Goal: Transaction & Acquisition: Purchase product/service

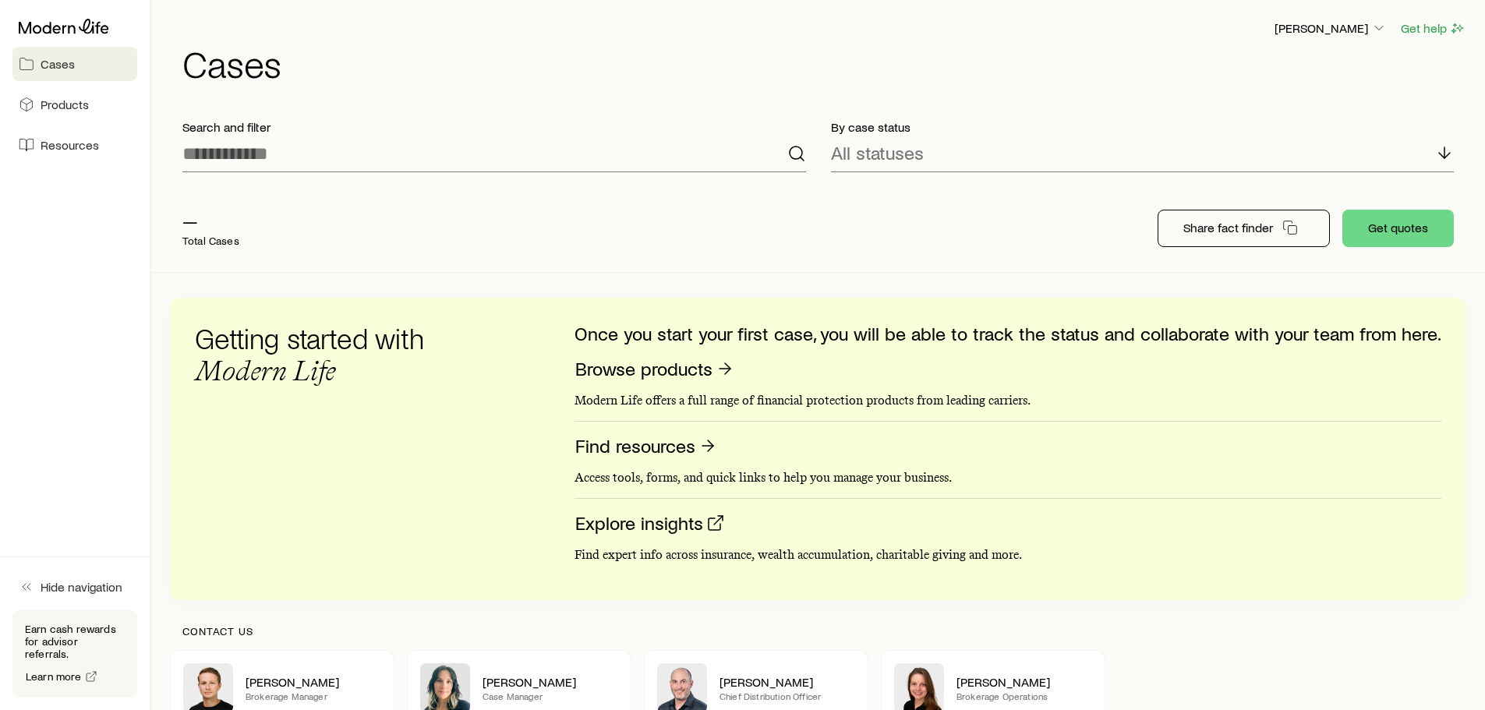
click at [68, 57] on span "Cases" at bounding box center [58, 64] width 34 height 16
click at [47, 59] on span "Cases" at bounding box center [58, 64] width 34 height 16
click at [59, 102] on span "Products" at bounding box center [65, 105] width 48 height 16
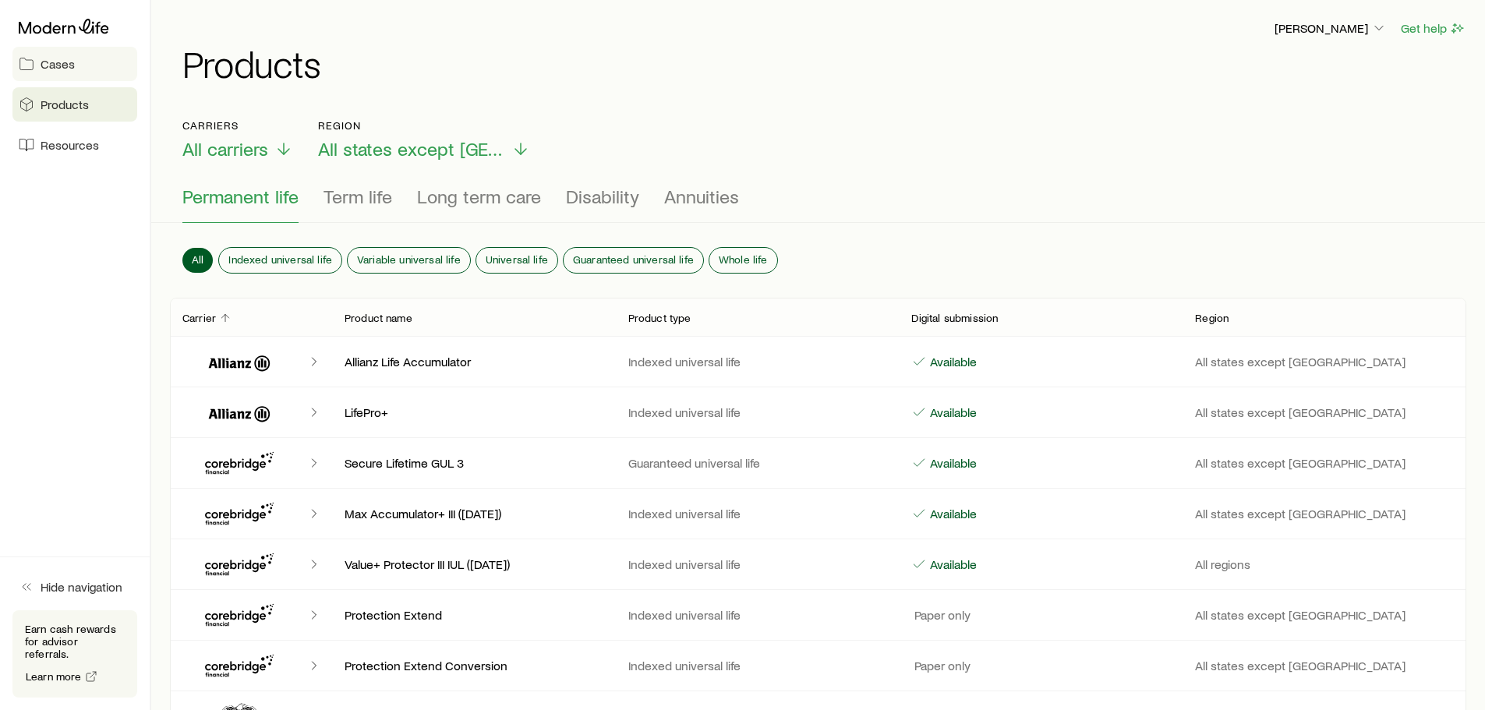
click at [57, 66] on span "Cases" at bounding box center [58, 64] width 34 height 16
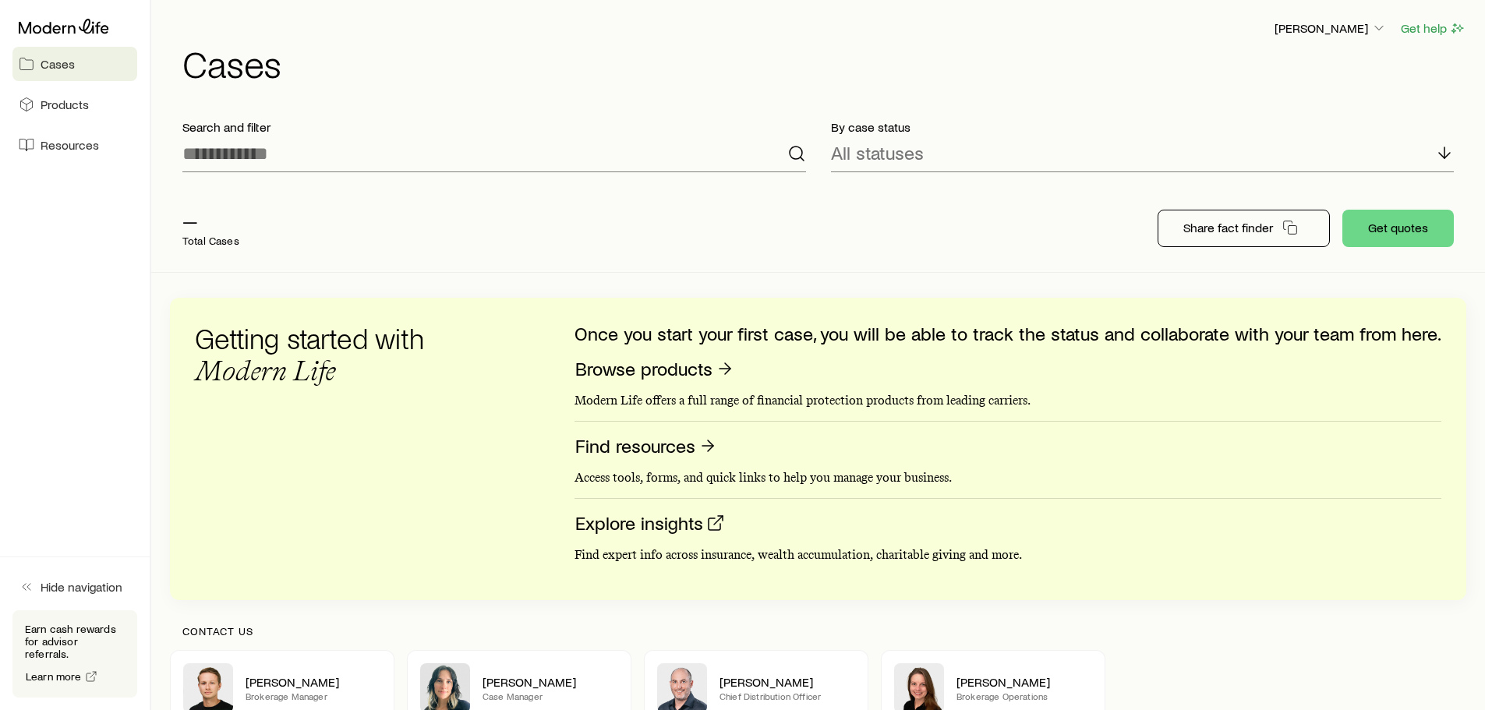
click at [209, 246] on p "Total Cases" at bounding box center [210, 241] width 57 height 12
click at [632, 369] on link "Browse products" at bounding box center [655, 369] width 161 height 24
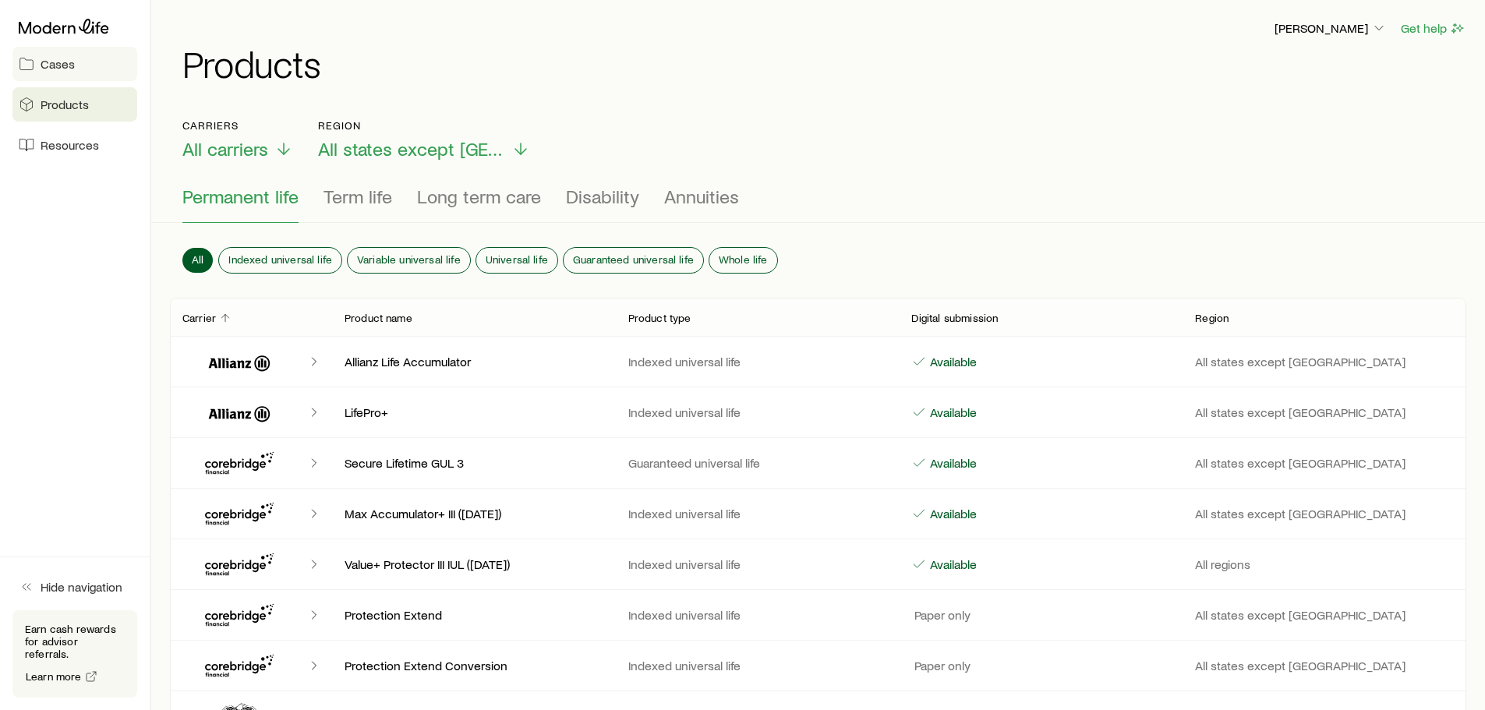
click at [60, 58] on span "Cases" at bounding box center [58, 64] width 34 height 16
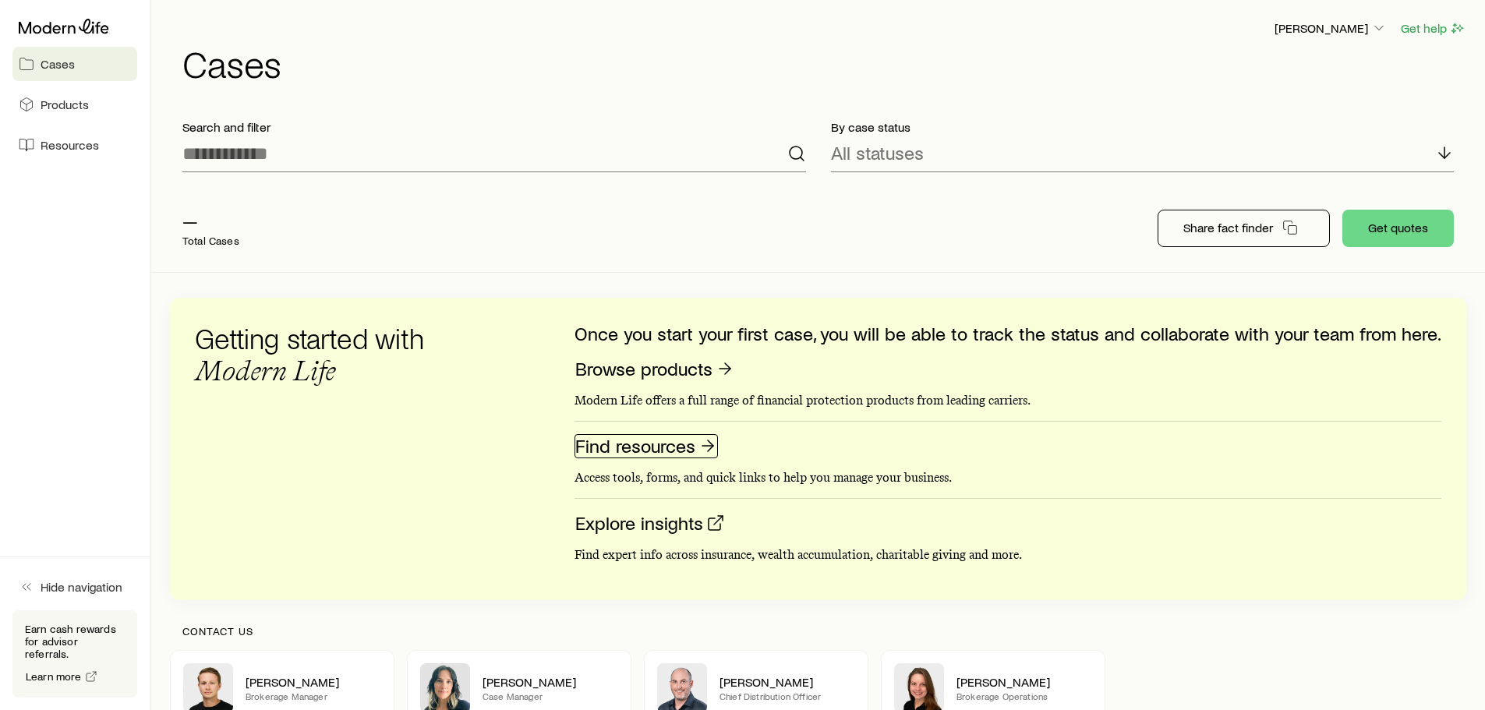
click at [640, 450] on link "Find resources" at bounding box center [646, 446] width 143 height 24
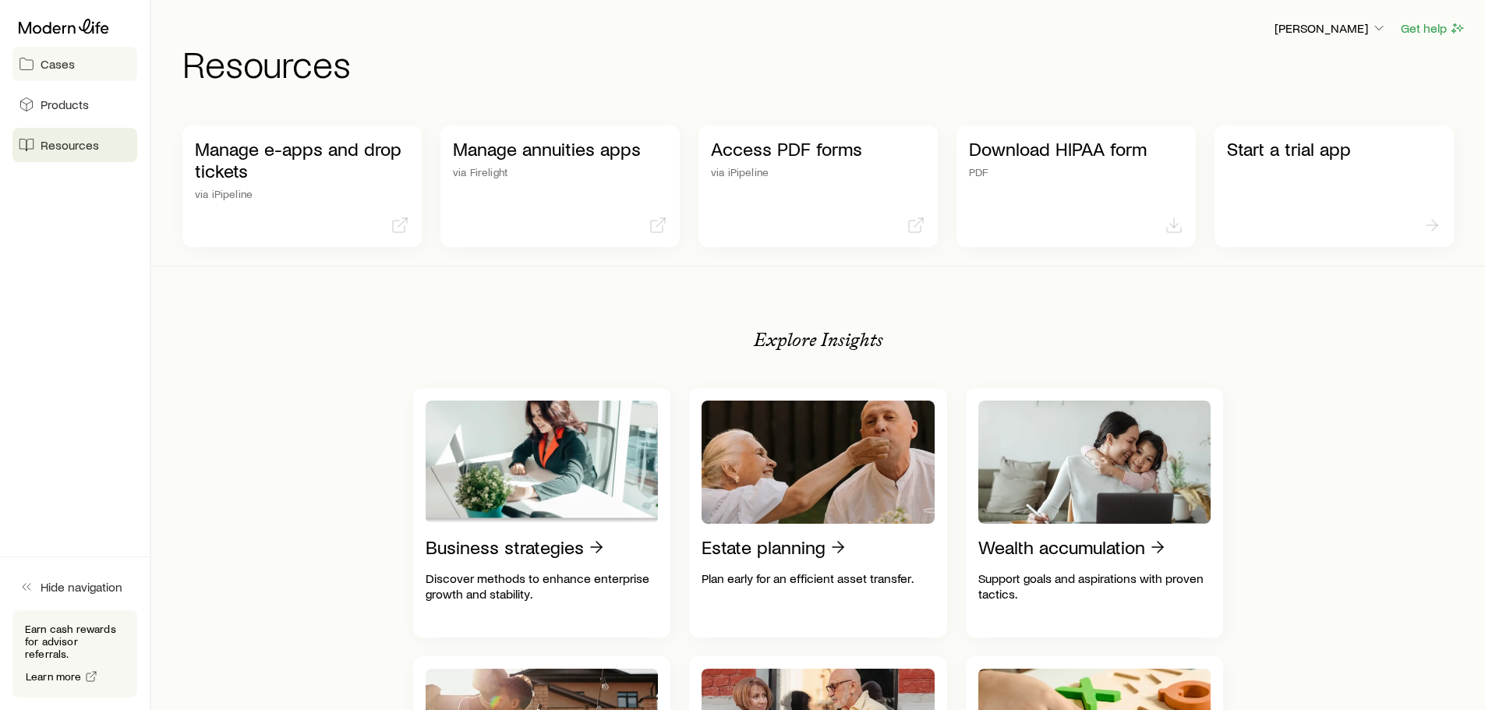
click at [52, 65] on span "Cases" at bounding box center [58, 64] width 34 height 16
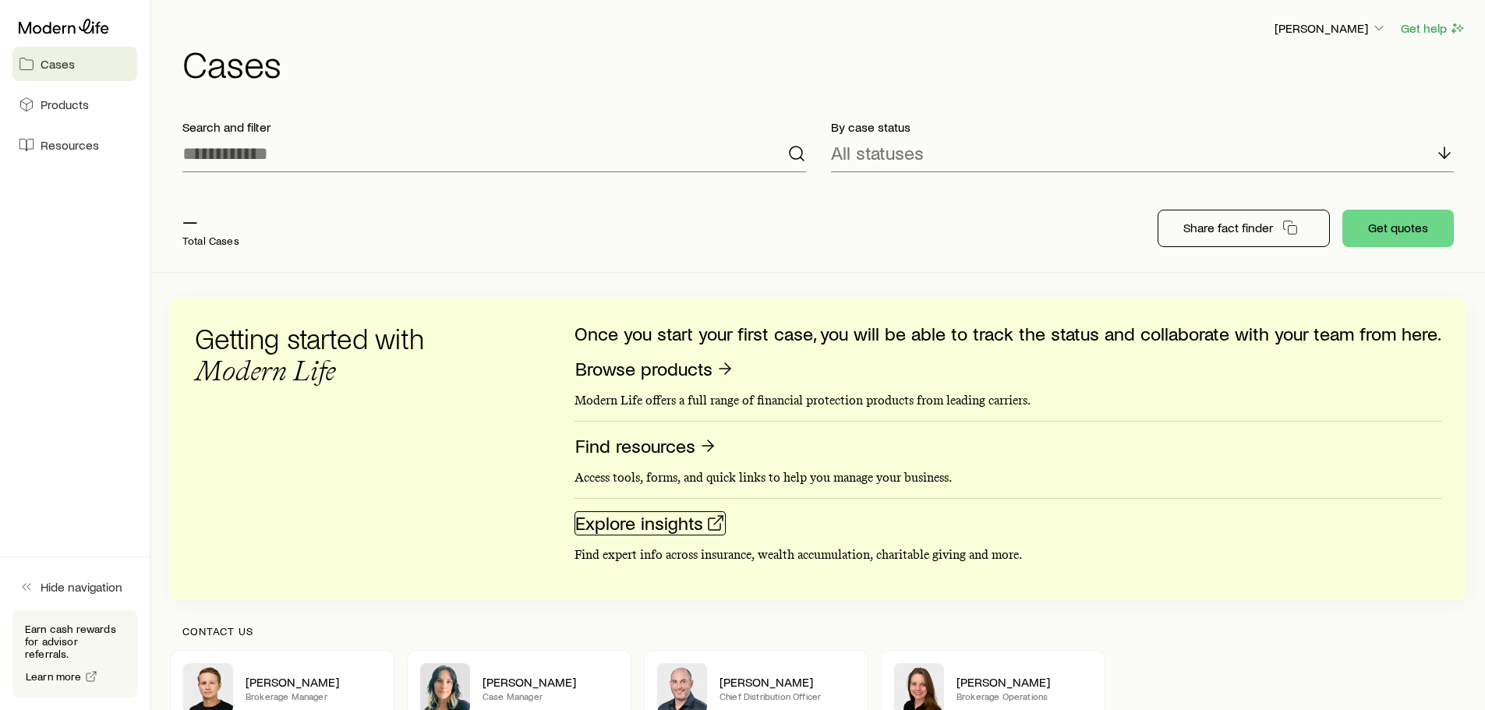
click at [635, 528] on link "Explore insights" at bounding box center [650, 524] width 151 height 24
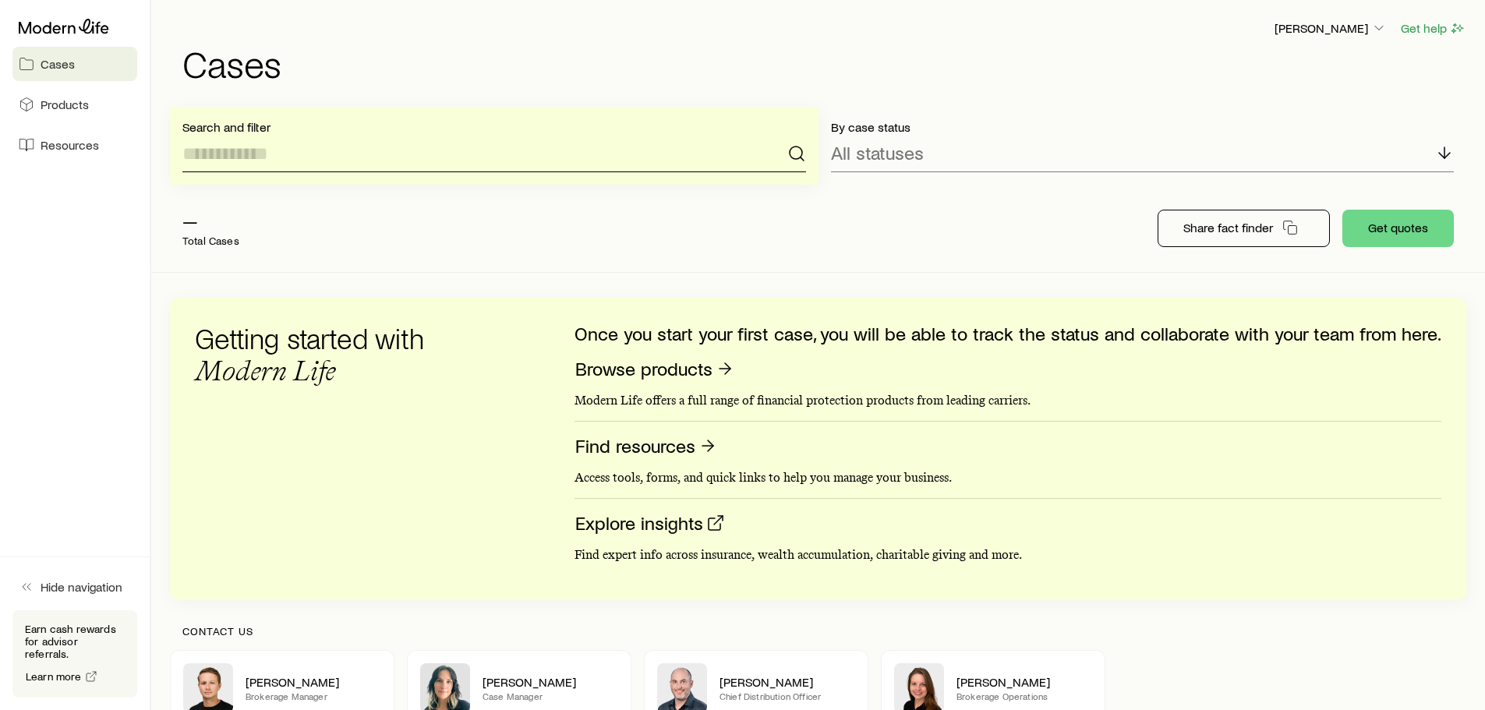
click at [251, 158] on input at bounding box center [494, 153] width 624 height 37
click at [63, 104] on span "Products" at bounding box center [65, 105] width 48 height 16
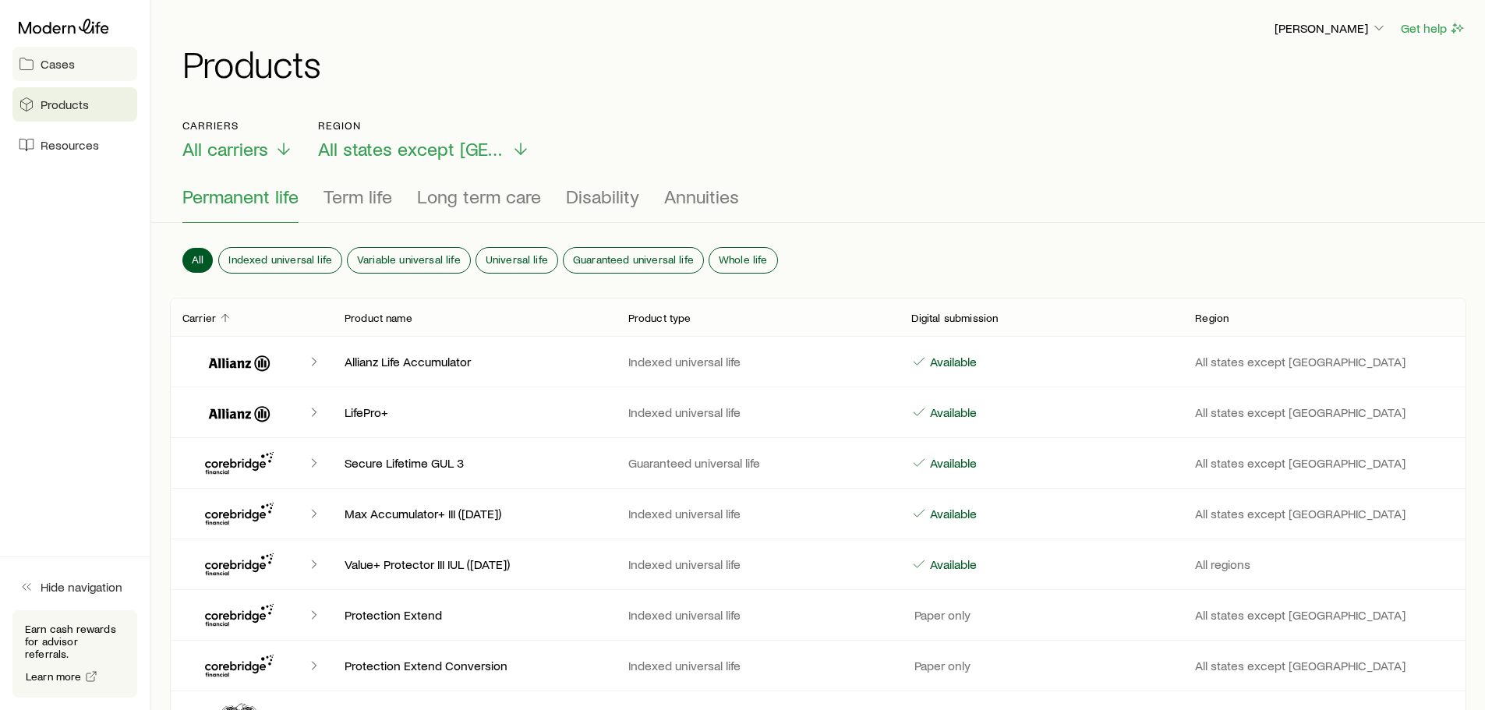
click at [58, 62] on span "Cases" at bounding box center [58, 64] width 34 height 16
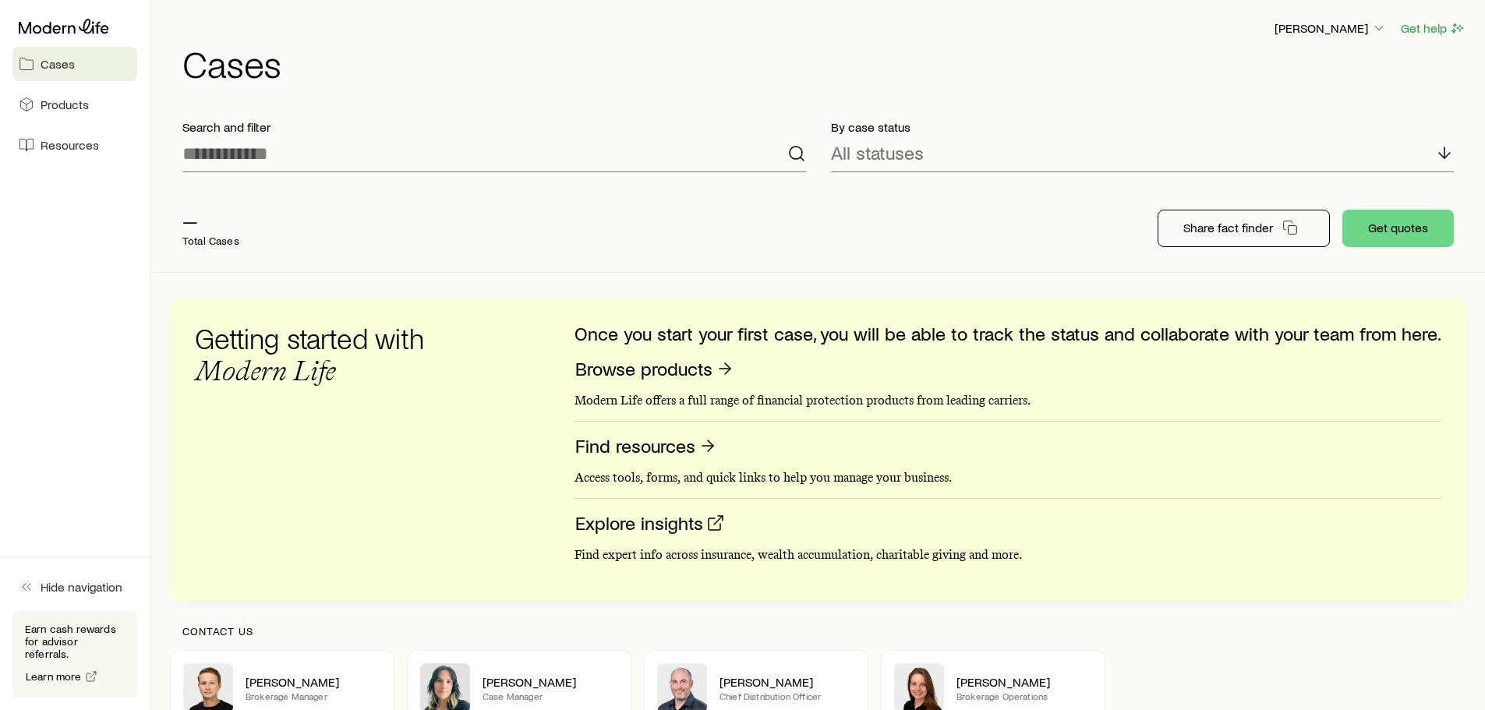
click at [216, 239] on p "Total Cases" at bounding box center [210, 241] width 57 height 12
click at [888, 153] on p "All statuses" at bounding box center [877, 153] width 93 height 22
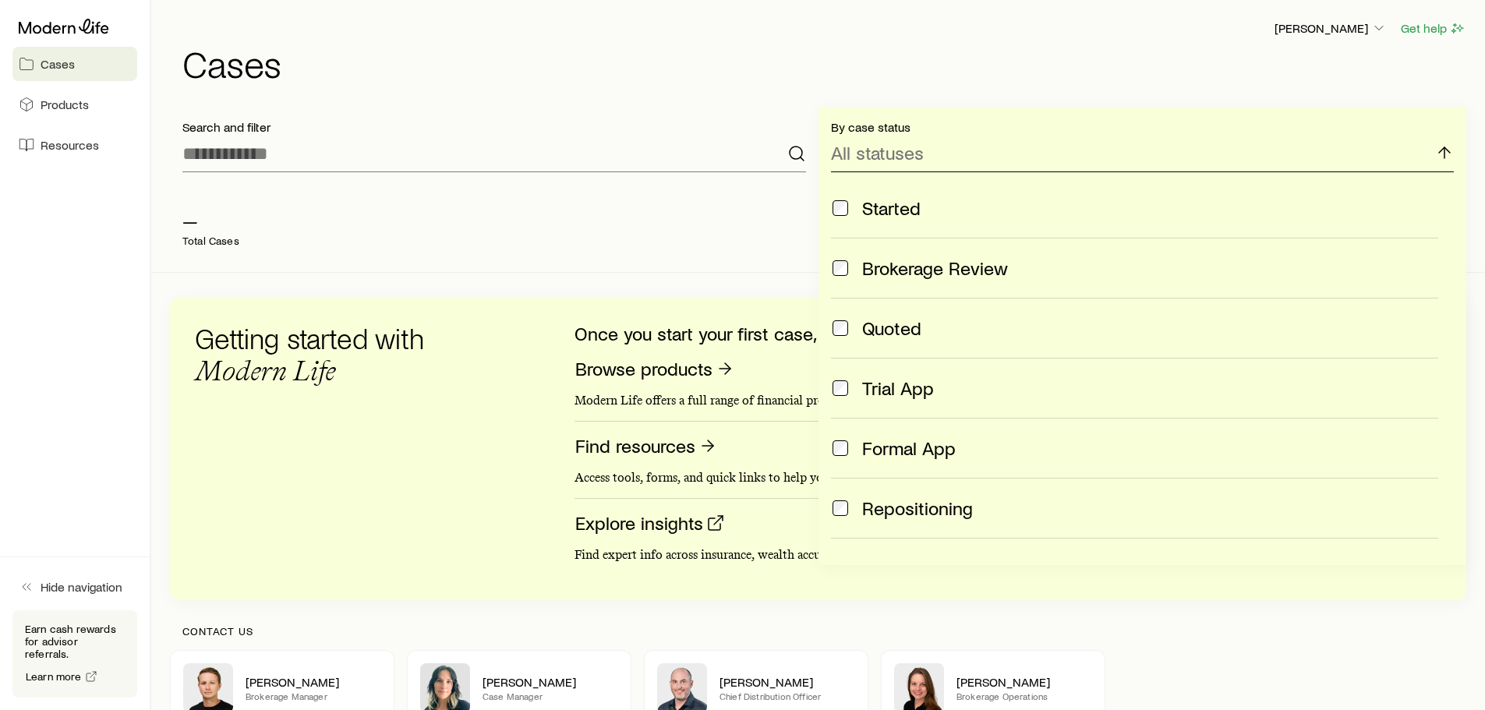
click at [886, 154] on p "All statuses" at bounding box center [877, 153] width 93 height 22
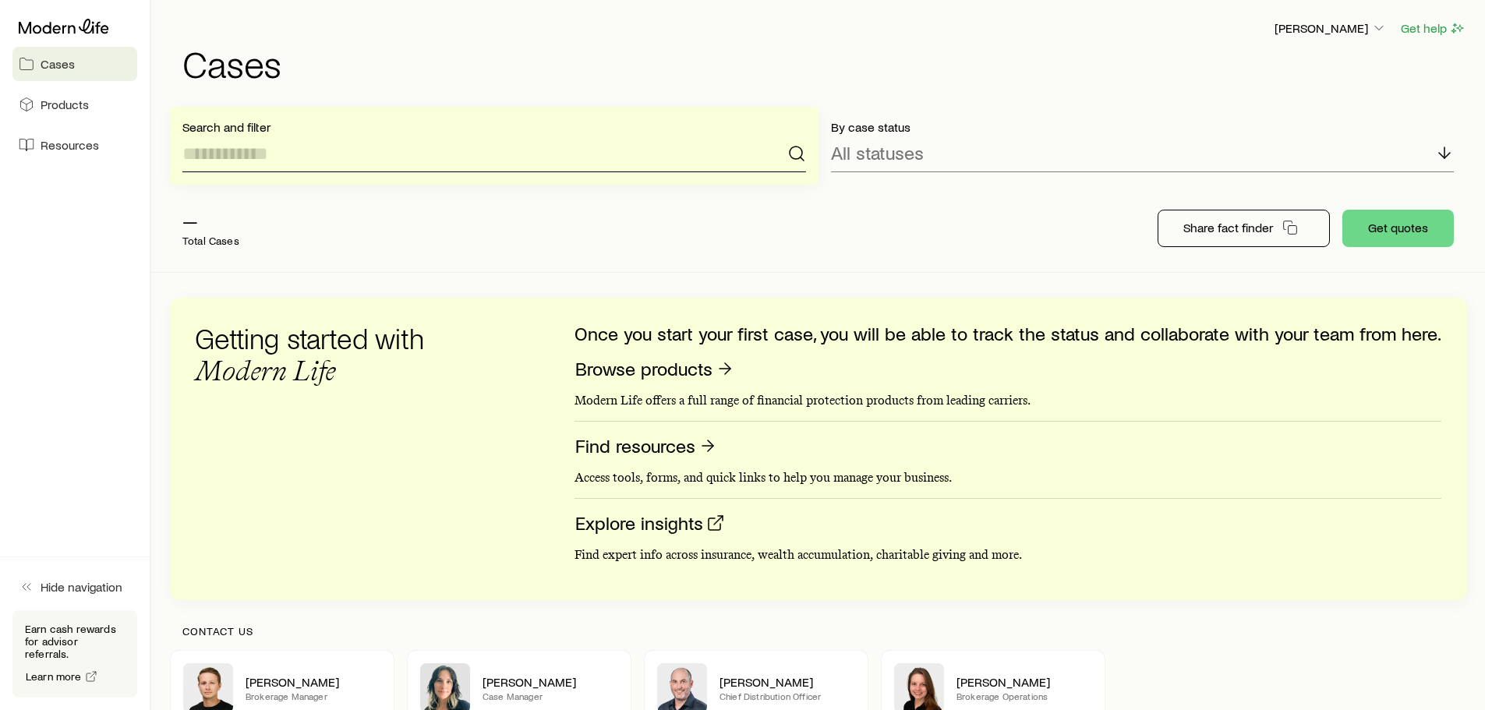
click at [218, 157] on input at bounding box center [494, 153] width 624 height 37
click at [326, 153] on input at bounding box center [494, 153] width 624 height 37
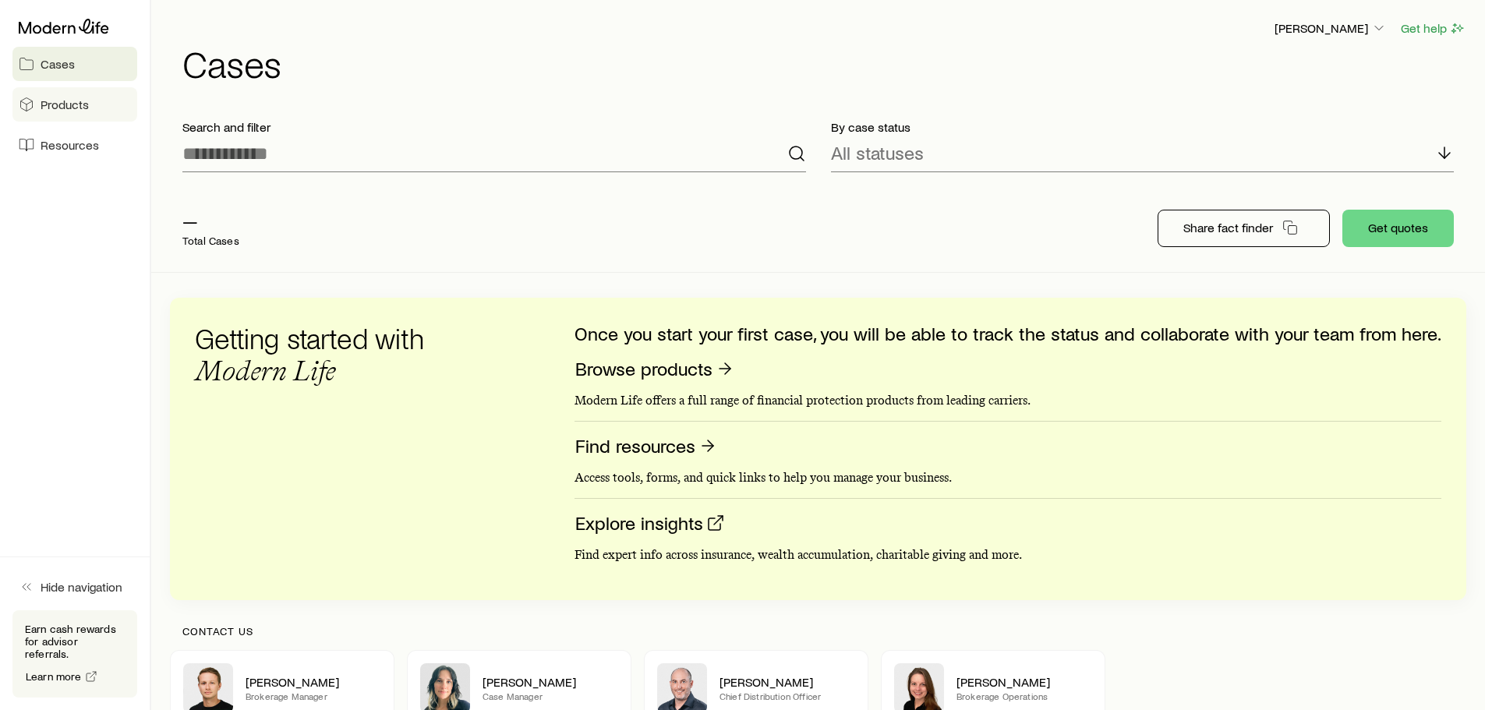
click at [68, 107] on span "Products" at bounding box center [65, 105] width 48 height 16
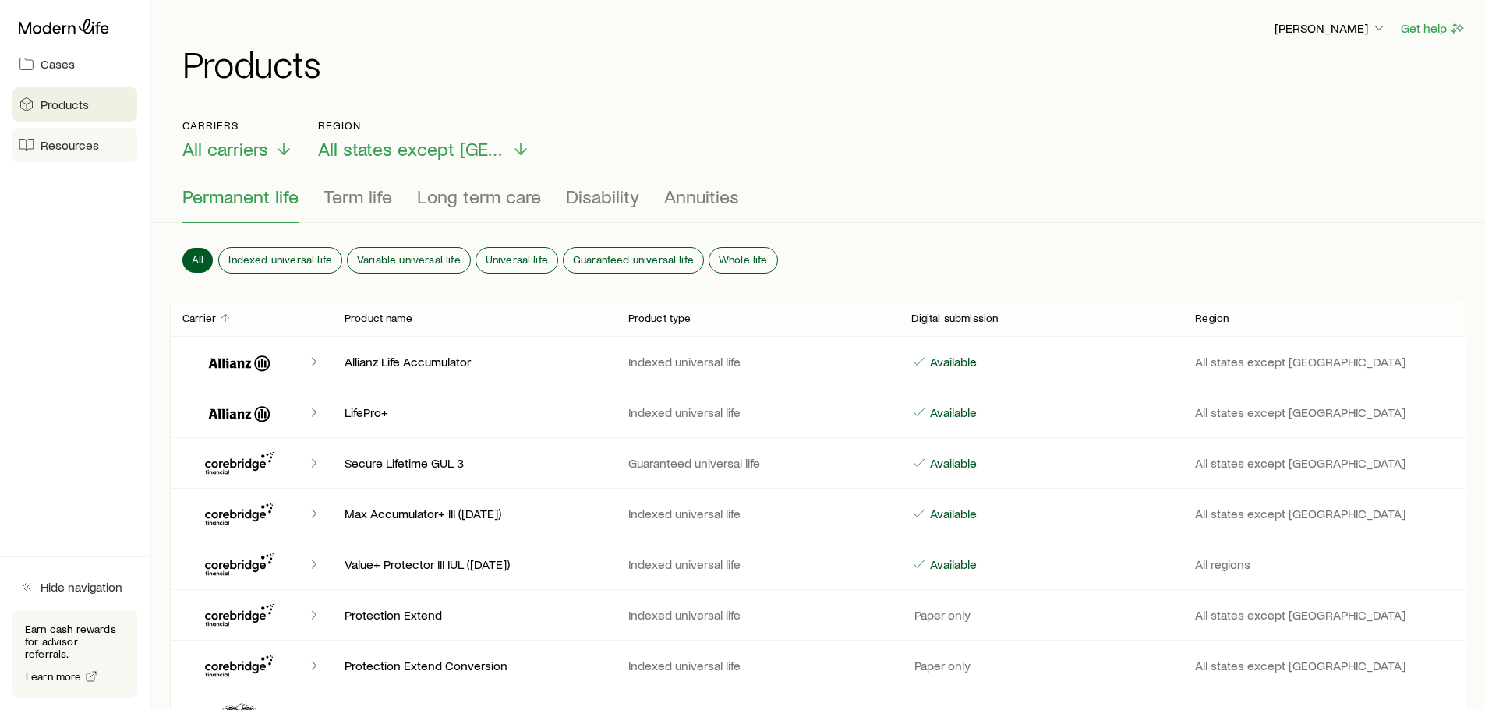
click at [70, 145] on span "Resources" at bounding box center [70, 145] width 58 height 16
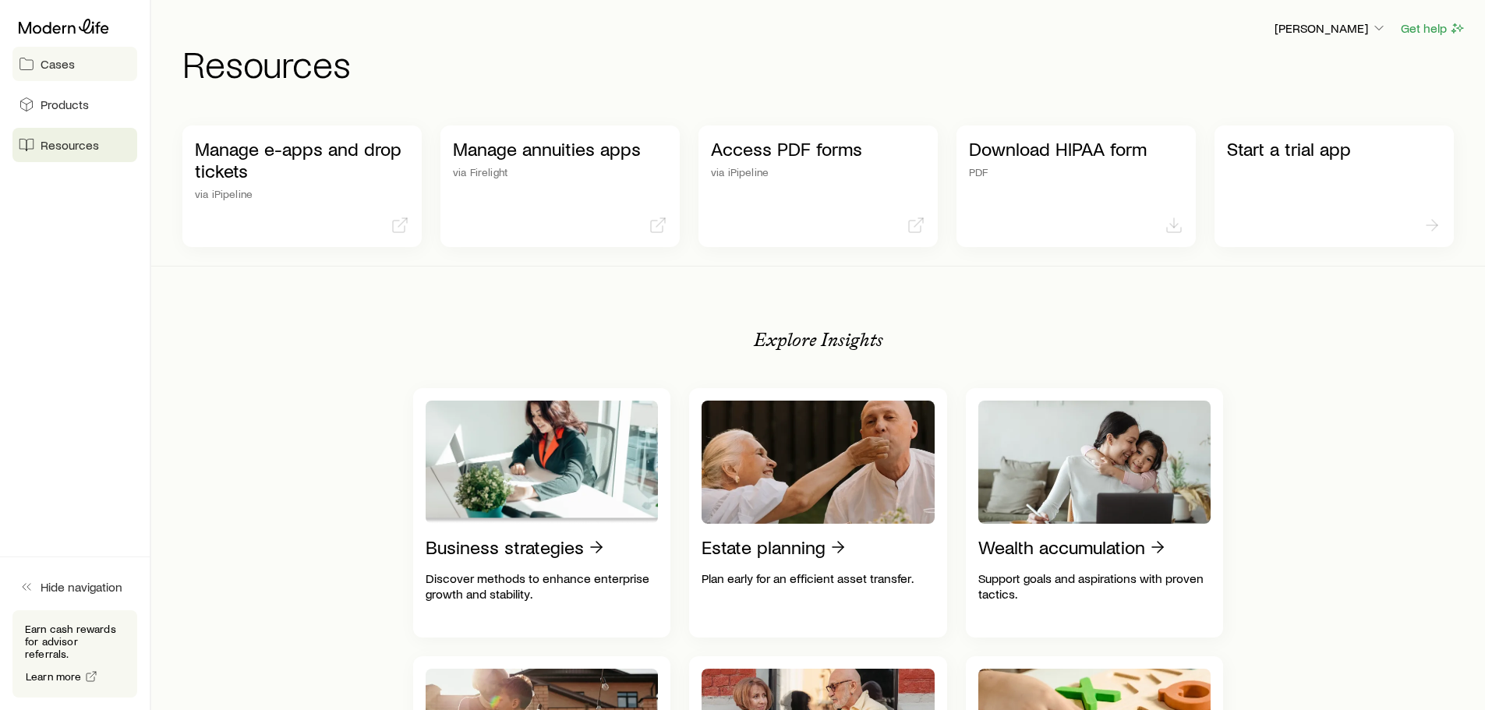
click at [68, 58] on span "Cases" at bounding box center [58, 64] width 34 height 16
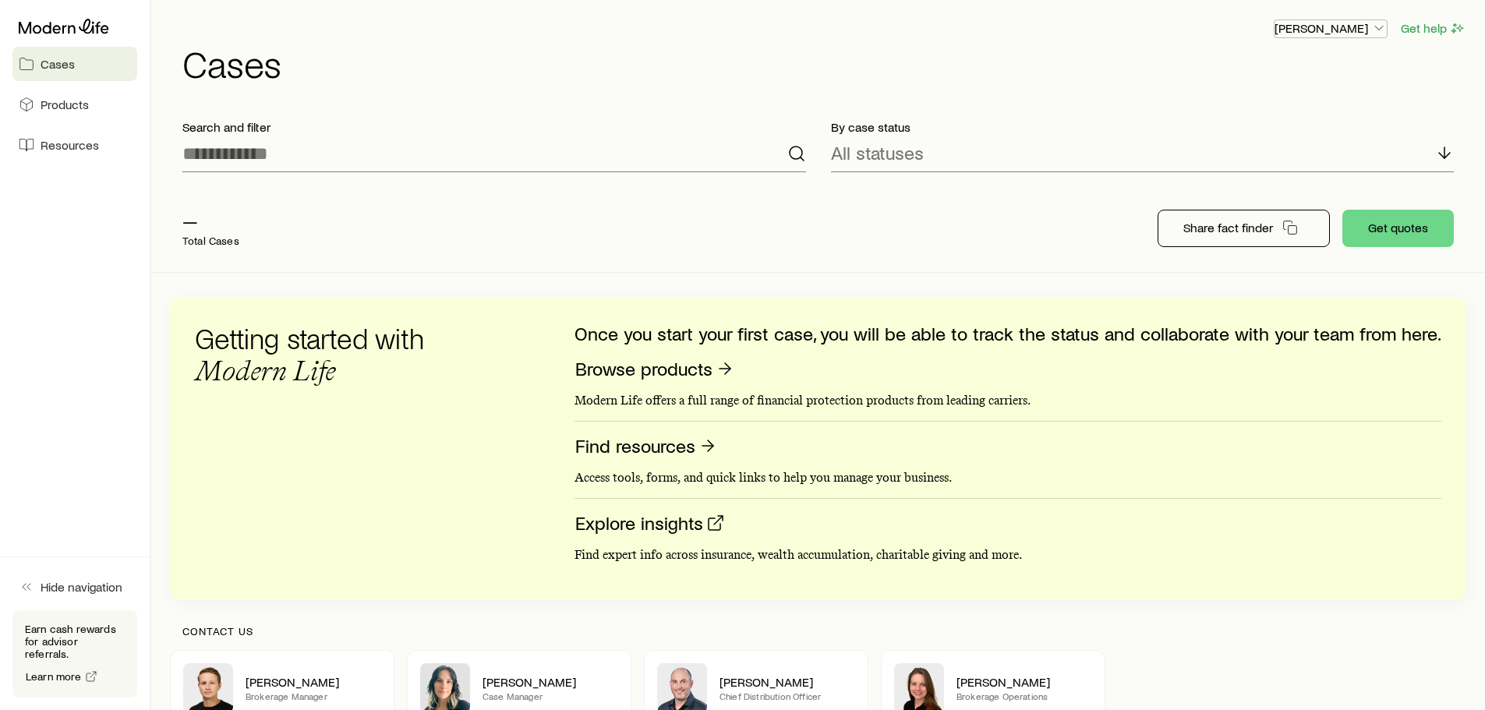
click at [1381, 27] on icon "button" at bounding box center [1380, 28] width 16 height 16
click at [1086, 104] on div "Frank Peterson Get help Cases Search and filter By case status All statuses — T…" at bounding box center [818, 417] width 1334 height 834
click at [1381, 30] on icon "button" at bounding box center [1380, 28] width 16 height 16
click at [1260, 145] on span "Sign out" at bounding box center [1257, 147] width 43 height 16
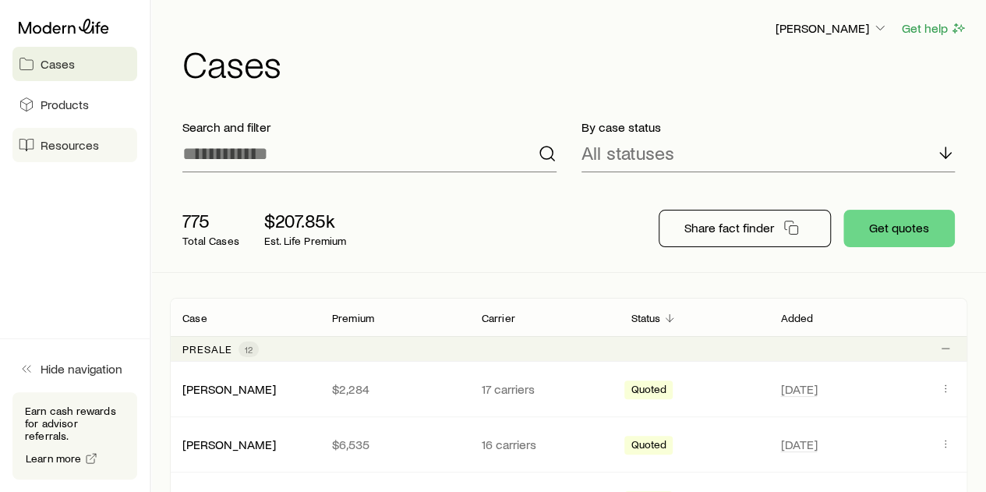
click at [59, 144] on span "Resources" at bounding box center [70, 145] width 58 height 16
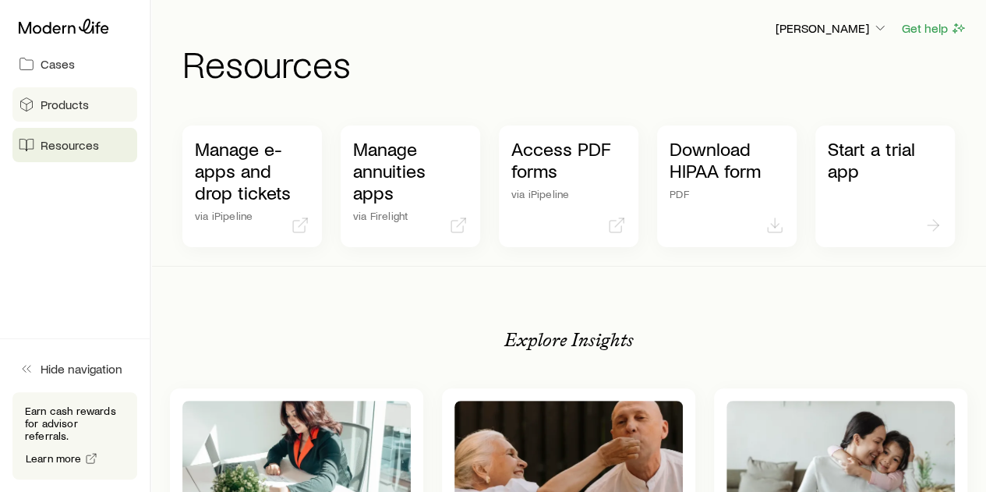
click at [58, 104] on span "Products" at bounding box center [65, 105] width 48 height 16
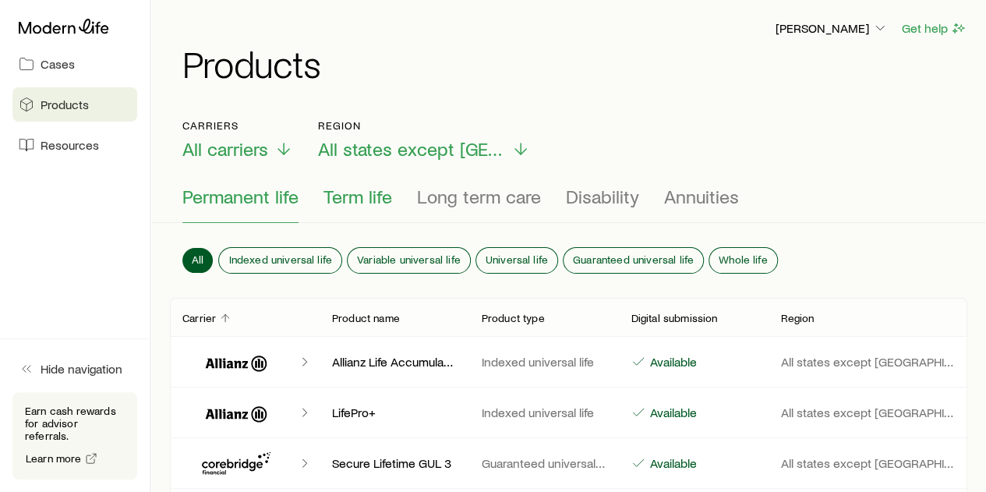
click at [341, 198] on span "Term life" at bounding box center [358, 197] width 69 height 22
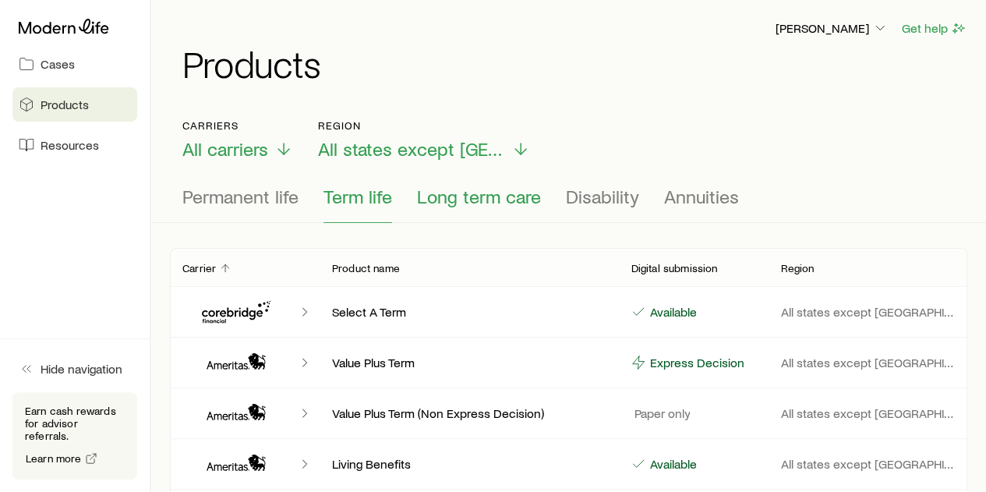
click at [440, 200] on span "Long term care" at bounding box center [479, 197] width 124 height 22
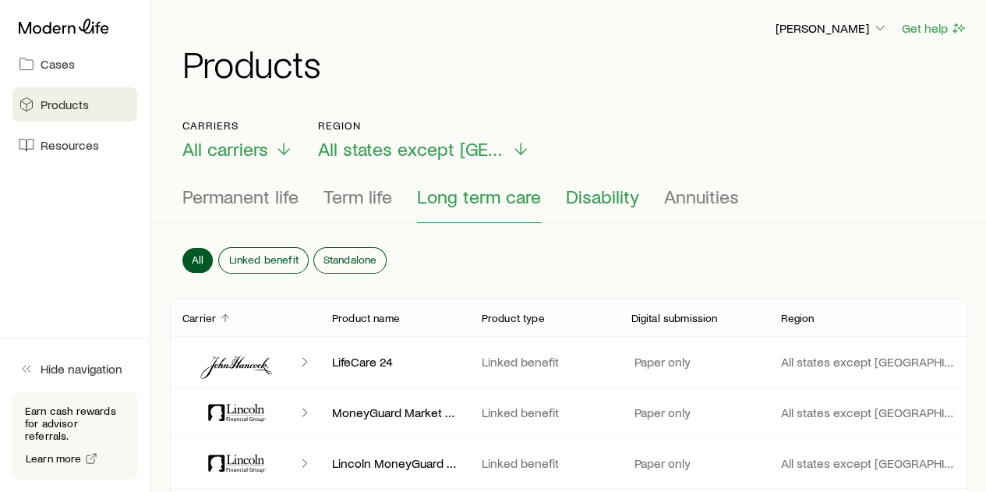
click at [594, 204] on span "Disability" at bounding box center [602, 197] width 73 height 22
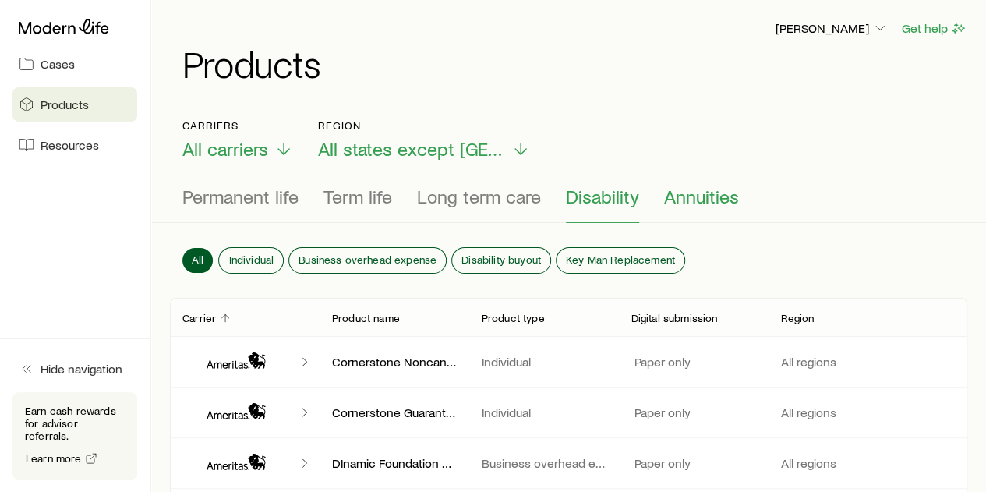
click at [698, 196] on span "Annuities" at bounding box center [701, 197] width 75 height 22
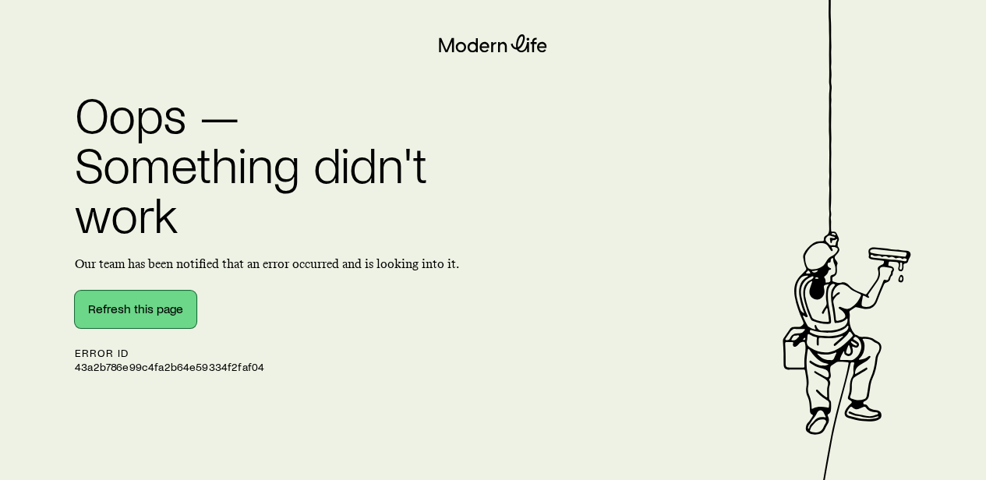
click at [137, 310] on button "Refresh this page" at bounding box center [136, 309] width 122 height 37
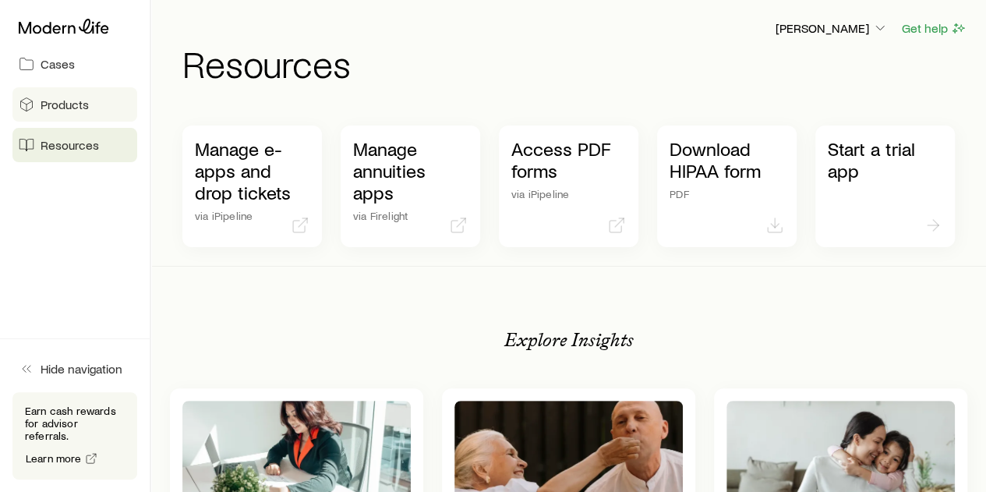
click at [58, 101] on span "Products" at bounding box center [65, 105] width 48 height 16
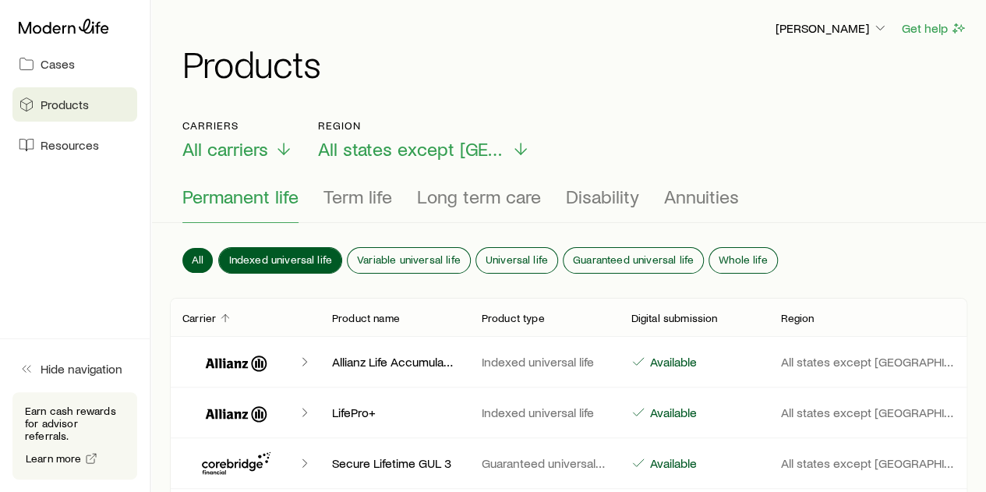
click at [298, 255] on span "Indexed universal life" at bounding box center [280, 259] width 104 height 12
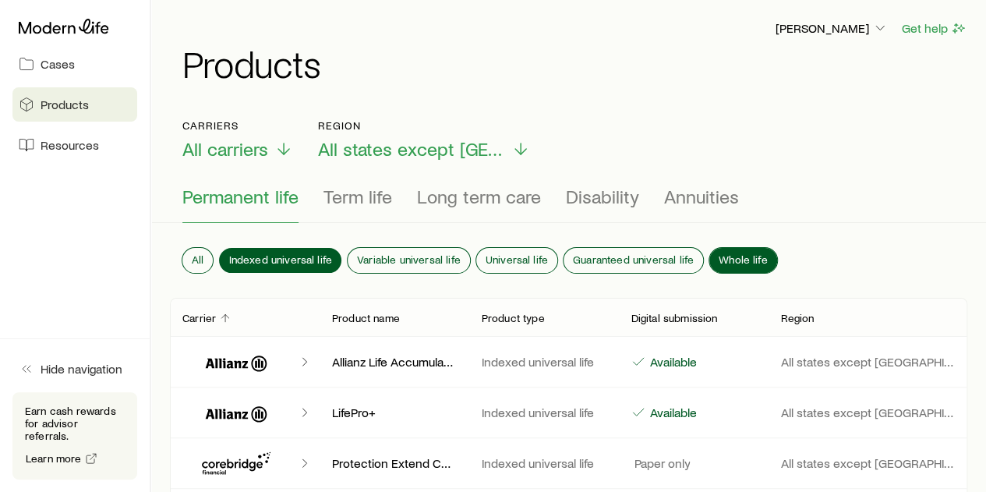
click at [735, 256] on span "Whole life" at bounding box center [743, 259] width 49 height 12
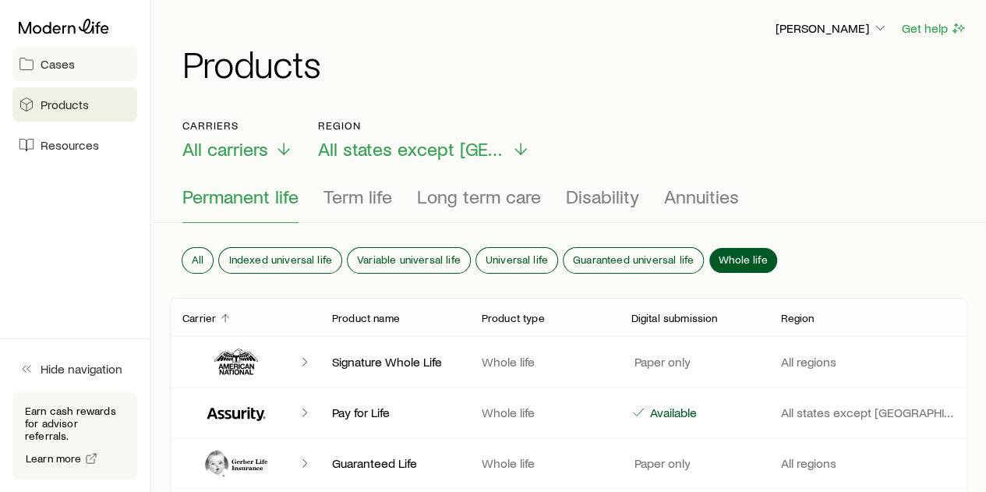
click at [61, 64] on span "Cases" at bounding box center [58, 64] width 34 height 16
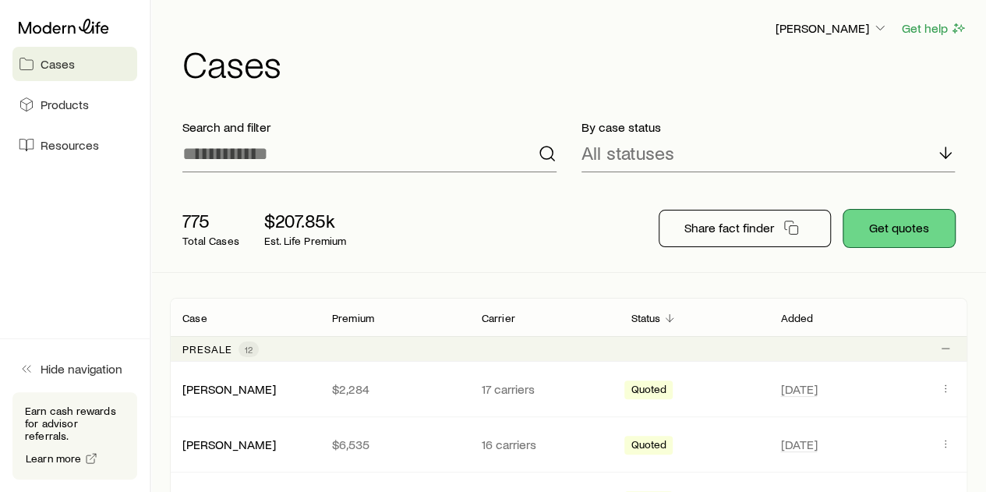
click at [900, 230] on button "Get quotes" at bounding box center [900, 228] width 112 height 37
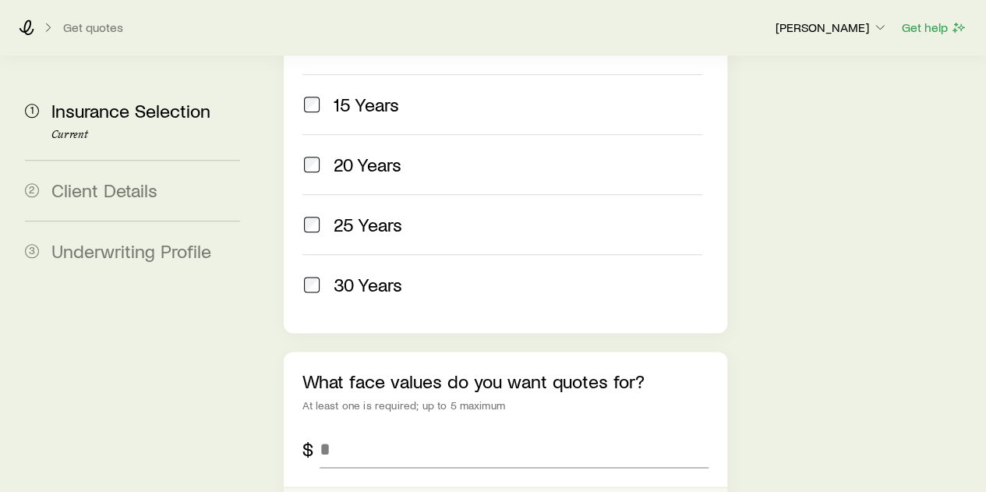
scroll to position [858, 0]
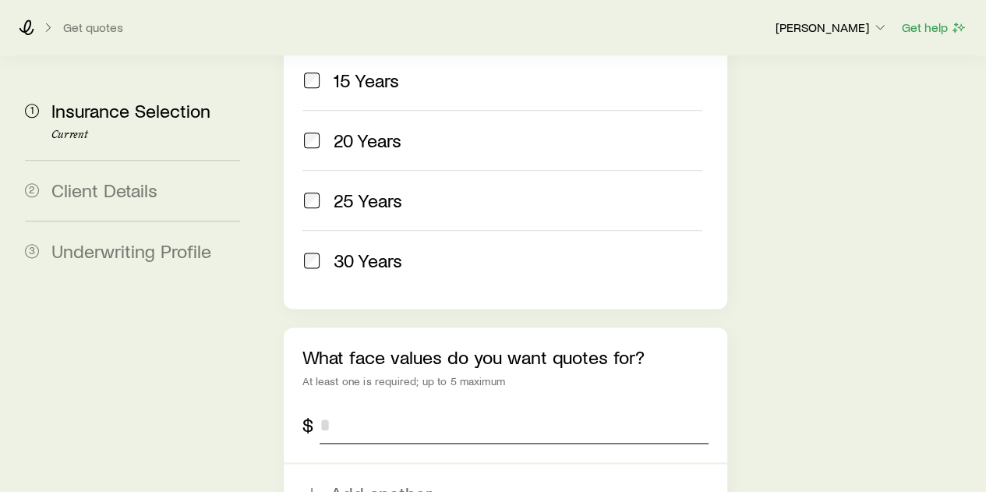
click at [361, 406] on input "tel" at bounding box center [514, 424] width 388 height 37
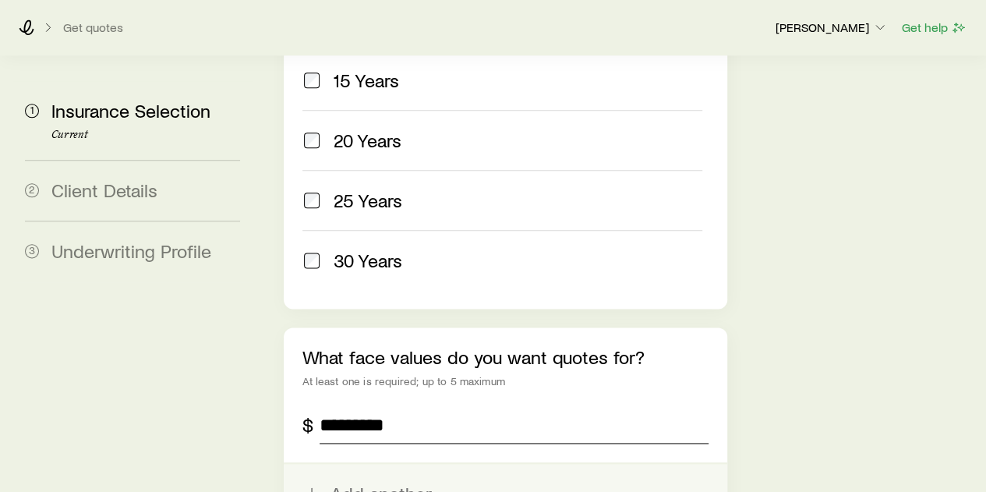
type input "*********"
click at [363, 464] on button "Add another" at bounding box center [505, 493] width 443 height 59
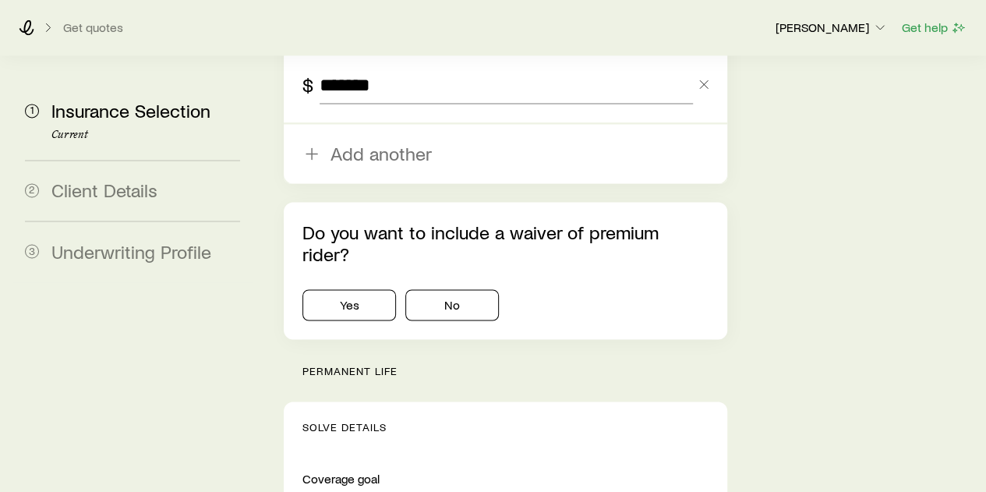
scroll to position [1326, 0]
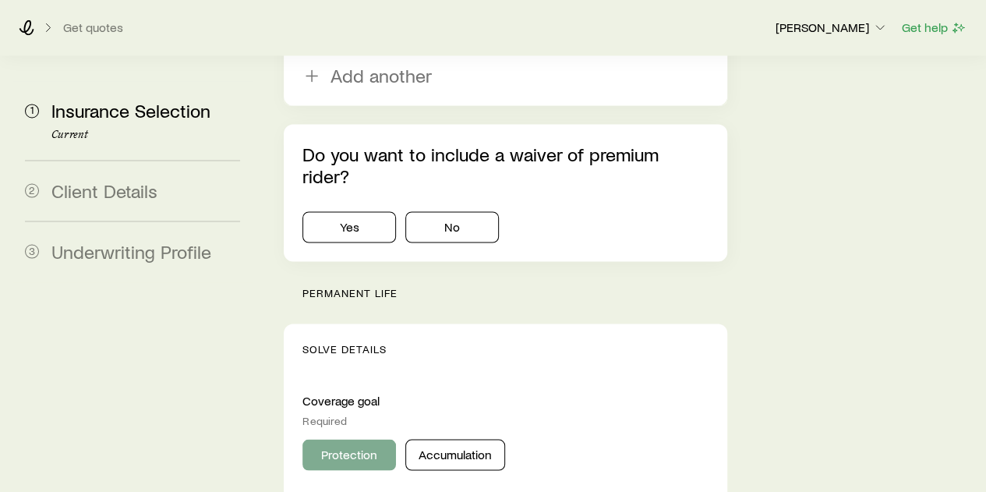
type input "*******"
click at [348, 439] on button "Protection" at bounding box center [350, 454] width 94 height 31
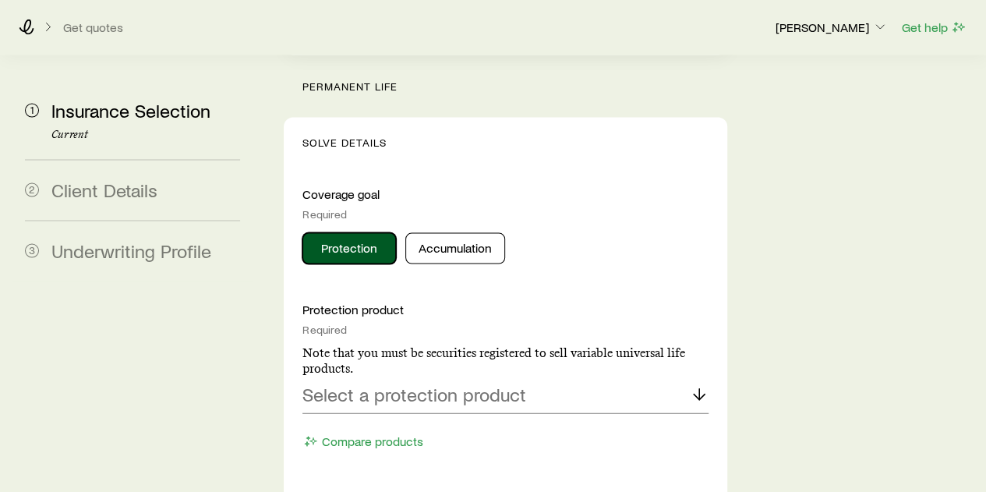
scroll to position [1559, 0]
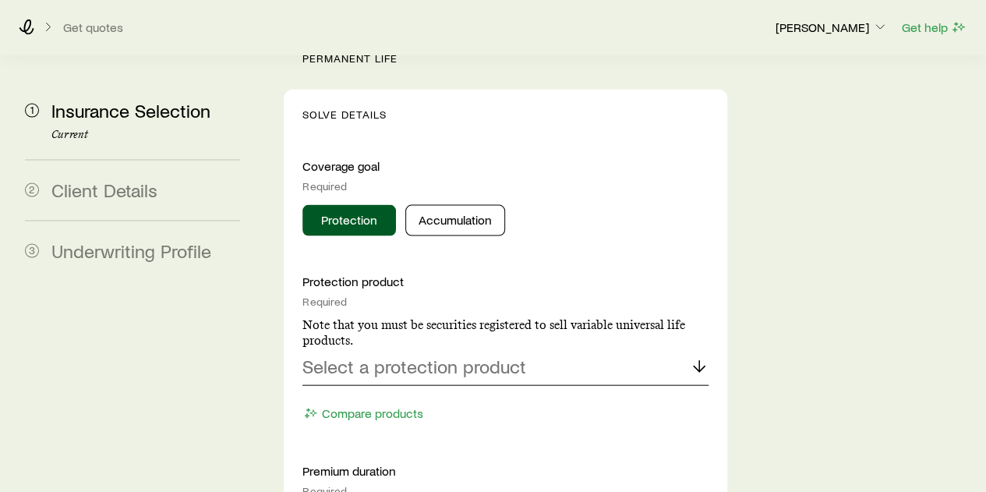
click at [382, 356] on p "Select a protection product" at bounding box center [415, 367] width 224 height 22
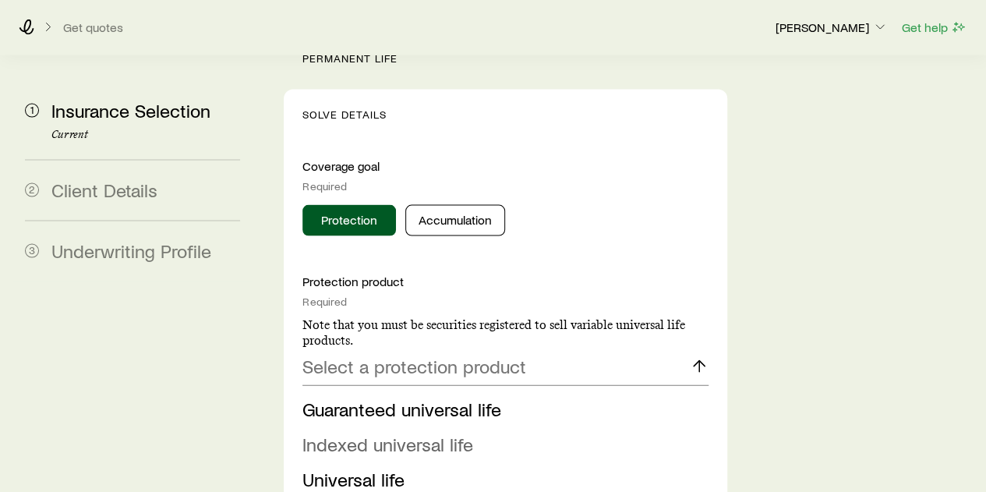
click at [383, 433] on span "Indexed universal life" at bounding box center [388, 444] width 171 height 23
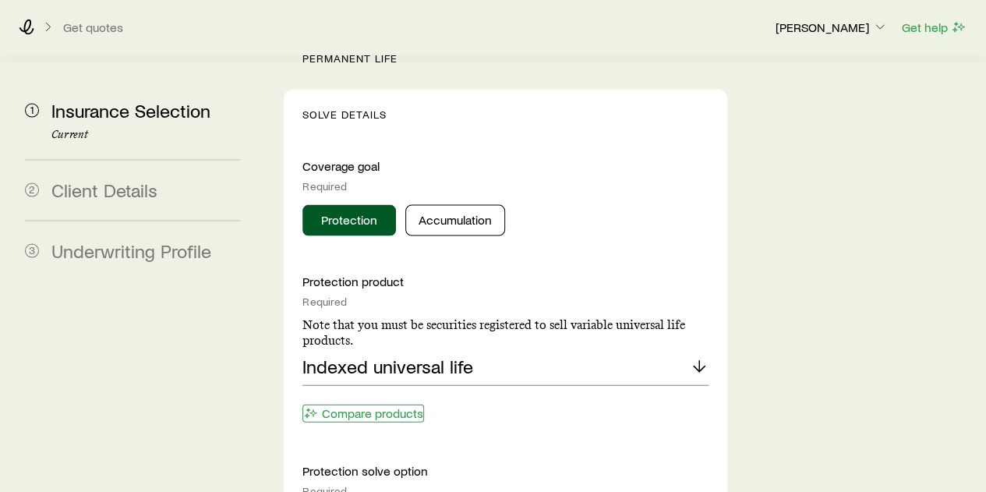
click at [359, 405] on button "Compare products" at bounding box center [364, 414] width 122 height 18
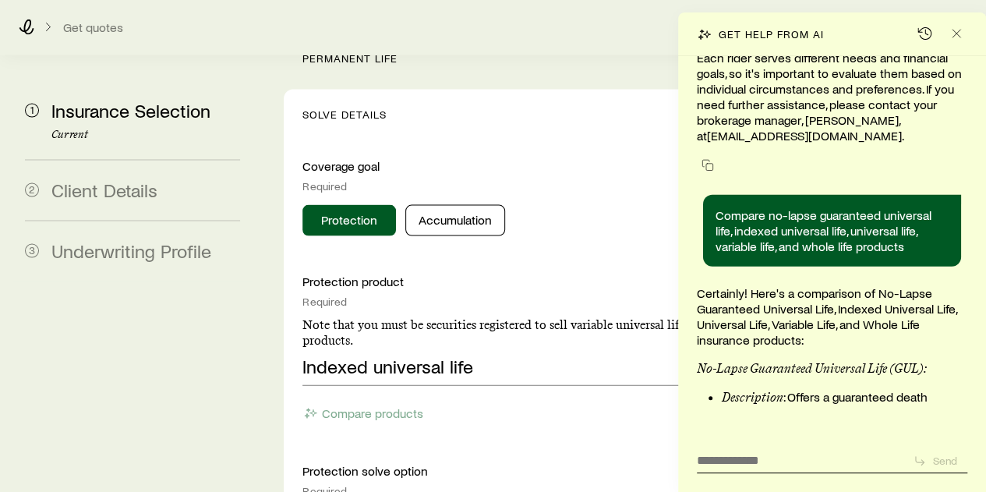
scroll to position [201257, 0]
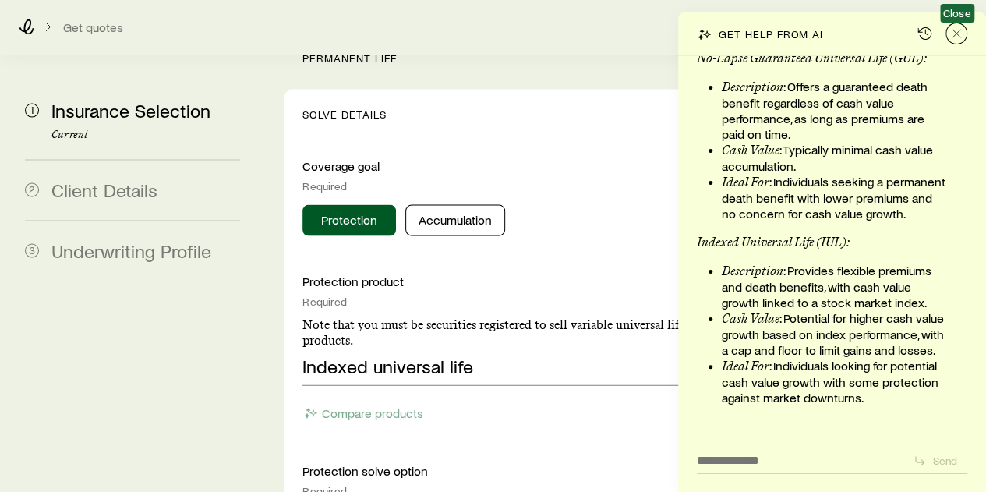
click at [959, 28] on icon "Close" at bounding box center [957, 34] width 16 height 16
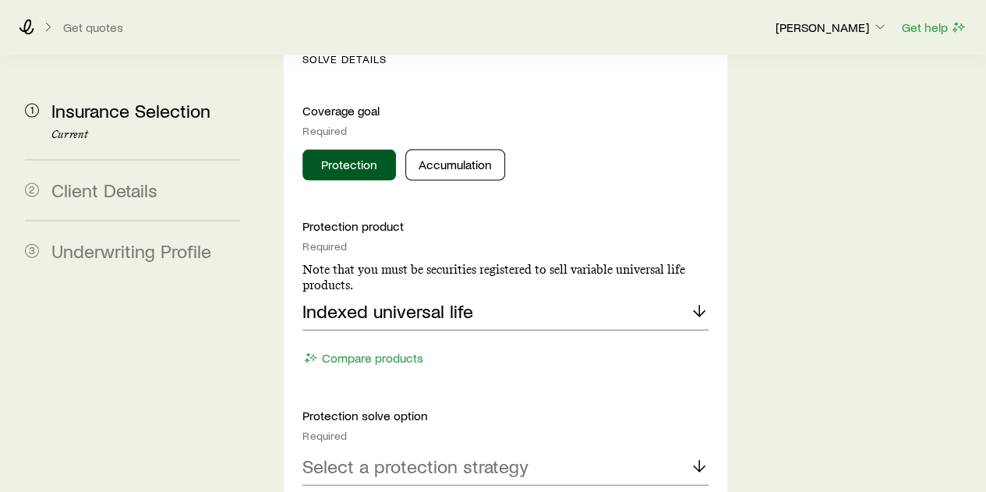
scroll to position [1637, 0]
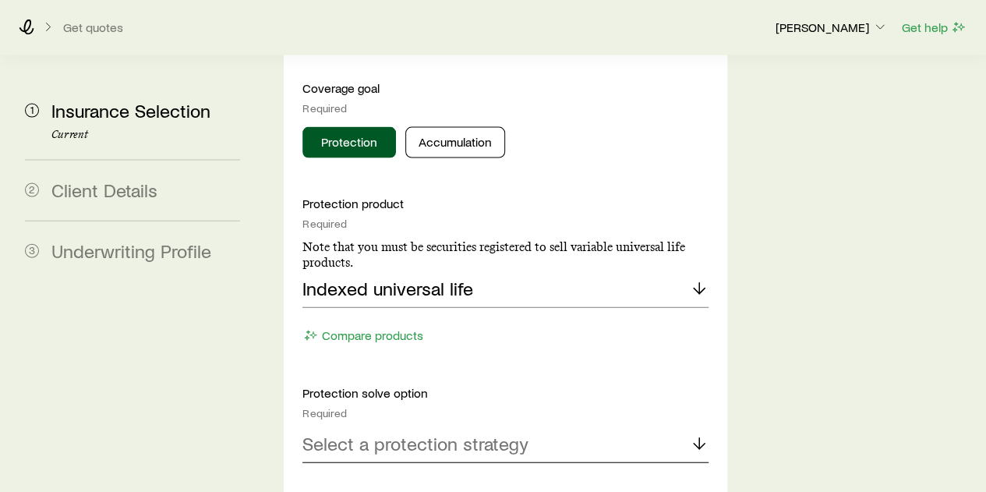
click at [463, 433] on p "Select a protection strategy" at bounding box center [416, 444] width 226 height 22
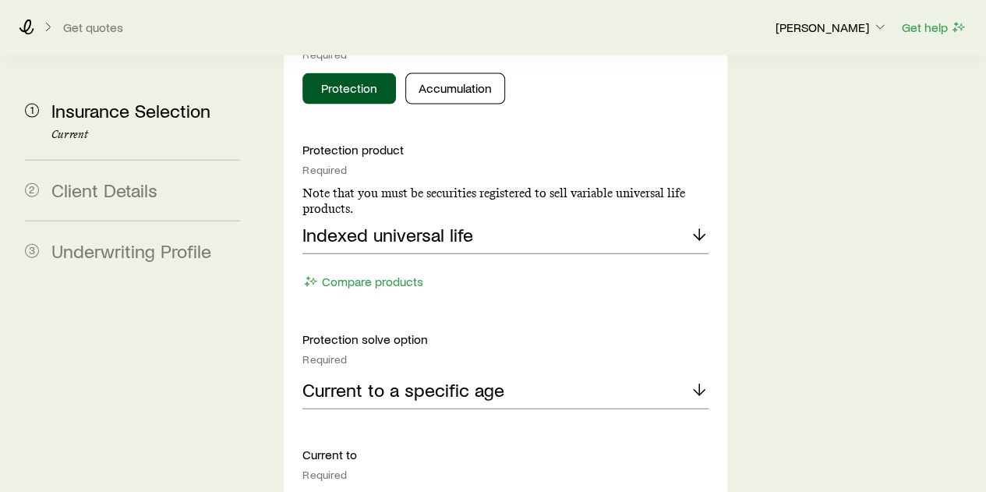
scroll to position [1793, 0]
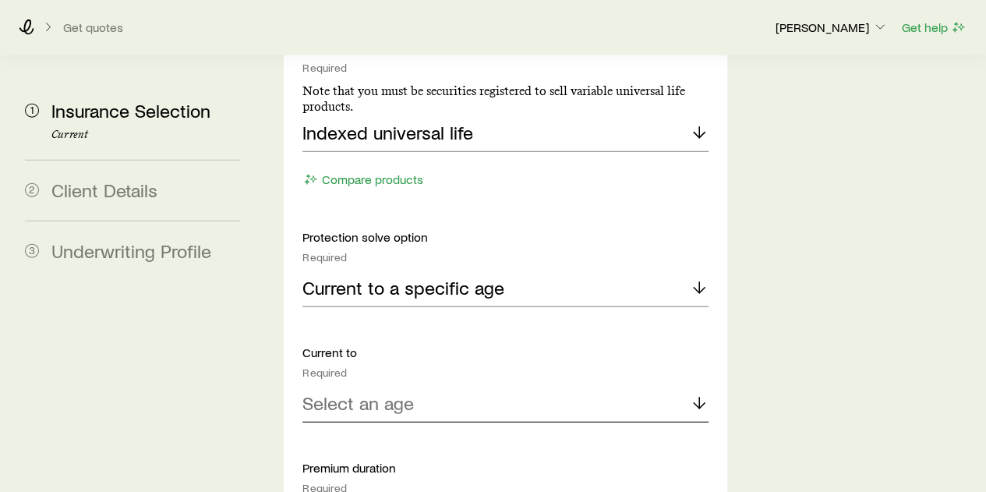
click at [388, 392] on p "Select an age" at bounding box center [359, 403] width 112 height 22
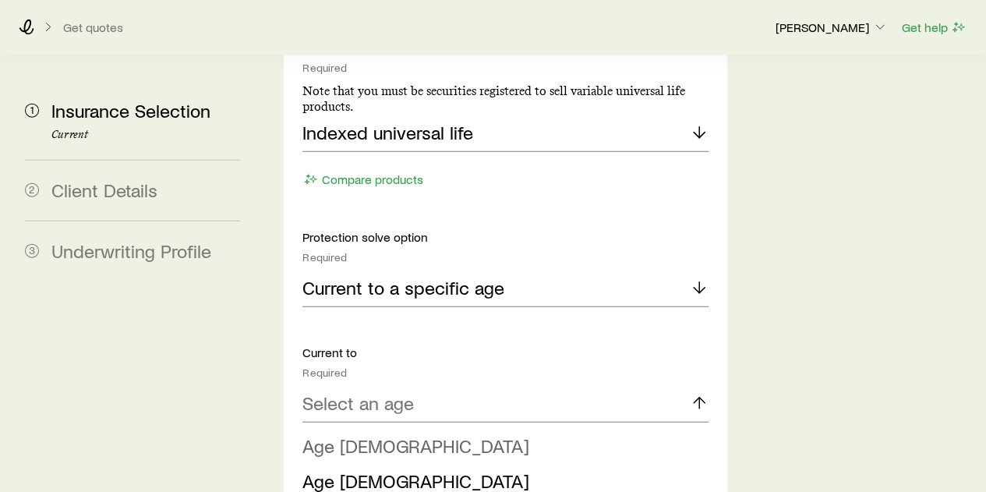
click at [356, 434] on span "Age 85" at bounding box center [416, 445] width 227 height 23
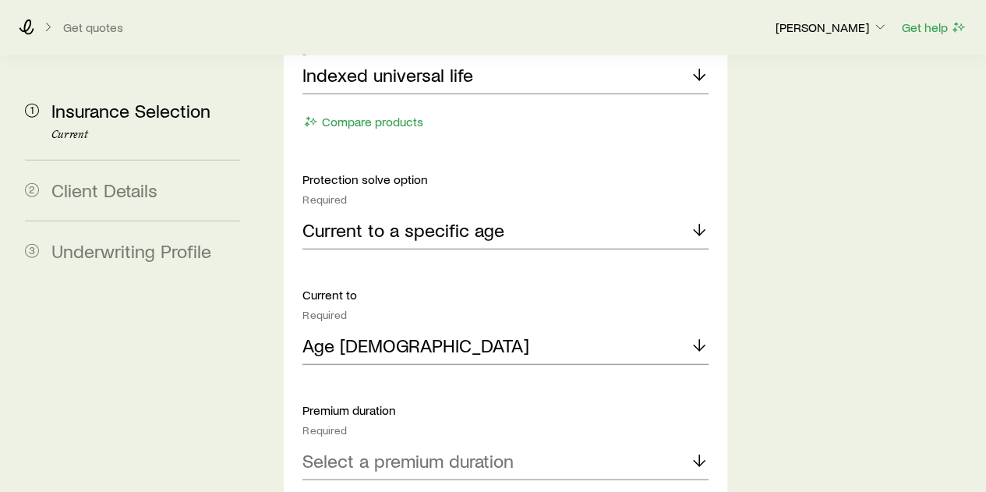
scroll to position [1949, 0]
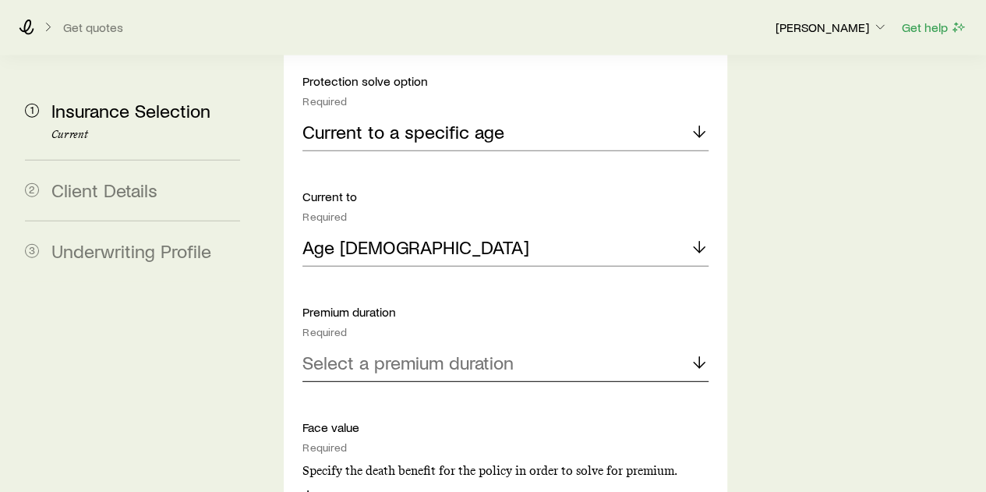
click at [393, 352] on p "Select a premium duration" at bounding box center [408, 363] width 211 height 22
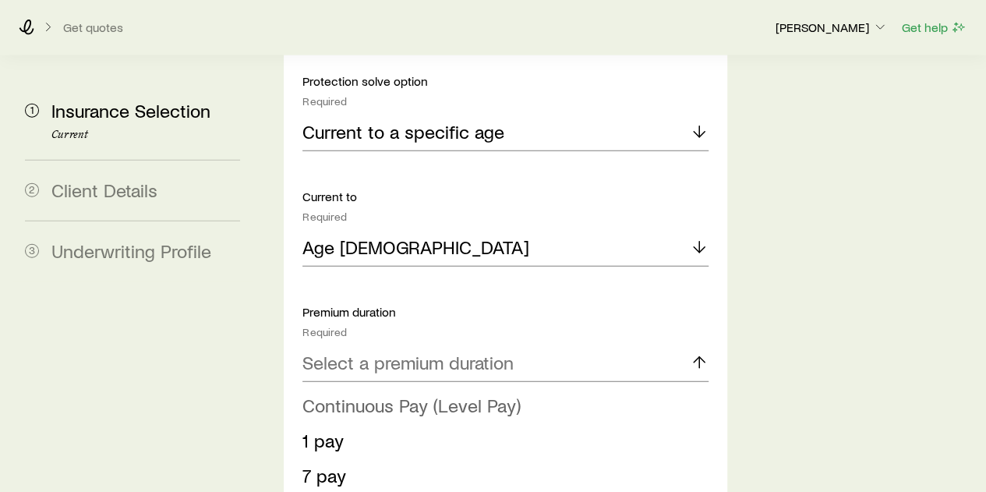
click at [373, 394] on span "Continuous Pay (Level Pay)" at bounding box center [412, 405] width 218 height 23
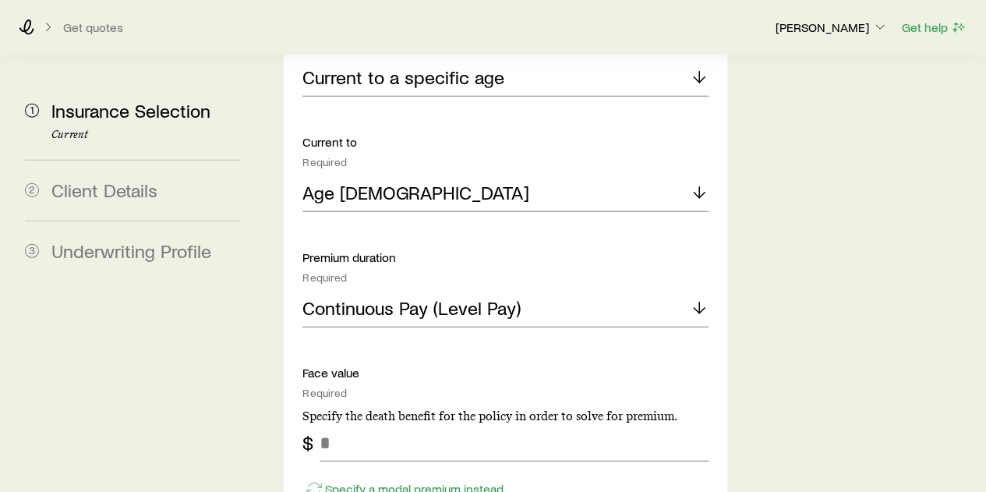
scroll to position [2027, 0]
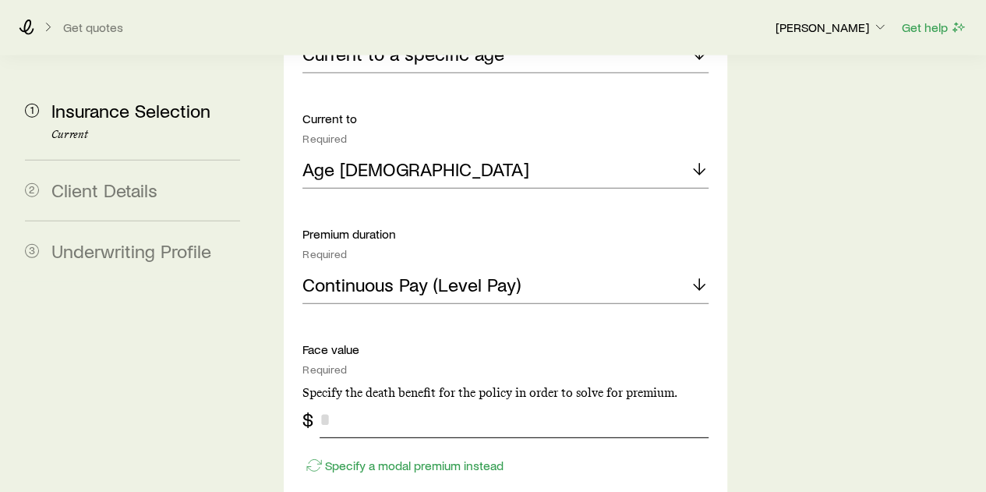
click at [356, 401] on input "tel" at bounding box center [514, 419] width 388 height 37
type input "*******"
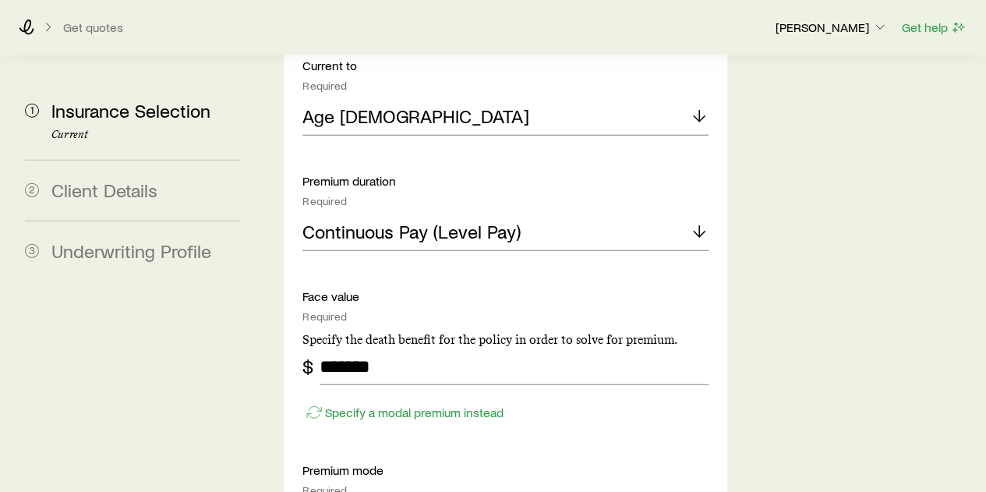
scroll to position [2105, 0]
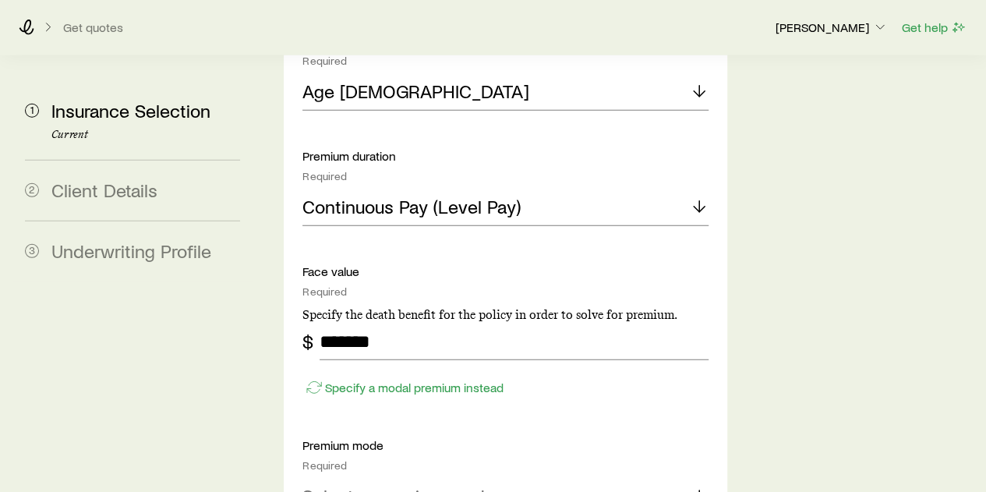
click at [472, 485] on p "Select a premium mode" at bounding box center [399, 496] width 193 height 22
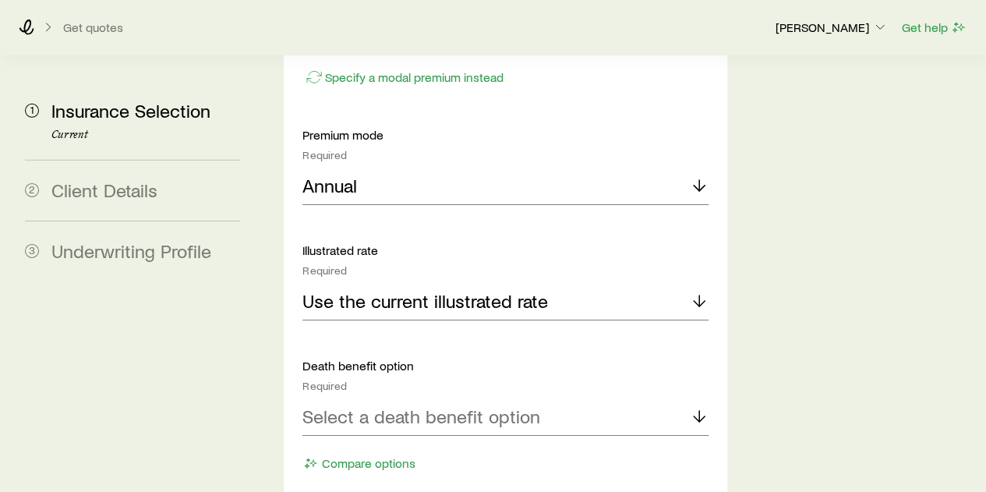
scroll to position [2417, 0]
click at [702, 405] on icon at bounding box center [699, 414] width 19 height 19
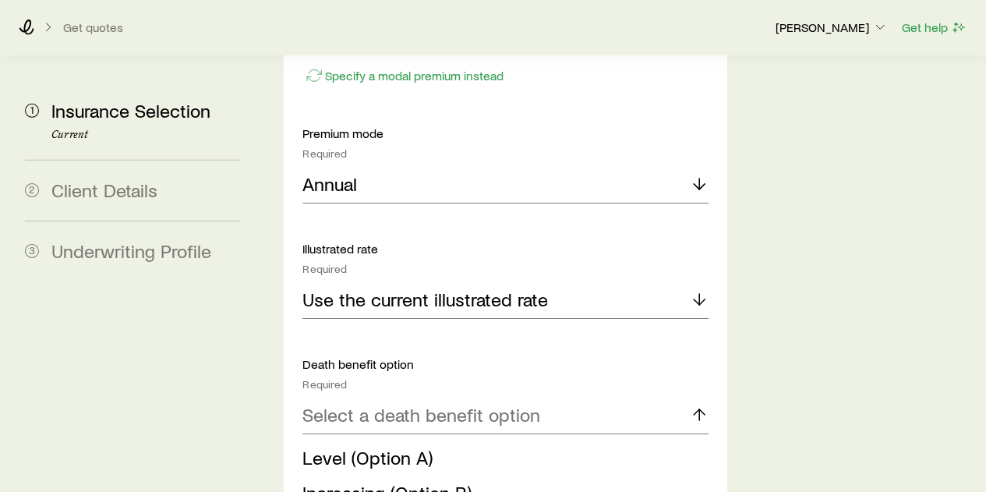
drag, startPoint x: 429, startPoint y: 349, endPoint x: 442, endPoint y: 350, distance: 13.3
click at [430, 441] on li "Level (Option A)" at bounding box center [501, 458] width 396 height 35
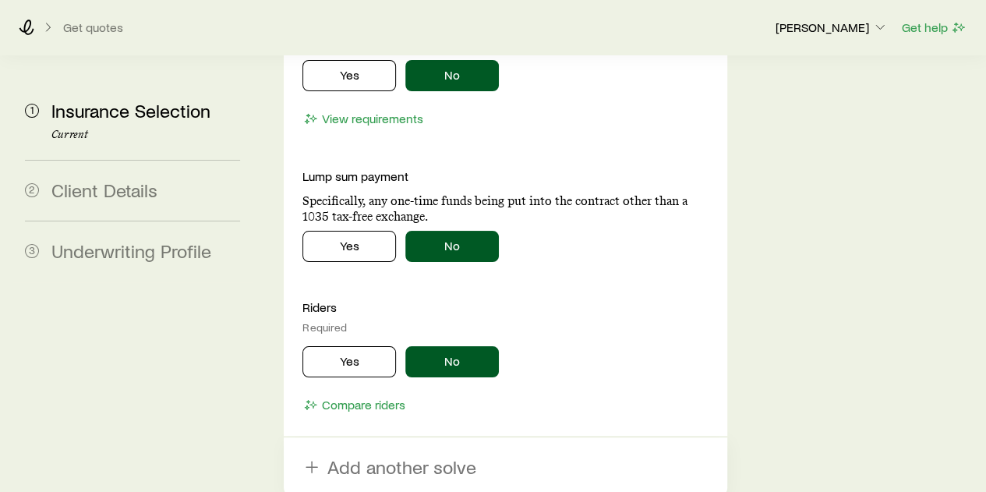
scroll to position [3041, 0]
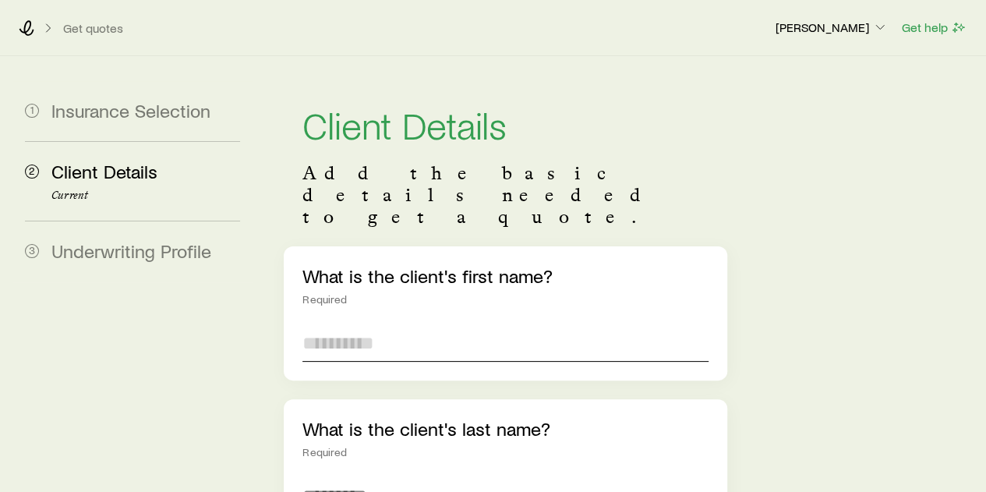
click at [358, 324] on input "text" at bounding box center [505, 342] width 405 height 37
type input "****"
click at [342, 477] on input "text" at bounding box center [505, 495] width 405 height 37
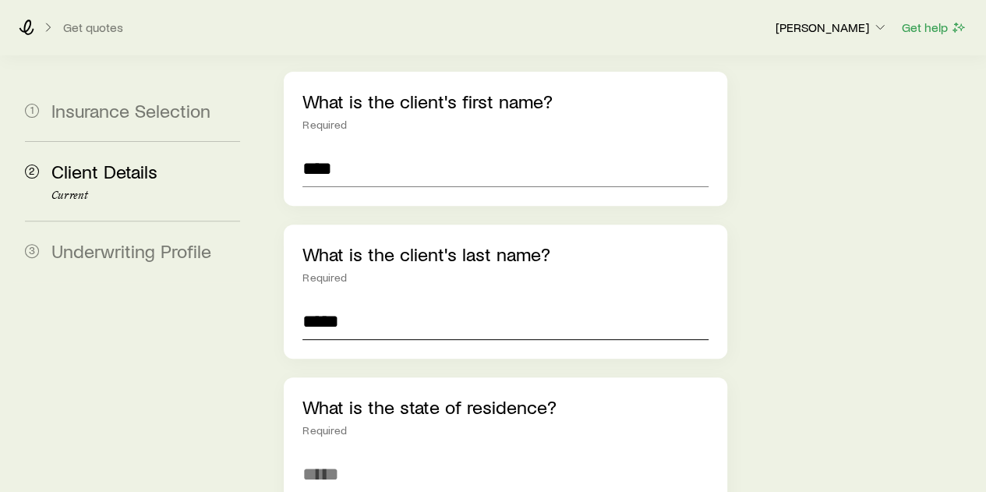
scroll to position [234, 0]
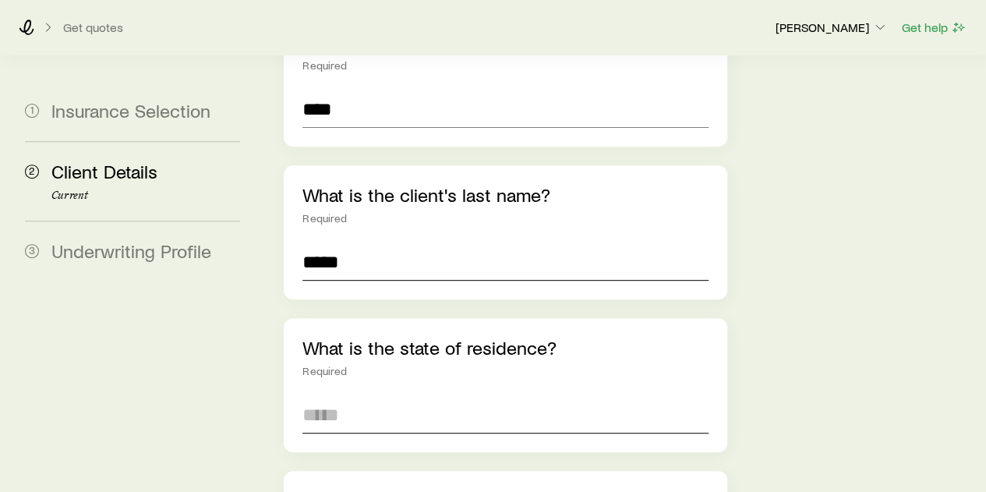
type input "*****"
click at [346, 396] on input at bounding box center [505, 414] width 405 height 37
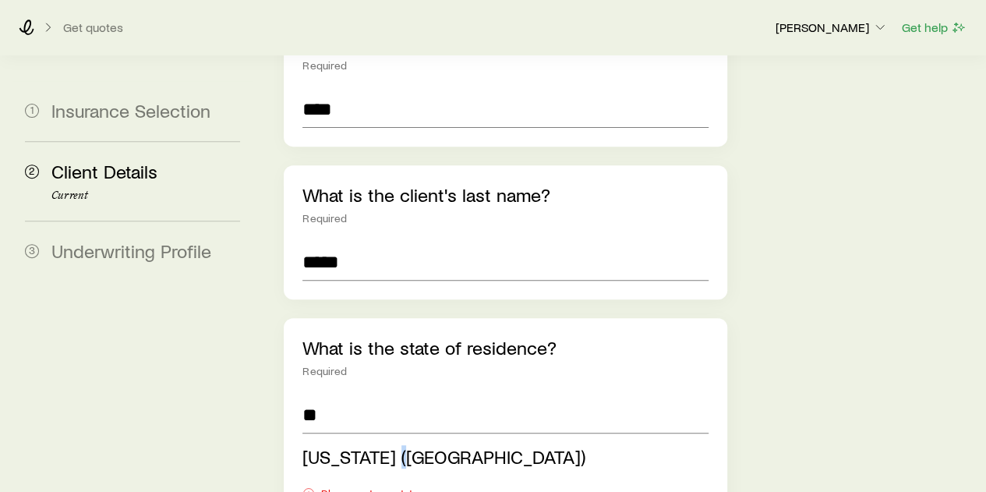
click at [396, 445] on span "North Carolina (NC)" at bounding box center [444, 456] width 283 height 23
type input "**********"
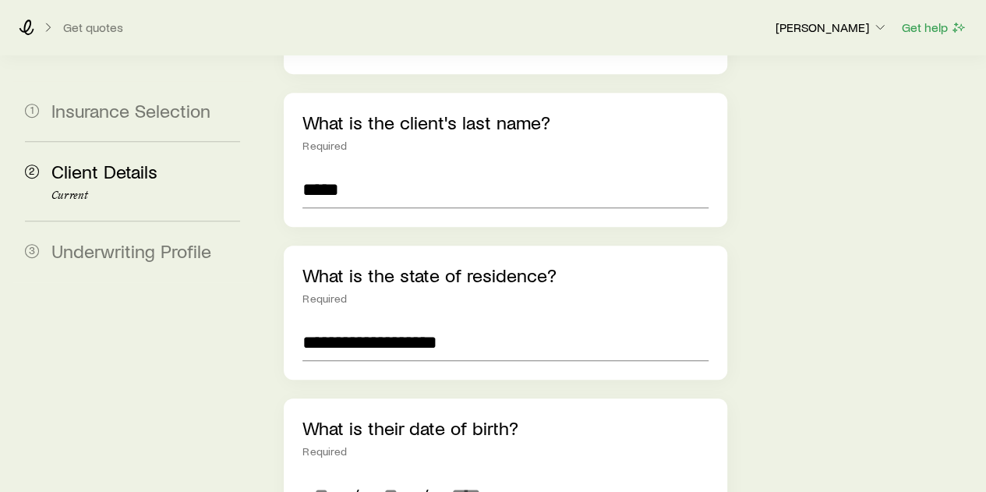
scroll to position [468, 0]
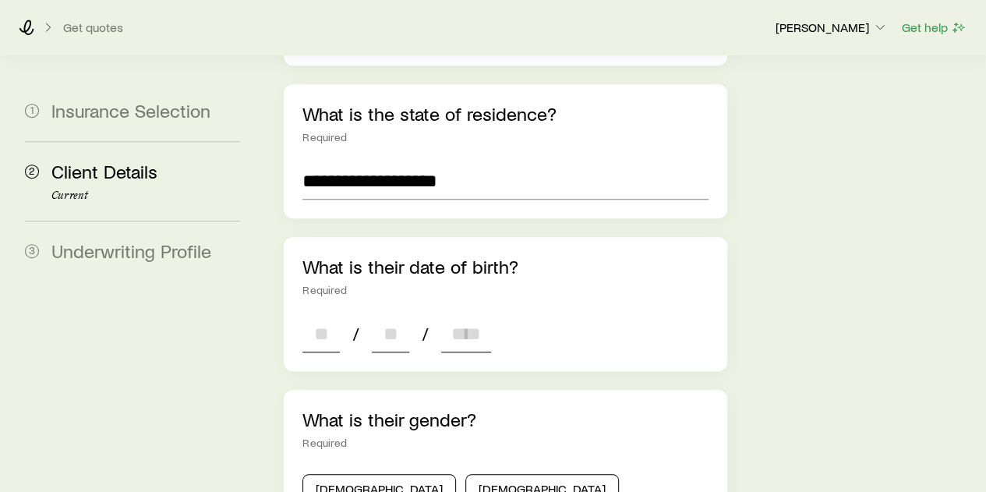
click at [318, 315] on input at bounding box center [321, 333] width 37 height 37
type input "*"
click at [385, 315] on input at bounding box center [390, 333] width 37 height 37
type input "*"
click at [468, 315] on input at bounding box center [466, 333] width 50 height 37
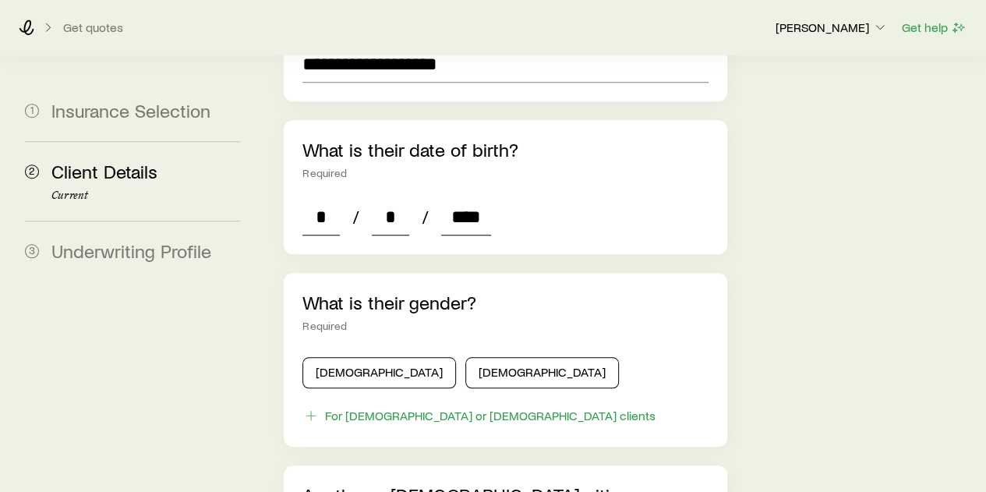
scroll to position [624, 0]
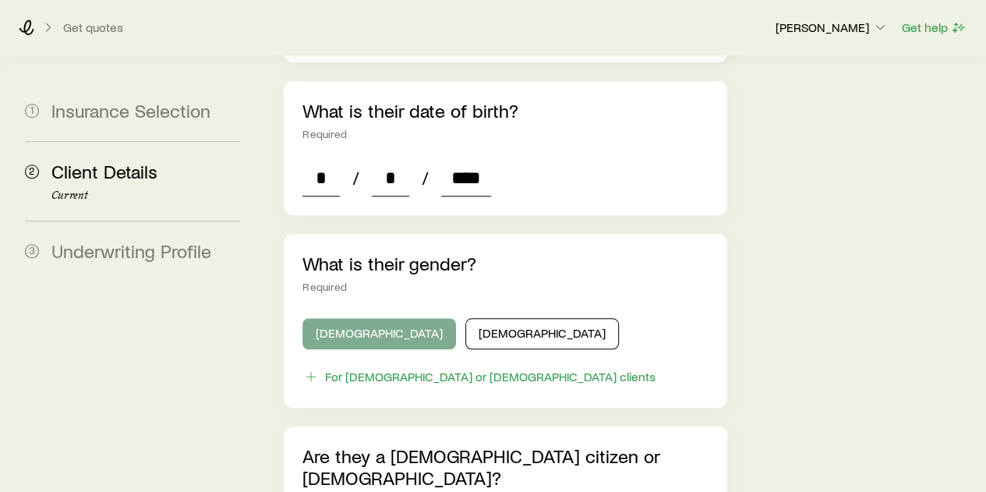
type input "****"
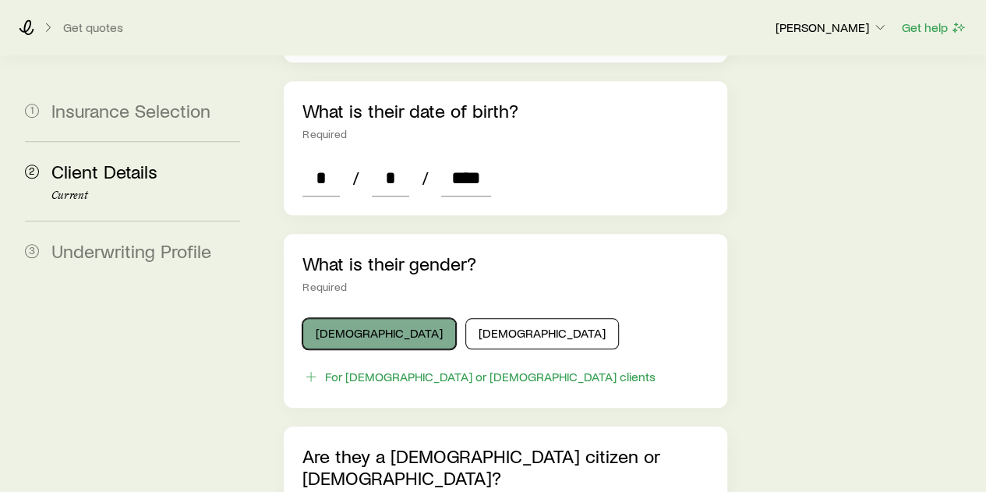
click at [362, 318] on button "Male" at bounding box center [380, 333] width 154 height 31
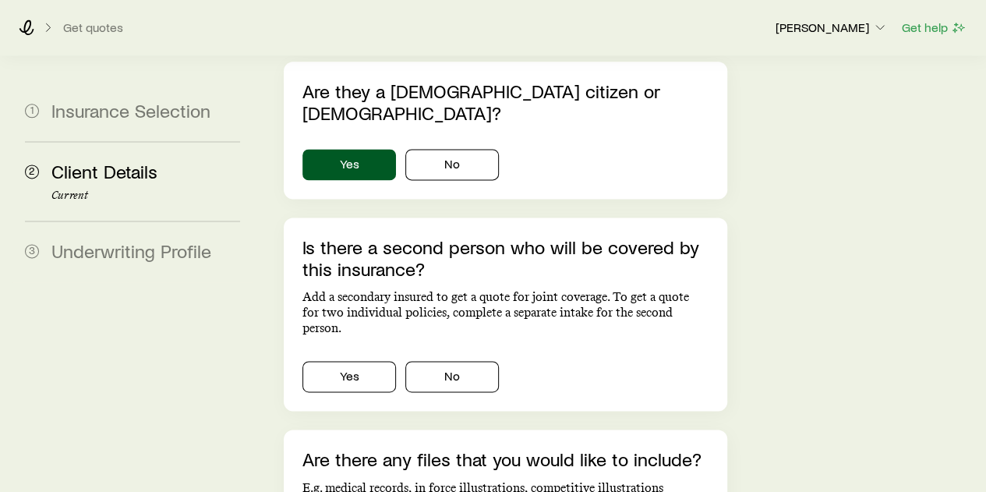
scroll to position [1014, 0]
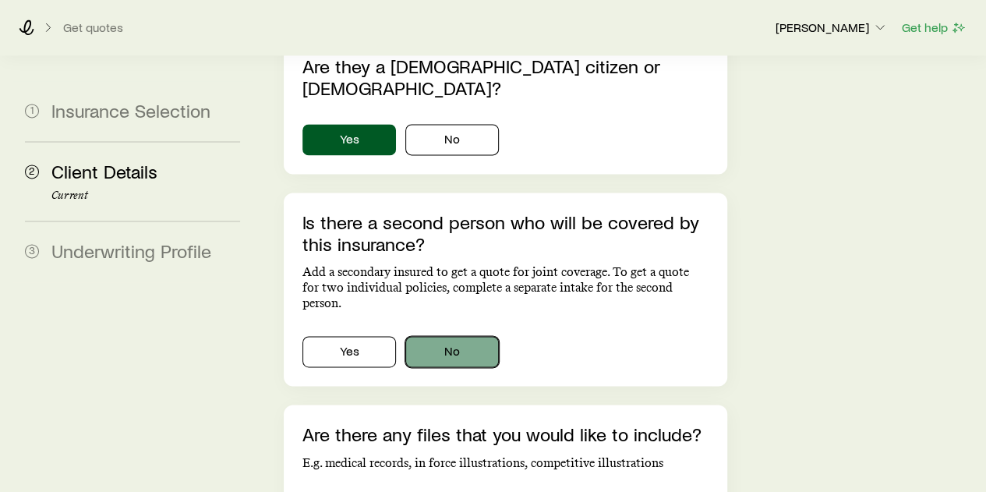
click at [462, 336] on button "No" at bounding box center [452, 351] width 94 height 31
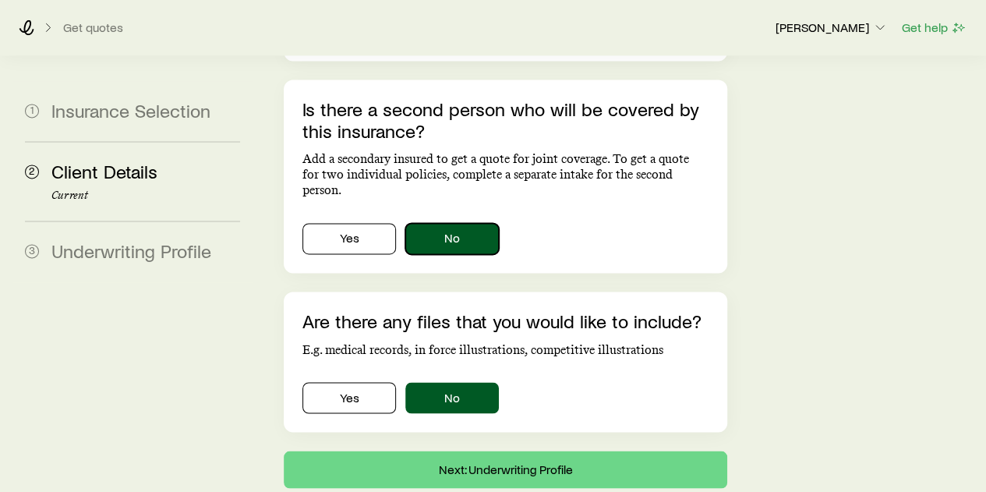
scroll to position [1129, 0]
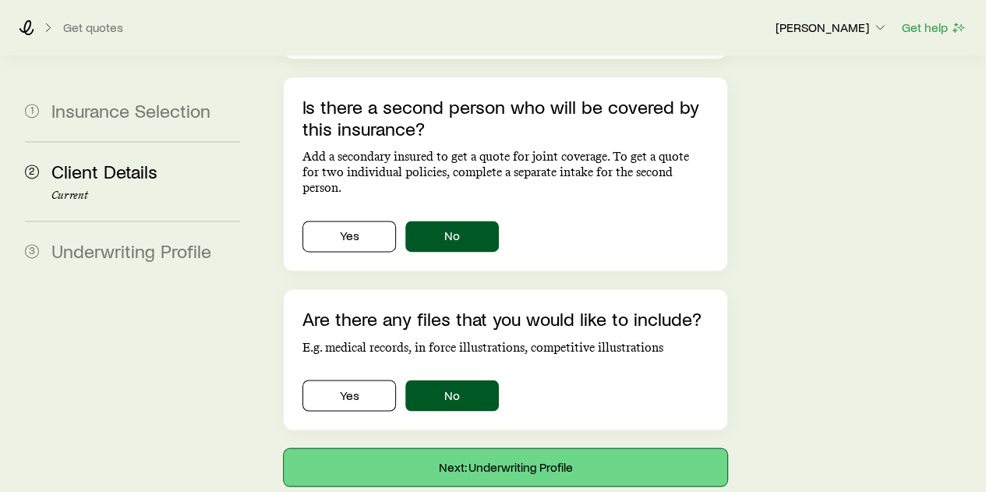
click at [525, 448] on button "Next: Underwriting Profile" at bounding box center [505, 466] width 443 height 37
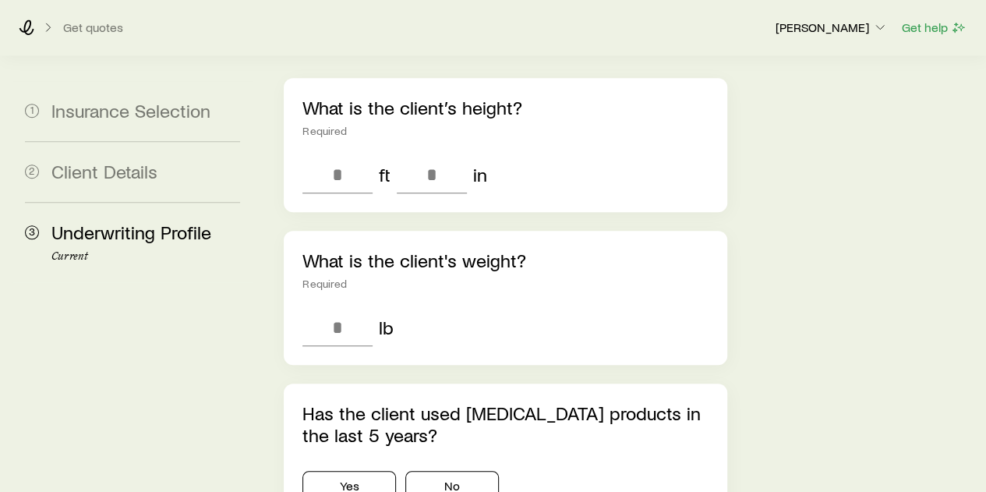
scroll to position [624, 0]
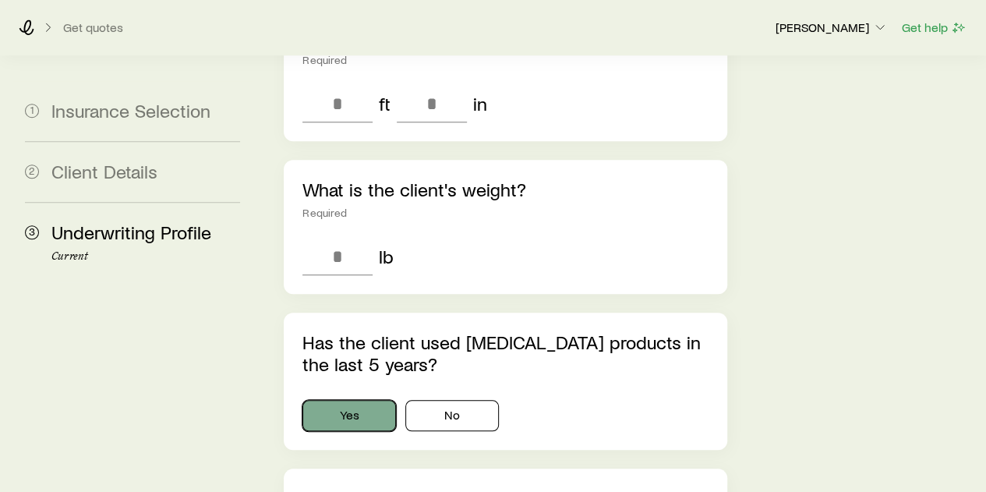
click at [355, 400] on button "Yes" at bounding box center [350, 415] width 94 height 31
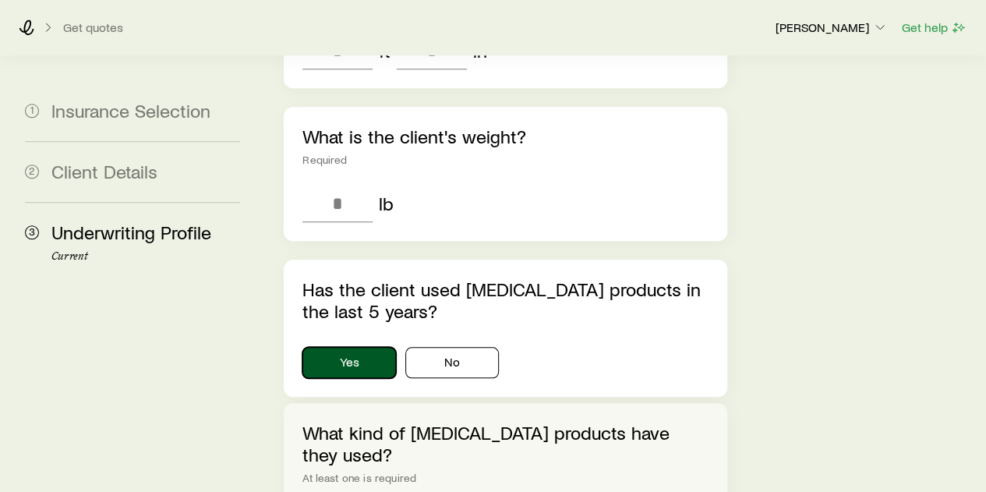
scroll to position [702, 0]
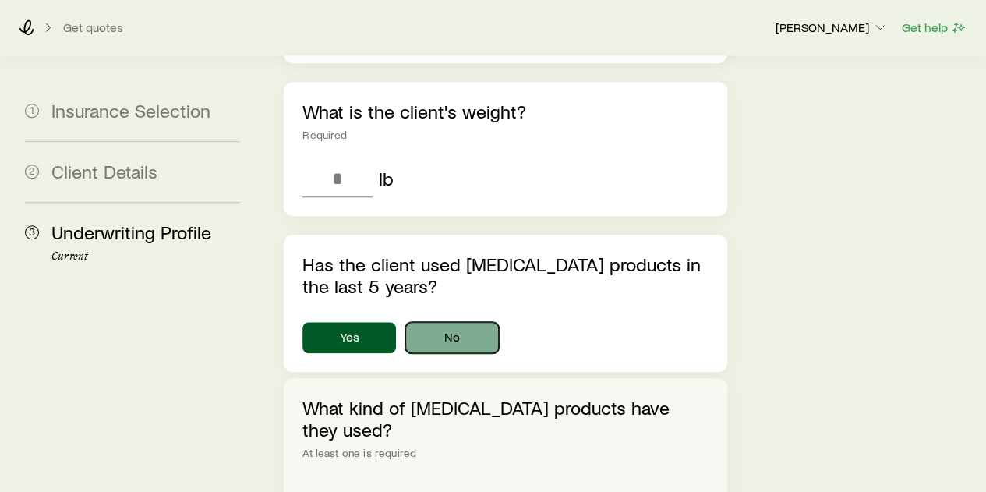
click at [447, 322] on button "No" at bounding box center [452, 337] width 94 height 31
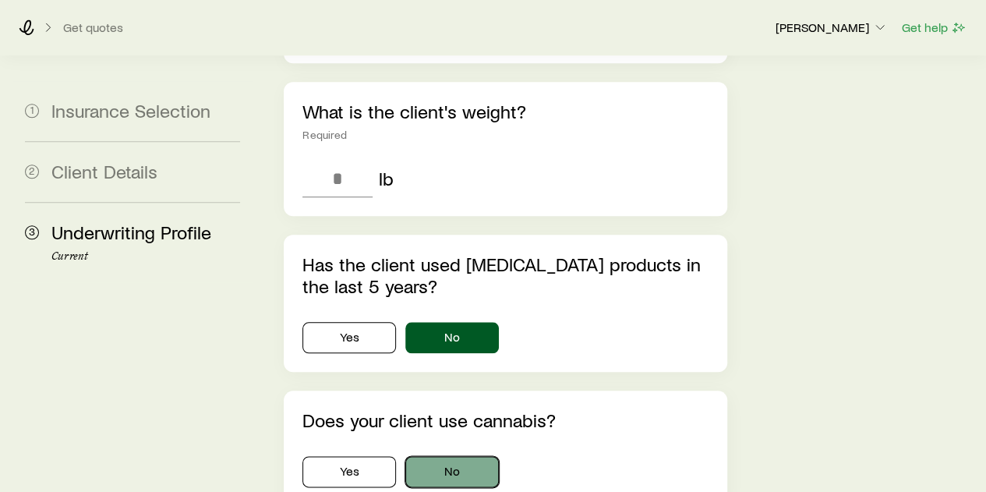
click at [462, 456] on button "No" at bounding box center [452, 471] width 94 height 31
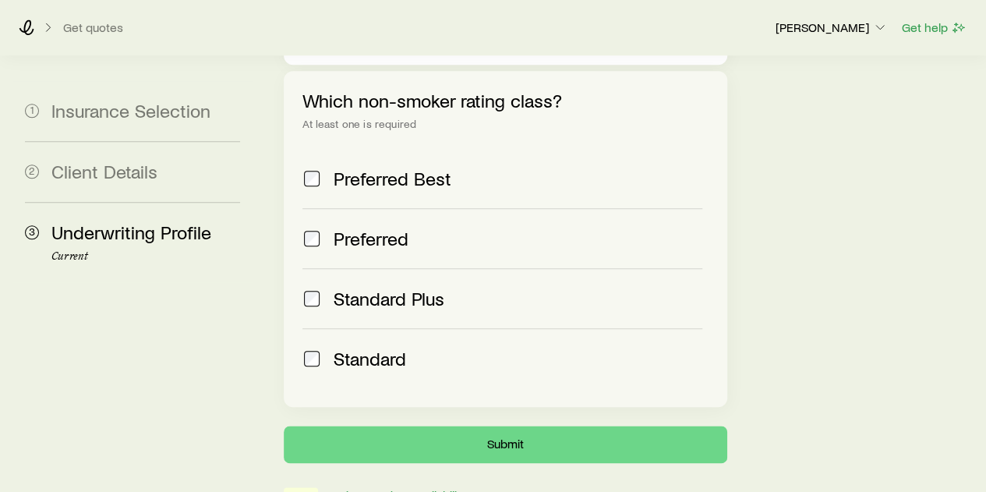
scroll to position [713, 0]
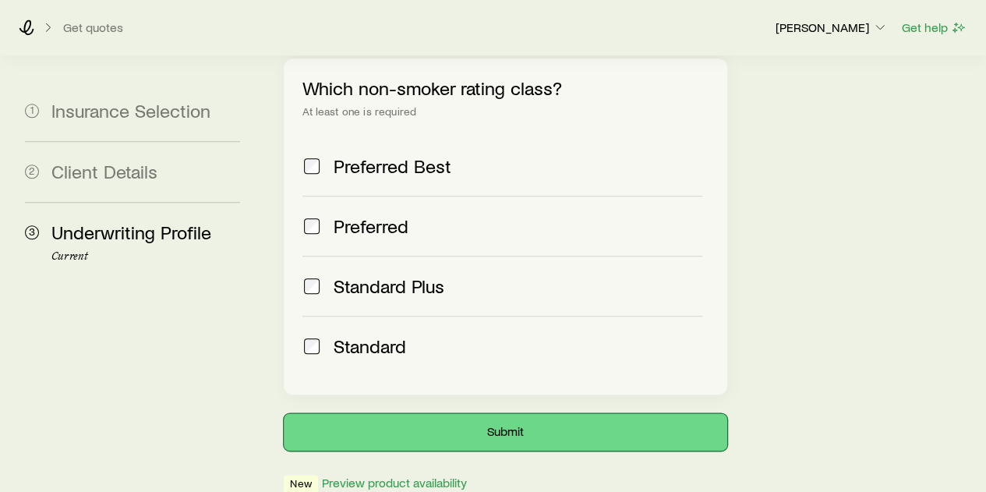
click at [522, 413] on button "Submit" at bounding box center [505, 431] width 443 height 37
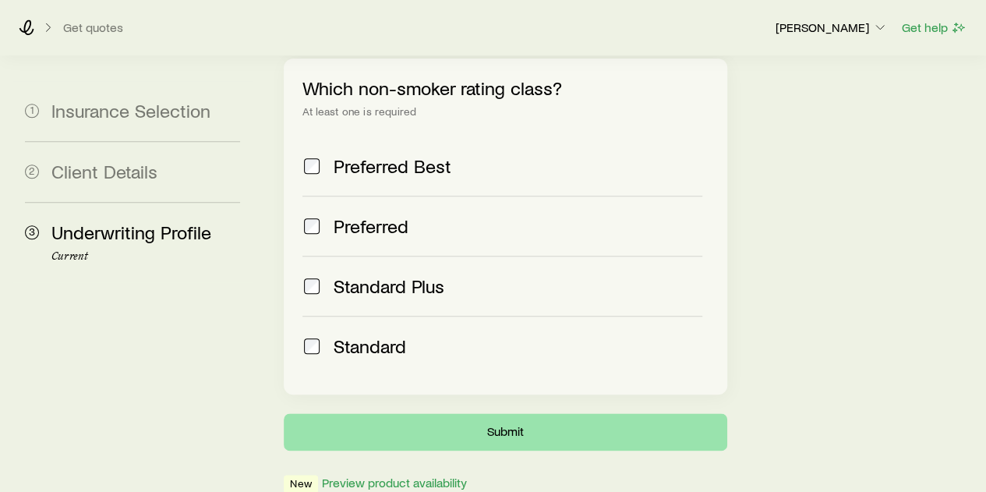
scroll to position [0, 0]
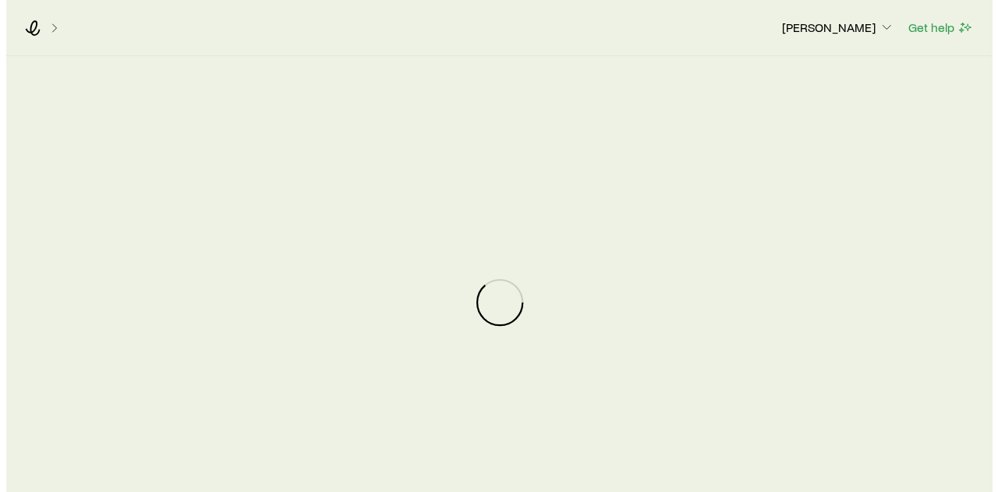
scroll to position [201917, 0]
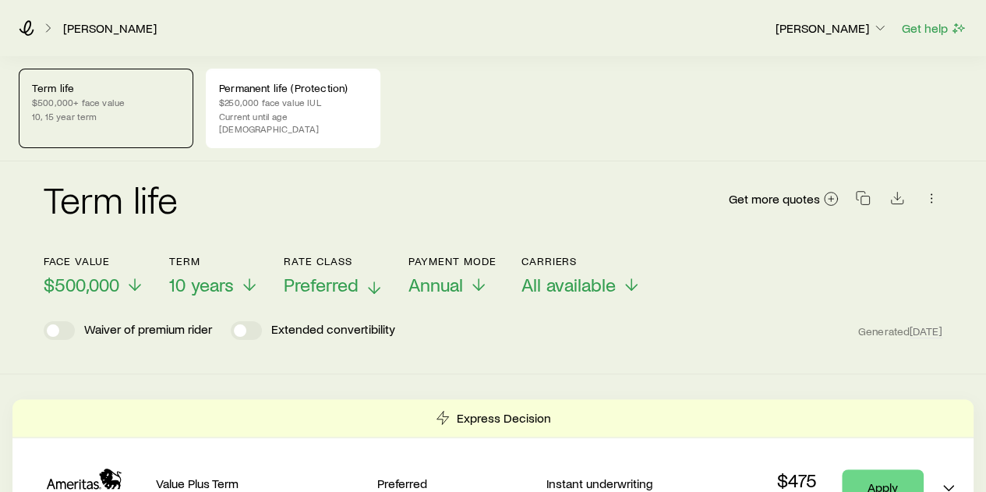
scroll to position [78, 0]
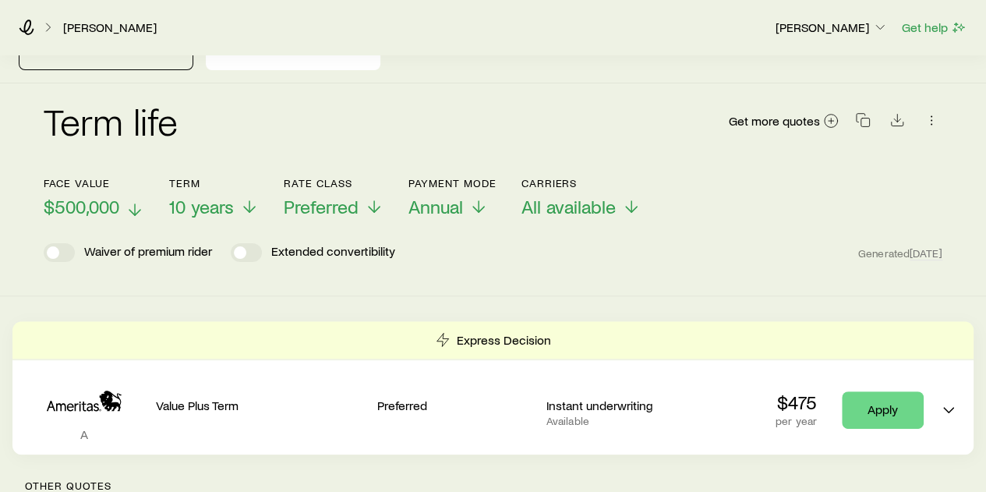
click at [130, 200] on icon at bounding box center [135, 209] width 19 height 19
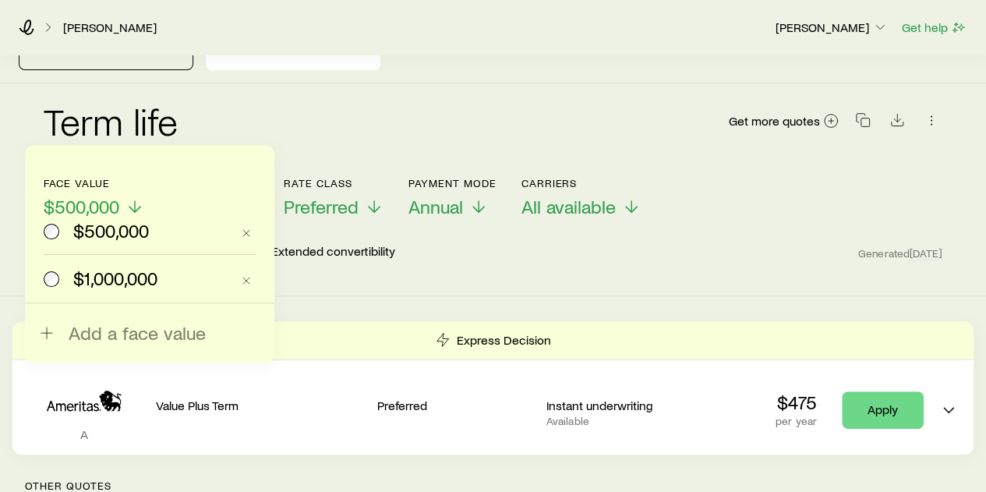
click at [279, 115] on div "Term life Get more quotes" at bounding box center [493, 130] width 899 height 56
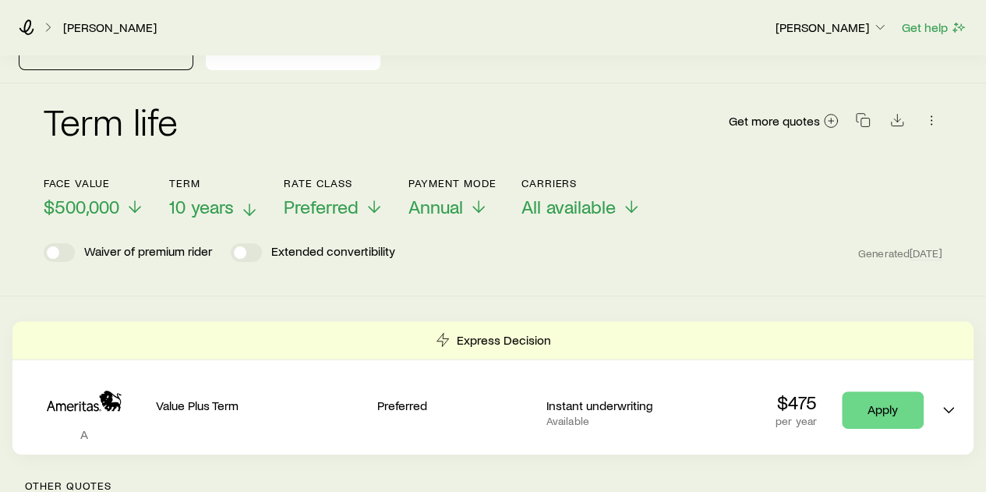
click at [250, 204] on line at bounding box center [250, 209] width 0 height 11
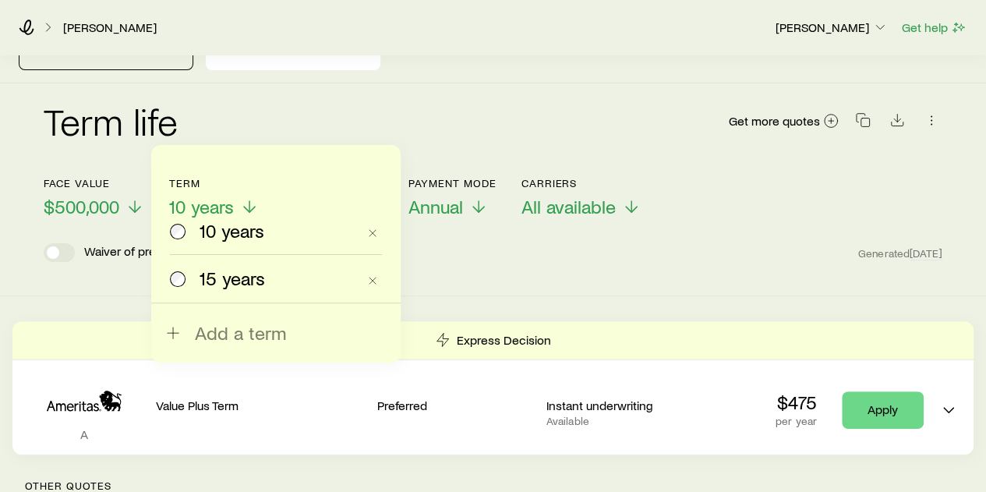
click at [345, 114] on div "Term life Get more quotes" at bounding box center [493, 130] width 899 height 56
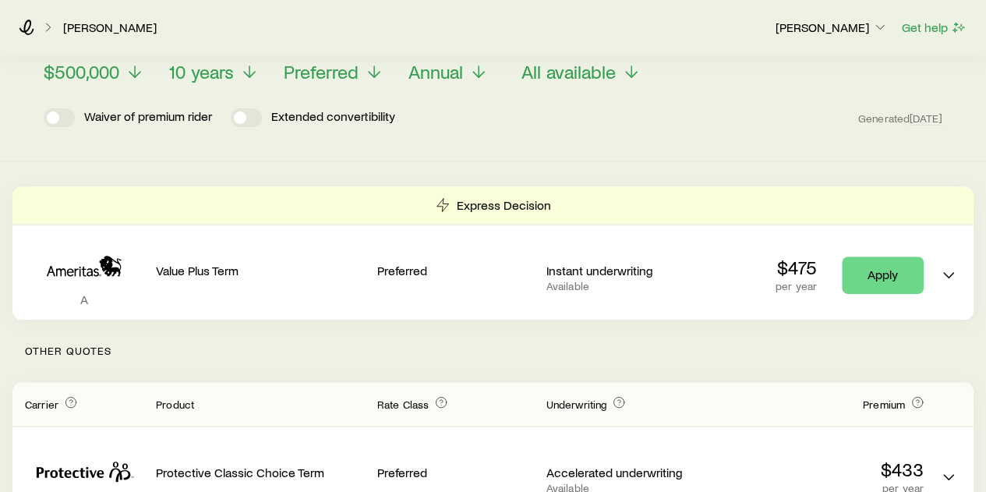
scroll to position [234, 0]
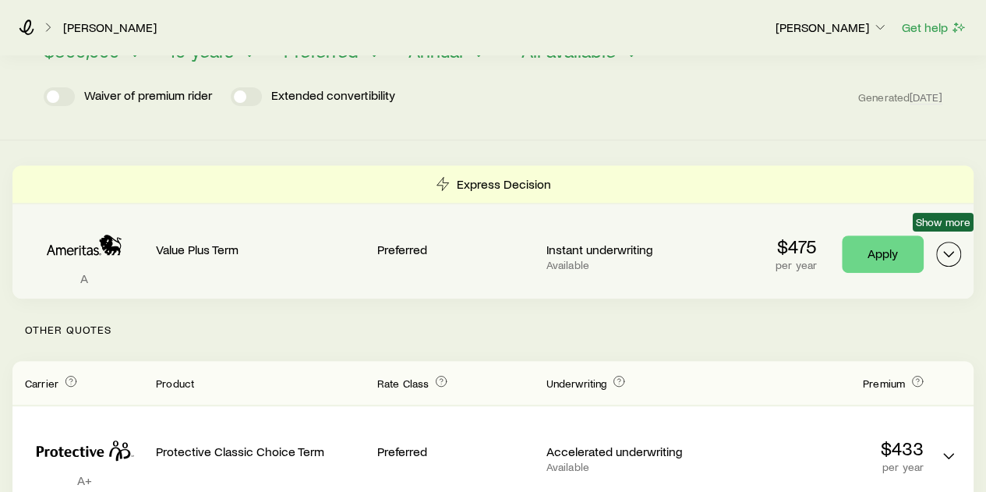
click at [950, 245] on icon "Term quotes" at bounding box center [949, 254] width 19 height 19
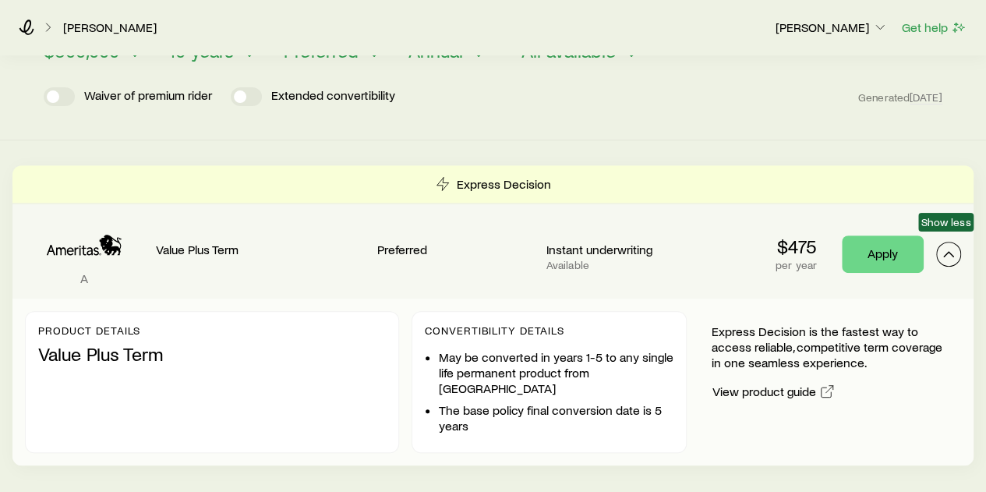
click at [953, 245] on icon "Term quotes" at bounding box center [949, 254] width 19 height 19
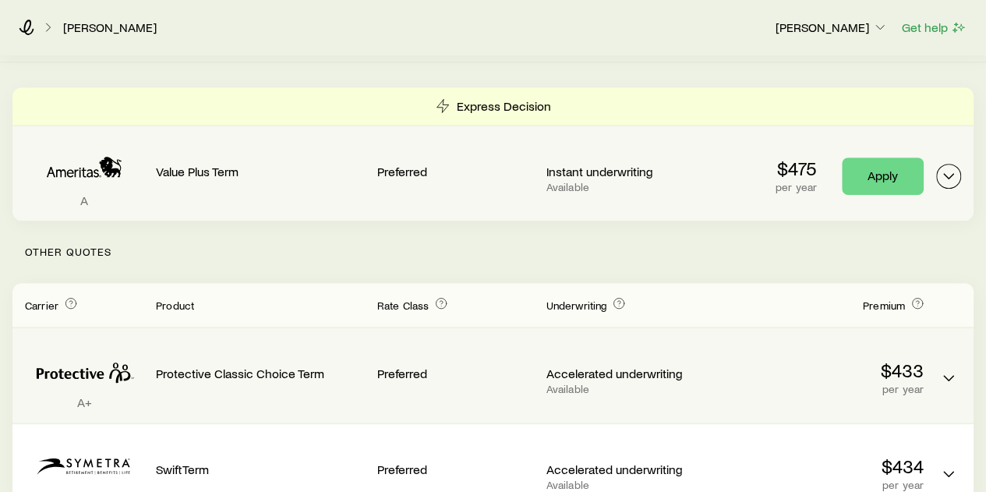
scroll to position [390, 0]
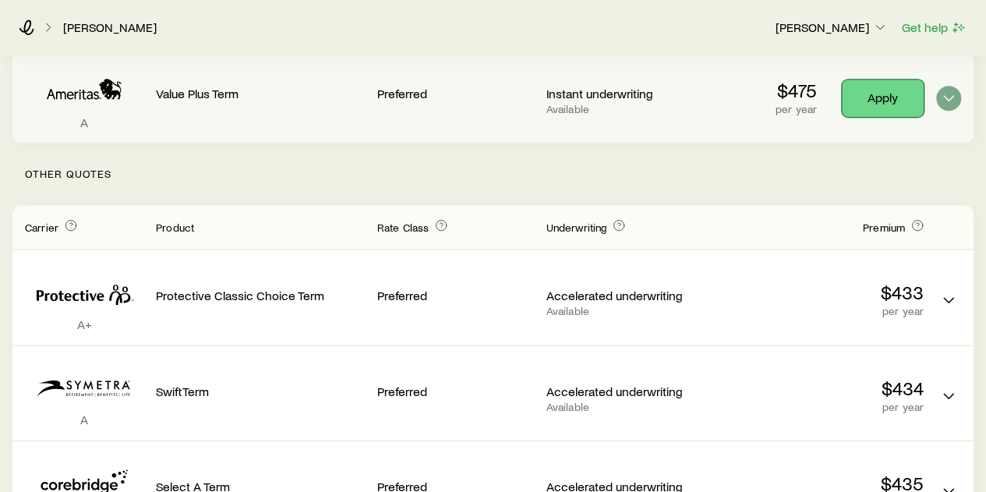
click at [884, 82] on link "Apply" at bounding box center [883, 98] width 82 height 37
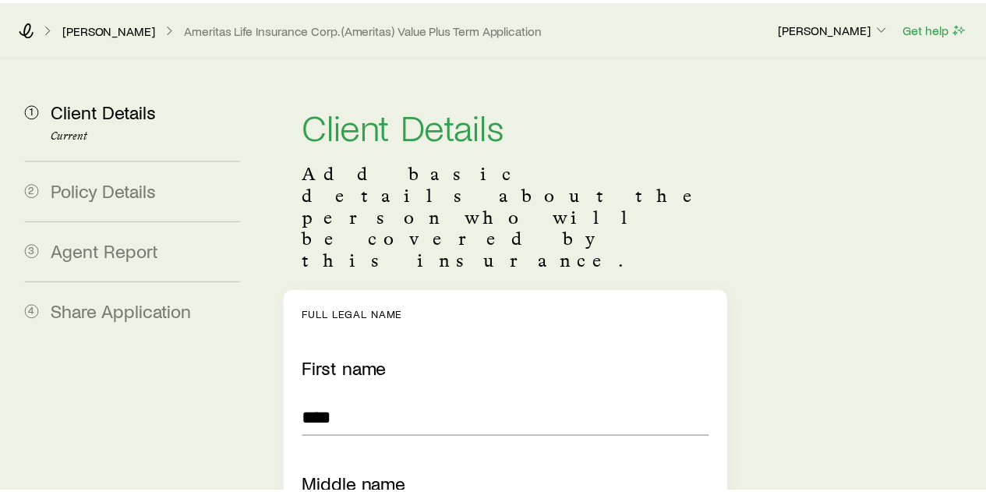
scroll to position [201917, 0]
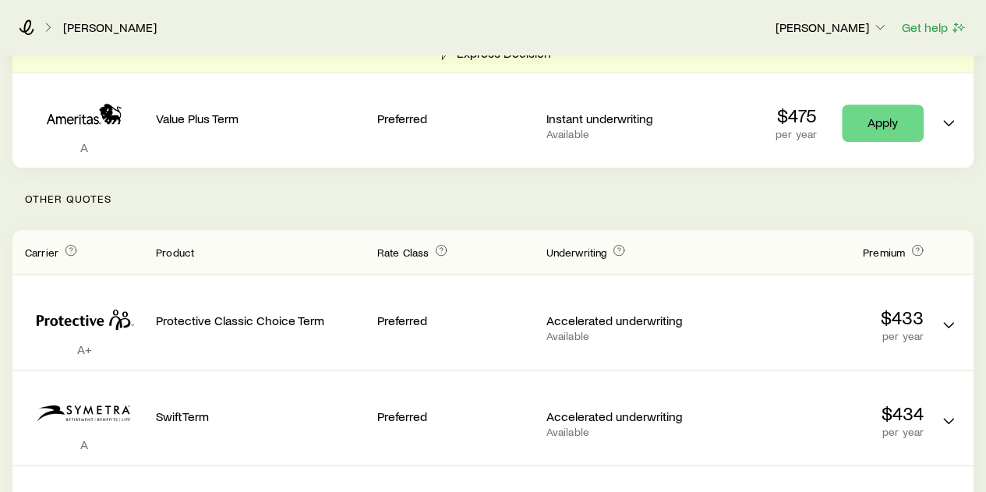
scroll to position [390, 0]
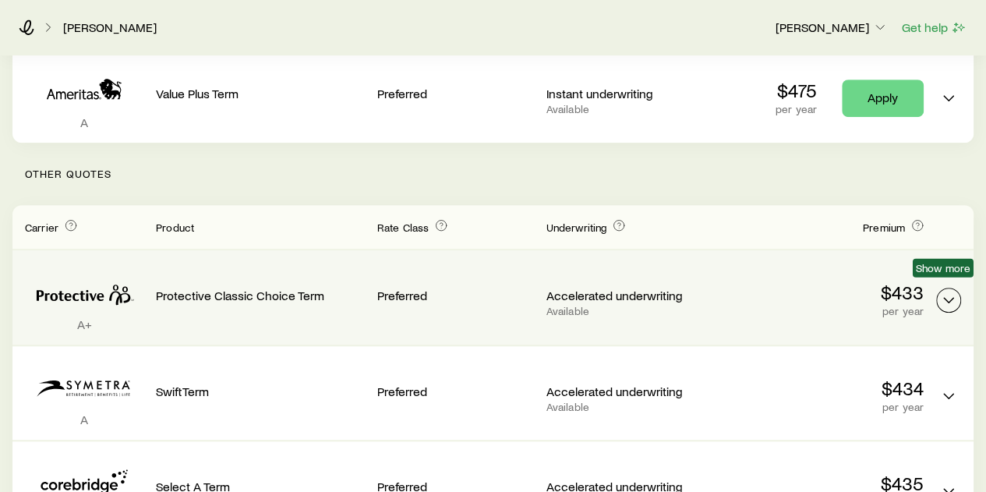
click at [947, 291] on icon "Term quotes" at bounding box center [949, 300] width 19 height 19
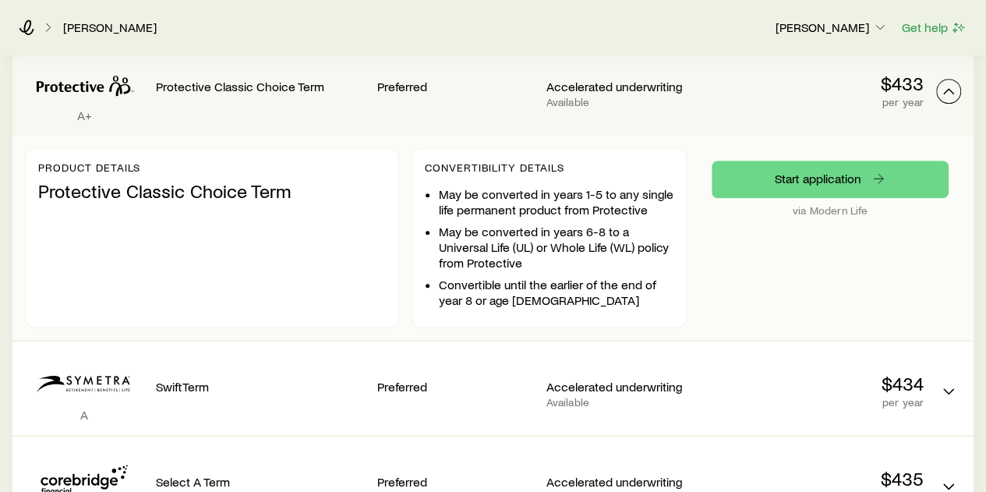
scroll to position [624, 0]
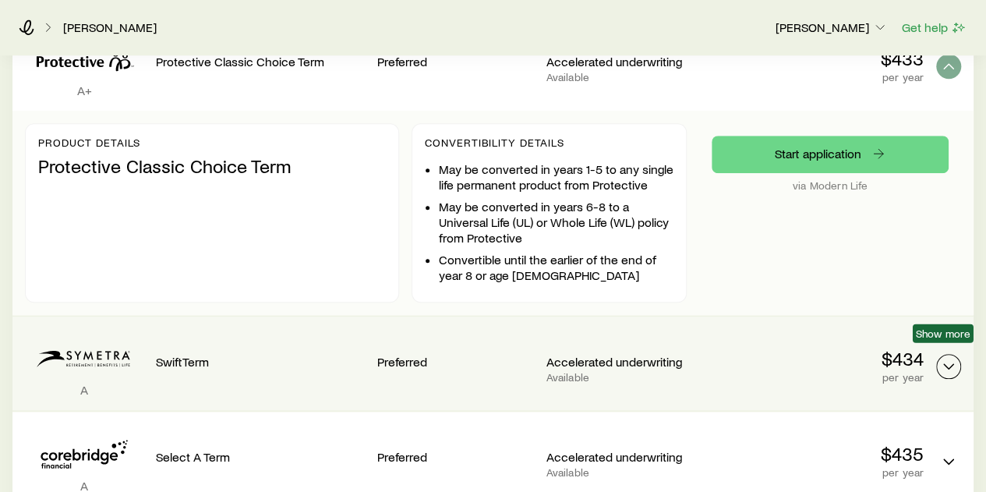
click at [948, 357] on icon "Term quotes" at bounding box center [949, 366] width 19 height 19
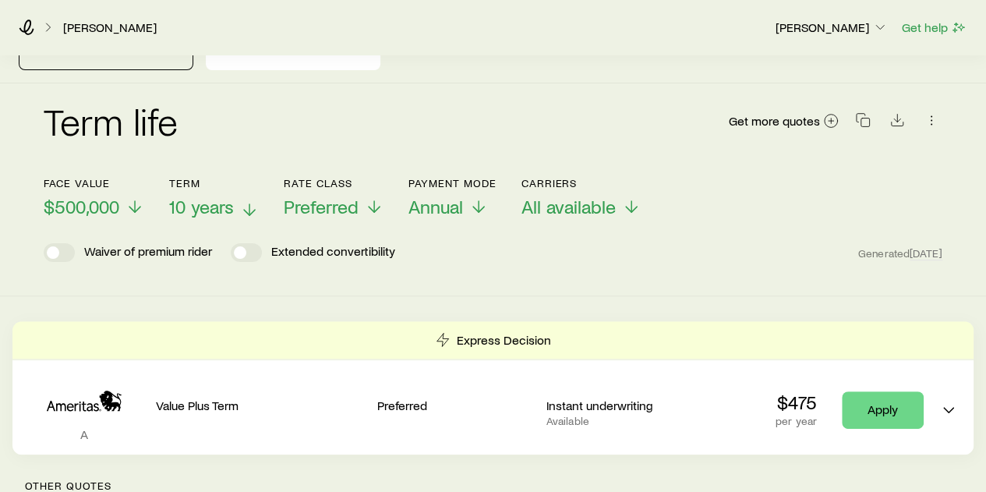
scroll to position [0, 0]
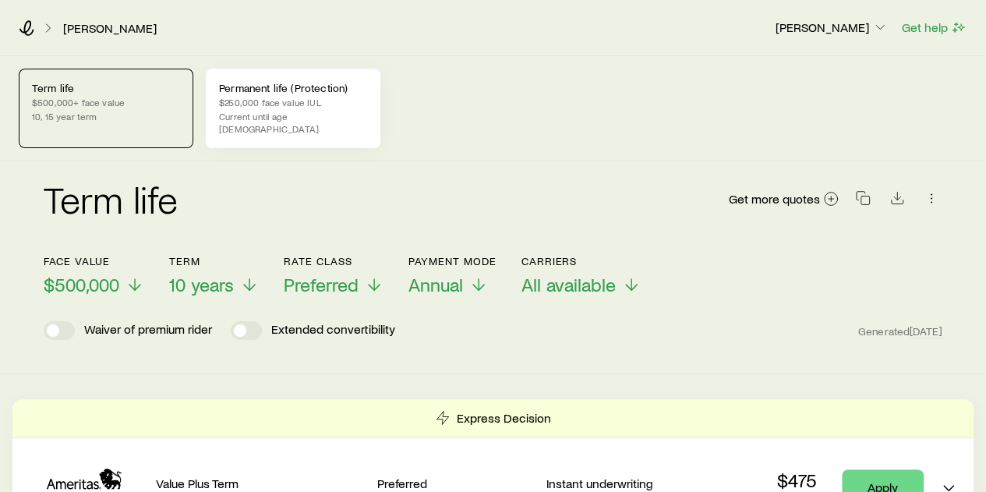
click at [243, 98] on p "$250,000 face value IUL" at bounding box center [293, 102] width 148 height 12
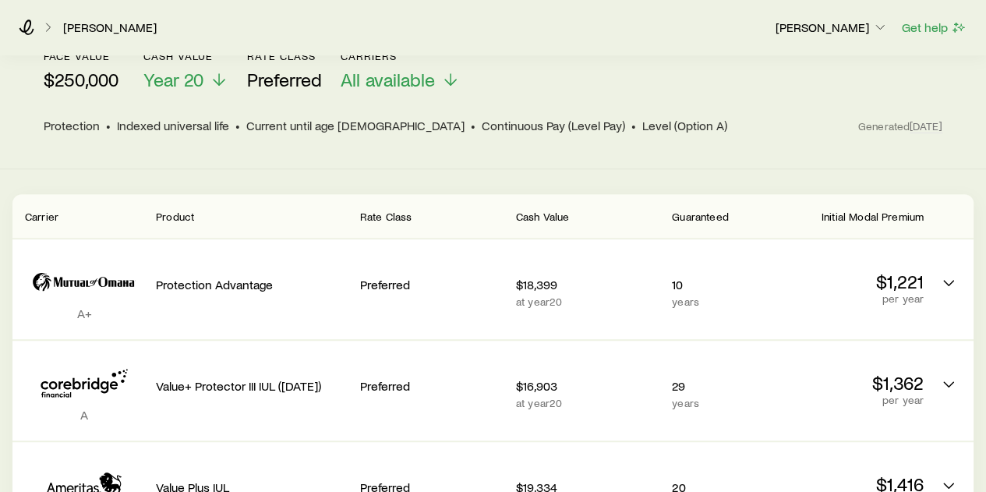
scroll to position [234, 0]
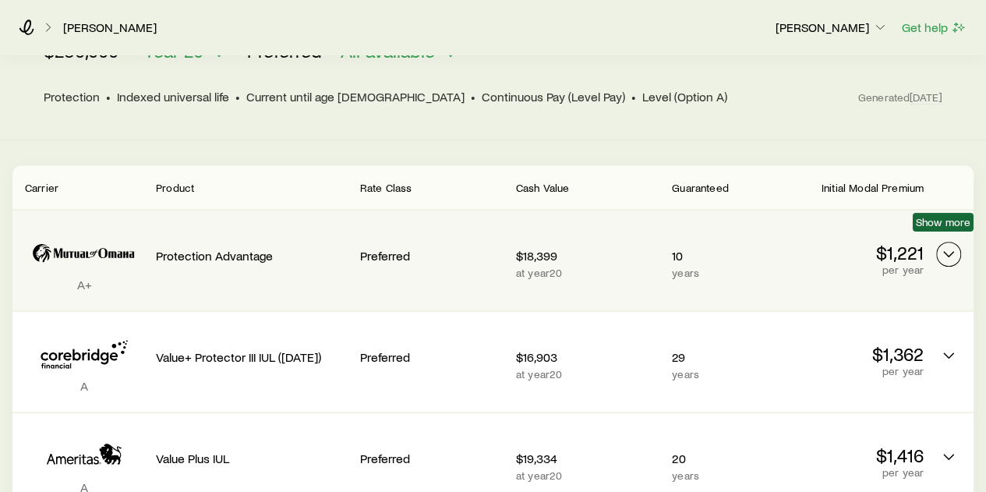
click at [950, 252] on polyline "Permanent quotes" at bounding box center [948, 254] width 9 height 5
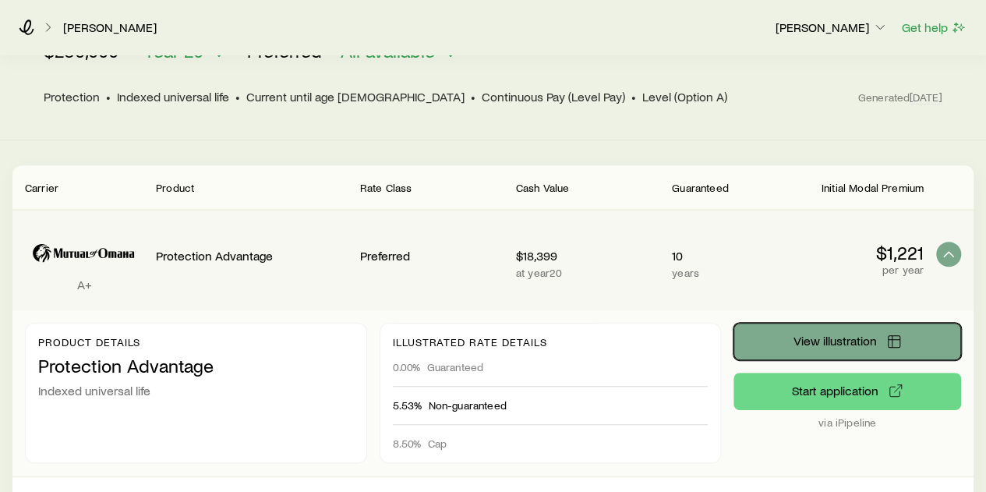
click at [841, 335] on span "View illustration" at bounding box center [835, 341] width 83 height 12
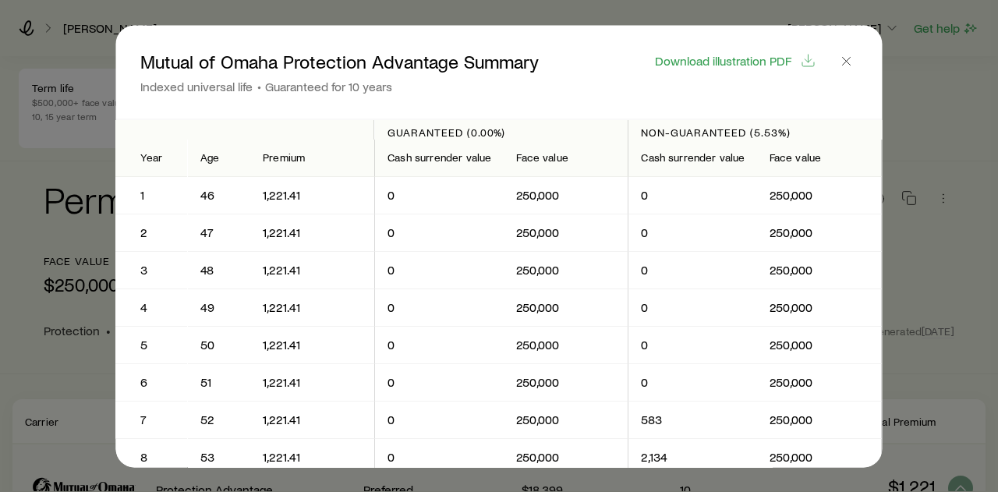
scroll to position [200185, 0]
click at [725, 58] on span "Download illustration PDF" at bounding box center [723, 60] width 136 height 12
click at [848, 60] on line "button" at bounding box center [847, 61] width 8 height 8
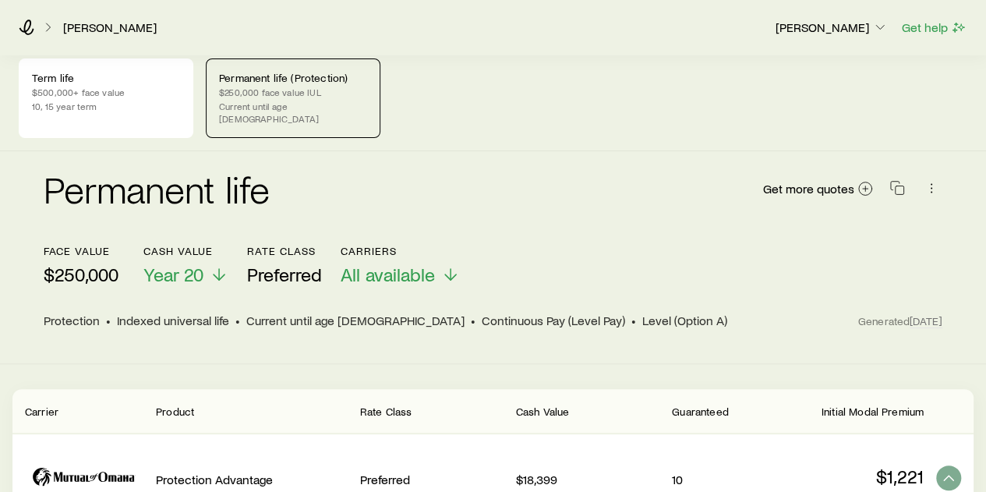
scroll to position [0, 0]
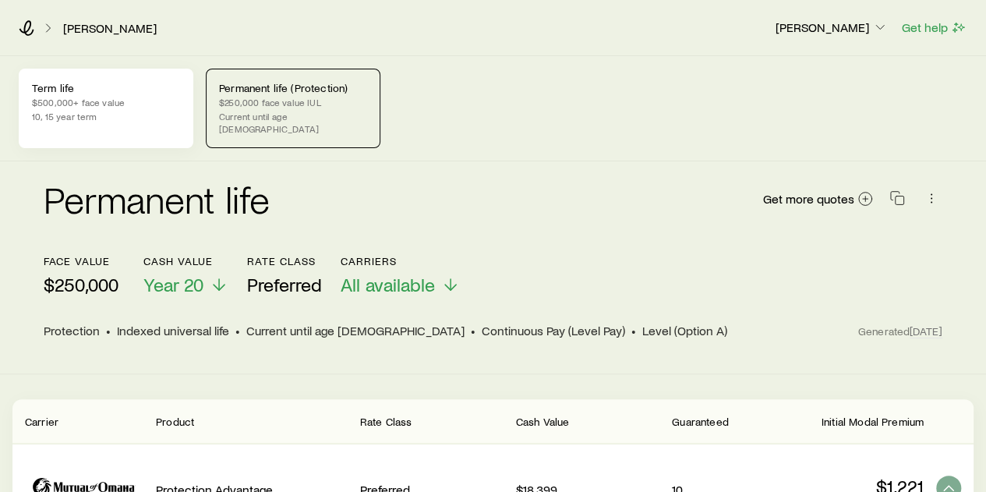
click at [81, 101] on p "$500,000+ face value" at bounding box center [106, 102] width 148 height 12
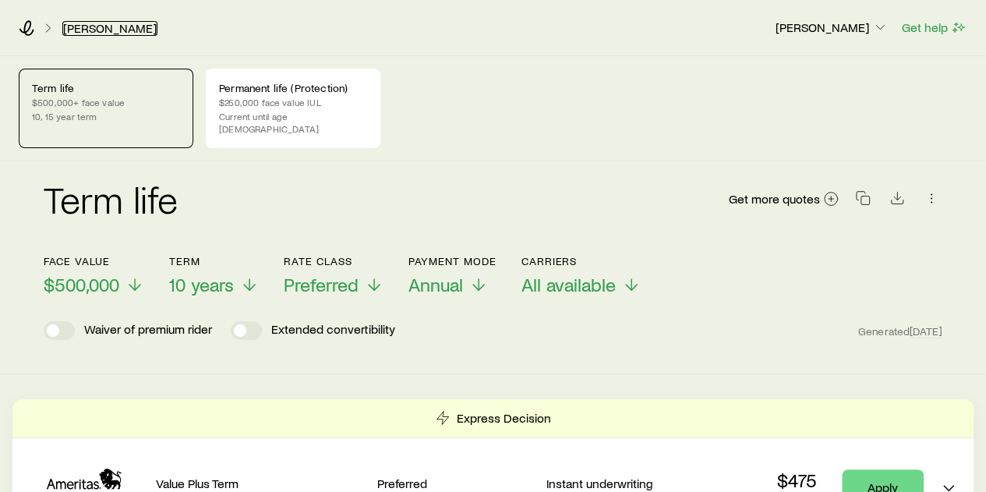
click at [103, 27] on link "[PERSON_NAME]" at bounding box center [109, 28] width 95 height 15
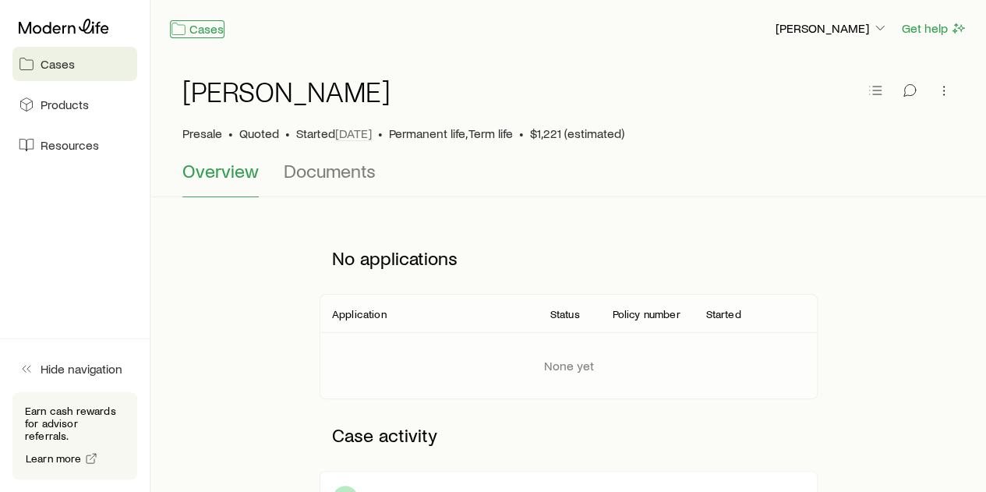
click at [207, 27] on link "Cases" at bounding box center [197, 29] width 55 height 18
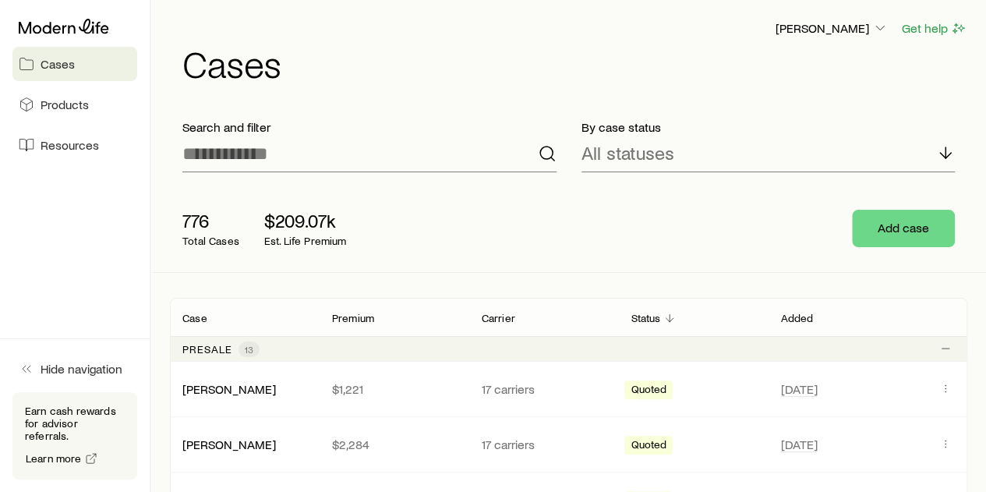
click at [63, 65] on span "Cases" at bounding box center [58, 64] width 34 height 16
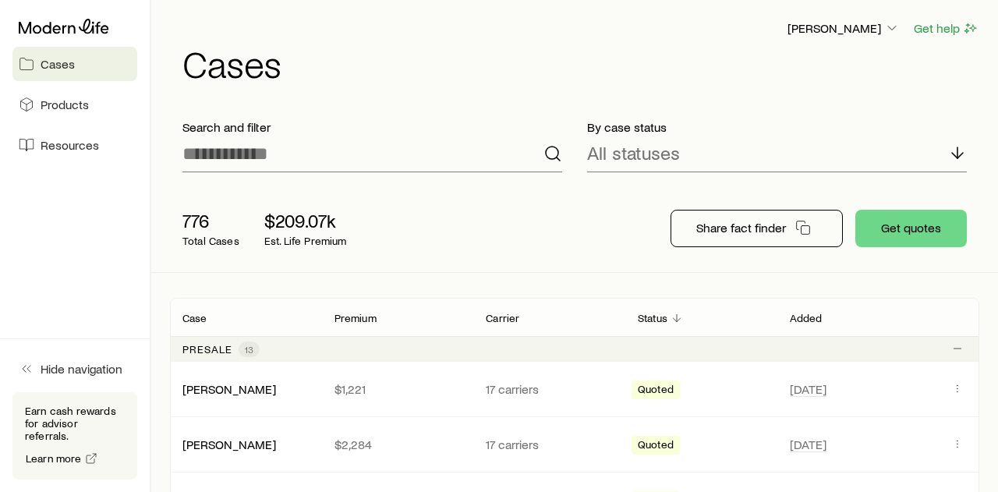
scroll to position [201917, 0]
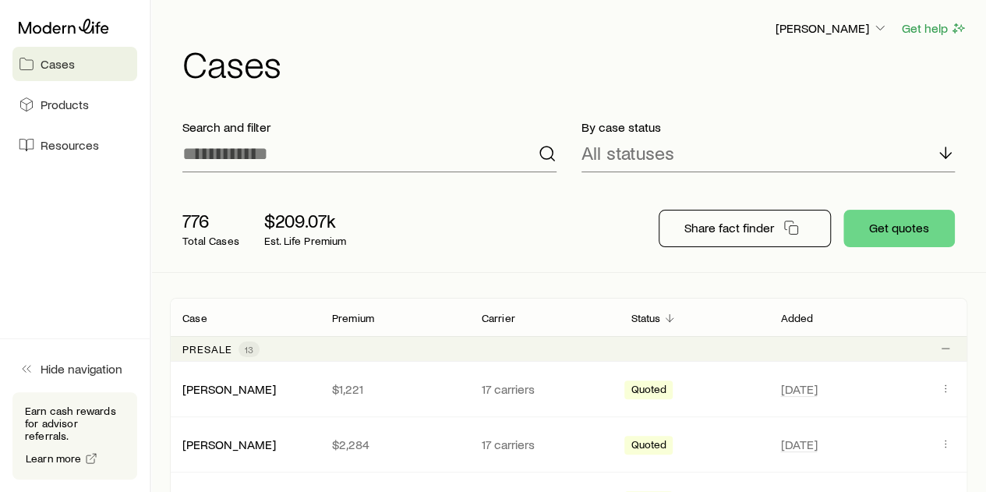
click at [63, 64] on span "Cases" at bounding box center [58, 64] width 34 height 16
click at [888, 225] on button "Get quotes" at bounding box center [900, 228] width 112 height 37
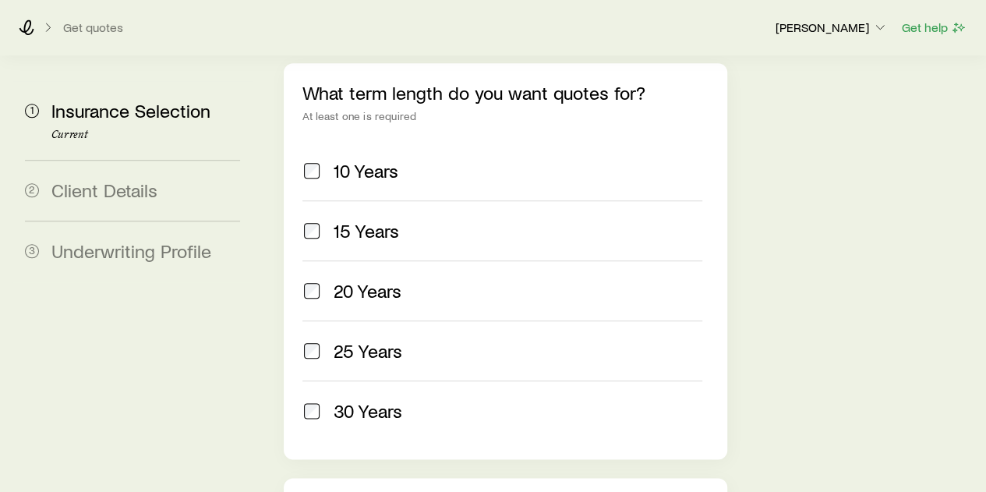
scroll to position [858, 0]
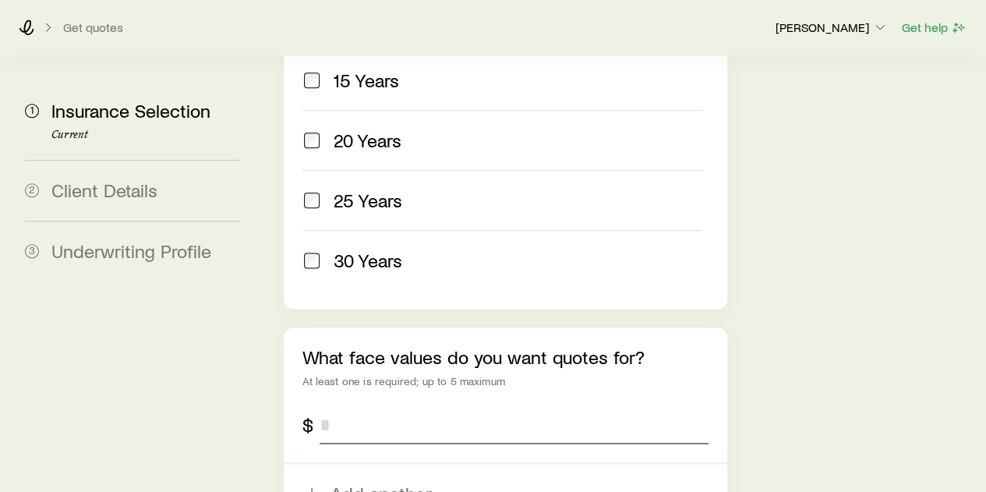
click at [360, 406] on input "tel" at bounding box center [514, 424] width 388 height 37
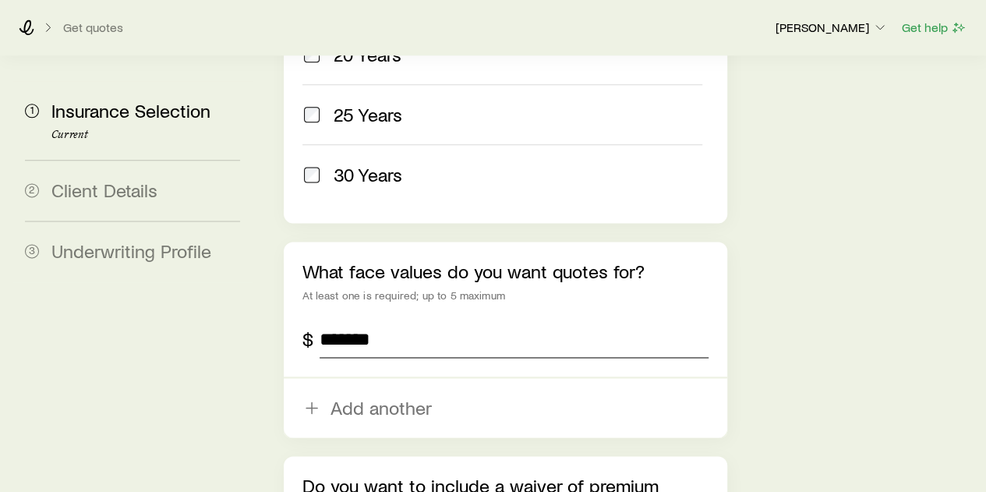
scroll to position [1014, 0]
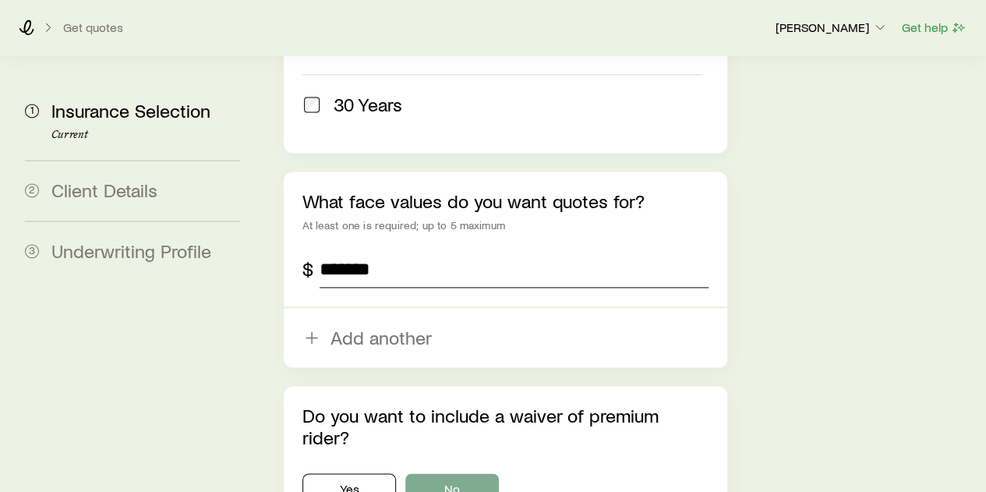
type input "*******"
click at [471, 473] on button "No" at bounding box center [452, 488] width 94 height 31
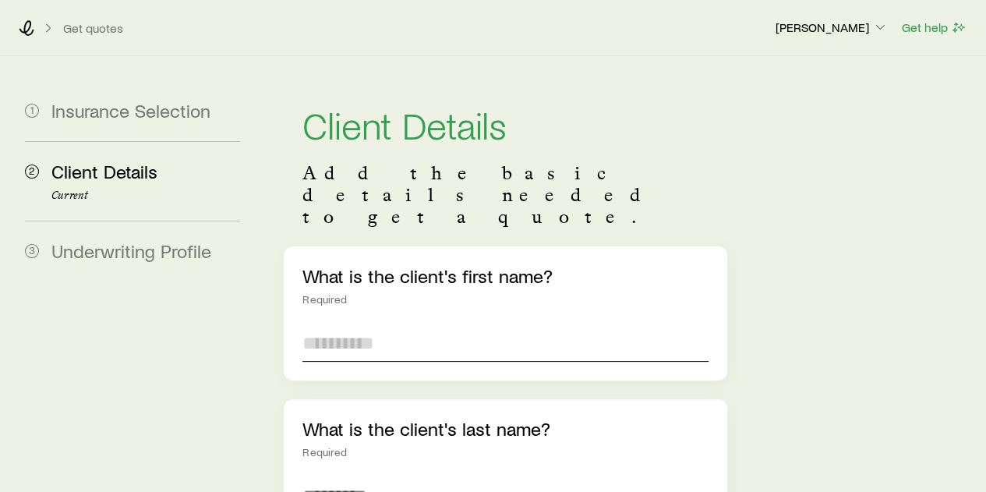
click at [334, 324] on input "text" at bounding box center [505, 342] width 405 height 37
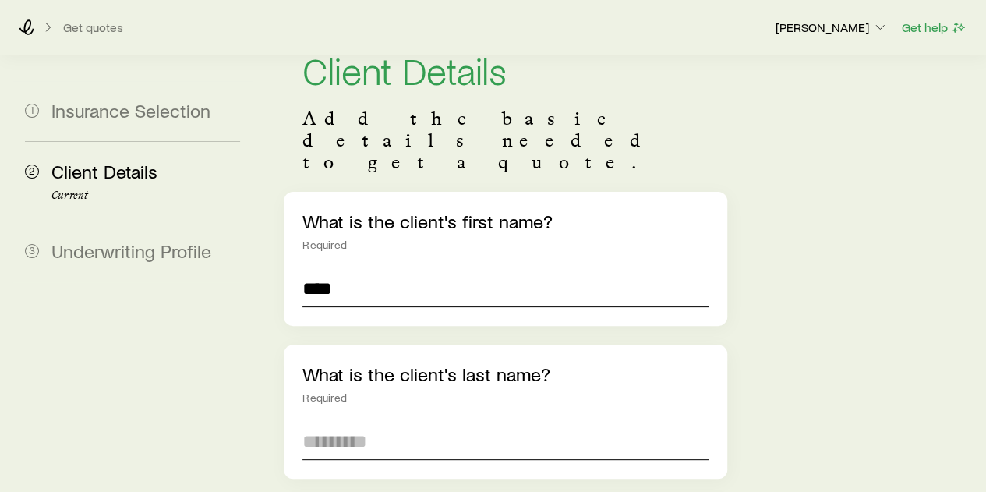
scroll to position [78, 0]
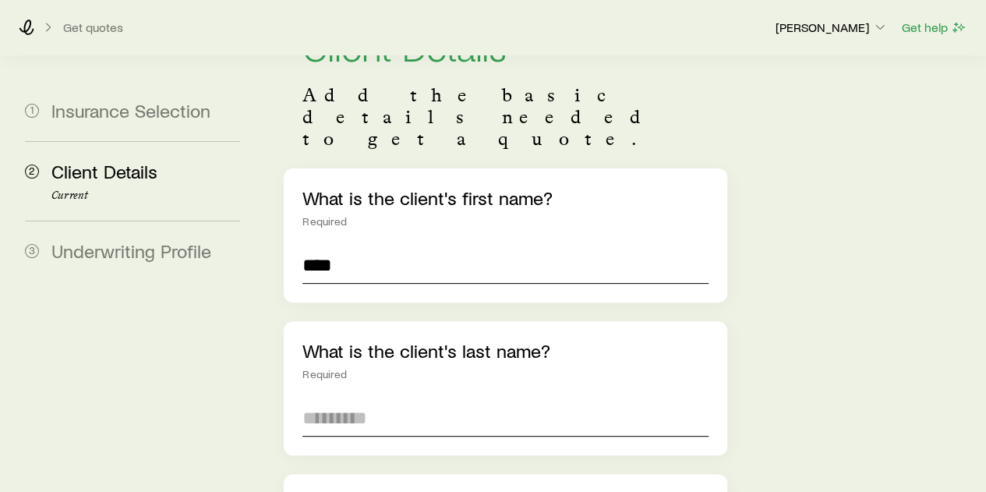
type input "****"
click at [352, 399] on input "text" at bounding box center [505, 417] width 405 height 37
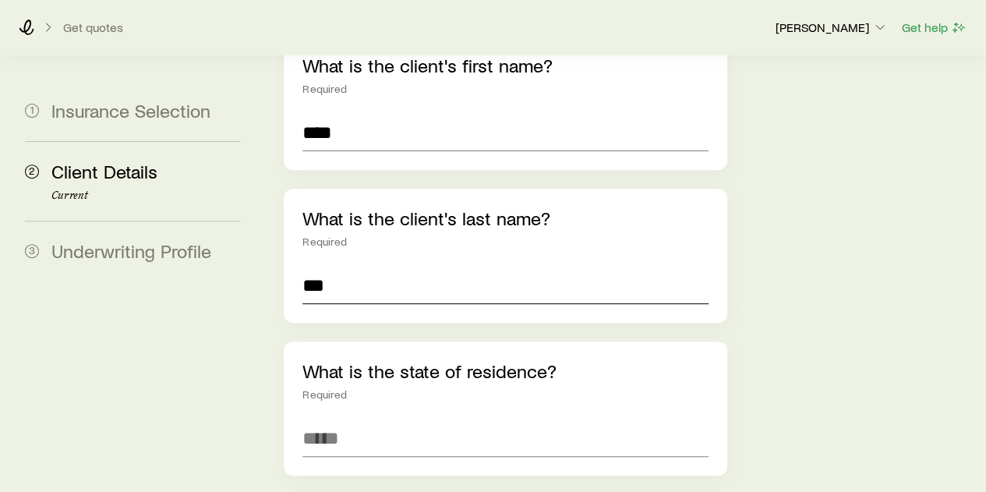
scroll to position [312, 0]
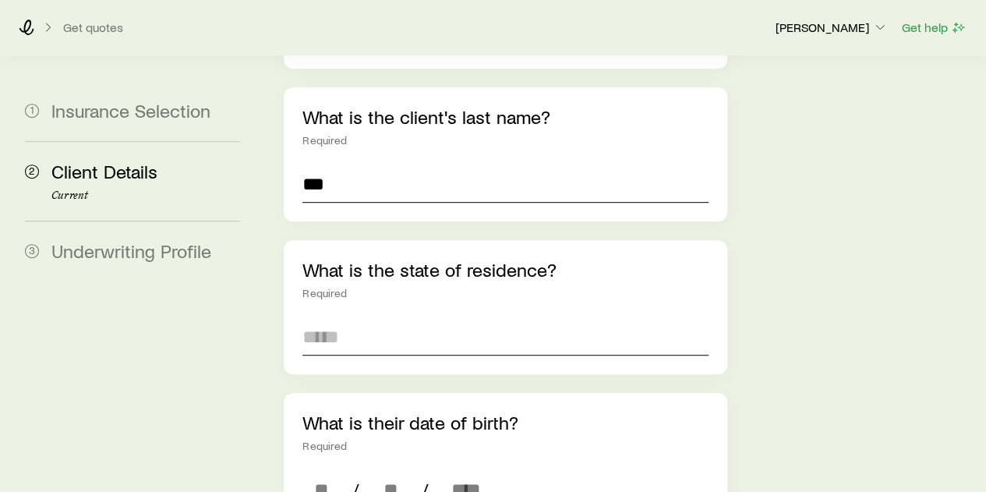
type input "***"
click at [342, 318] on input at bounding box center [505, 336] width 405 height 37
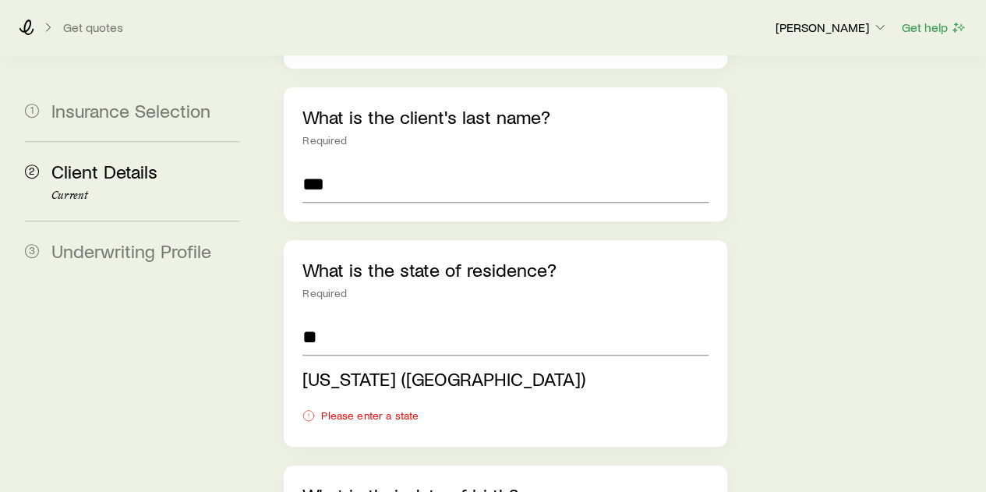
click at [348, 367] on span "Wisconsin (WI)" at bounding box center [444, 378] width 283 height 23
type input "**********"
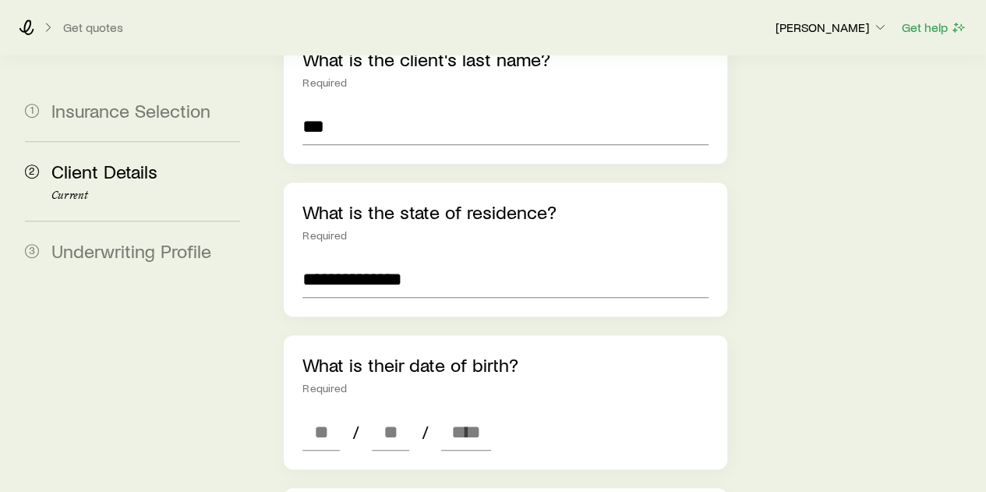
scroll to position [390, 0]
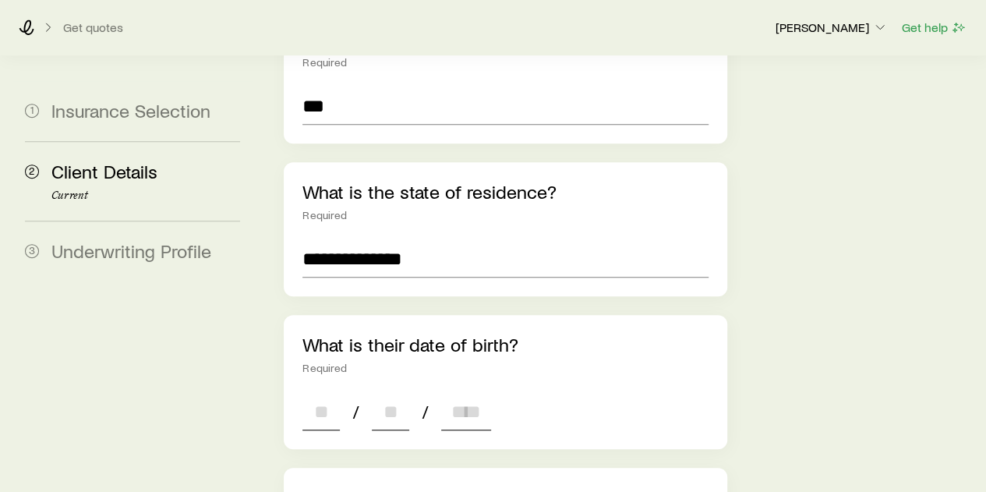
click at [334, 393] on input at bounding box center [321, 411] width 37 height 37
type input "*"
click at [384, 393] on input at bounding box center [390, 411] width 37 height 37
type input "*"
click at [480, 393] on input at bounding box center [466, 411] width 50 height 37
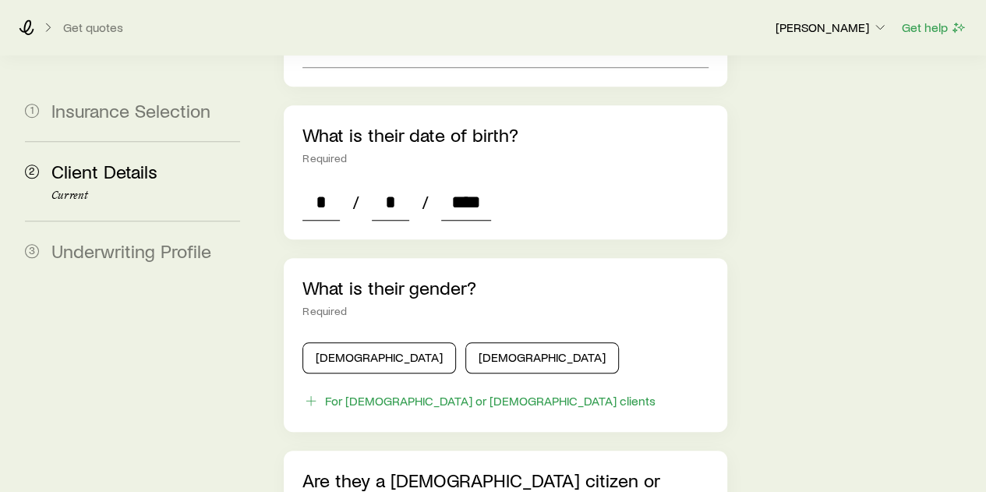
scroll to position [624, 0]
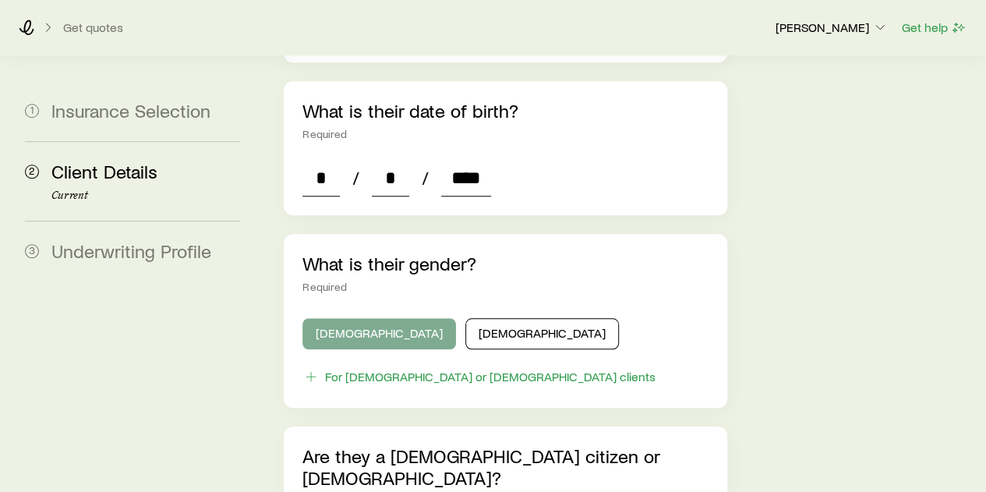
type input "****"
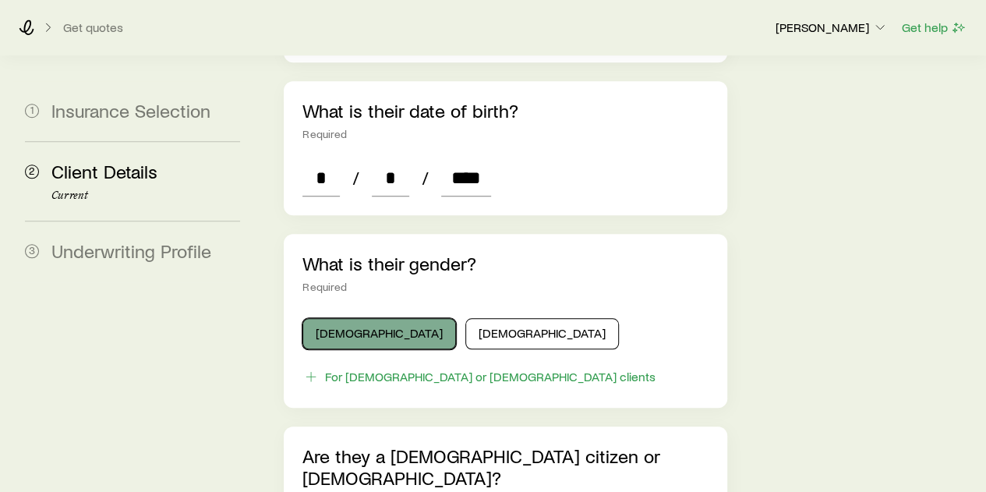
click at [363, 318] on button "Male" at bounding box center [380, 333] width 154 height 31
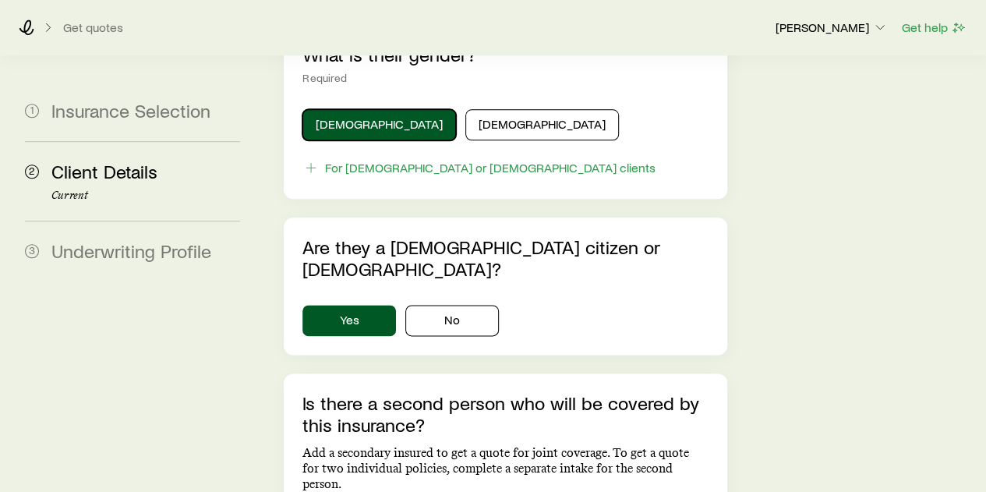
scroll to position [858, 0]
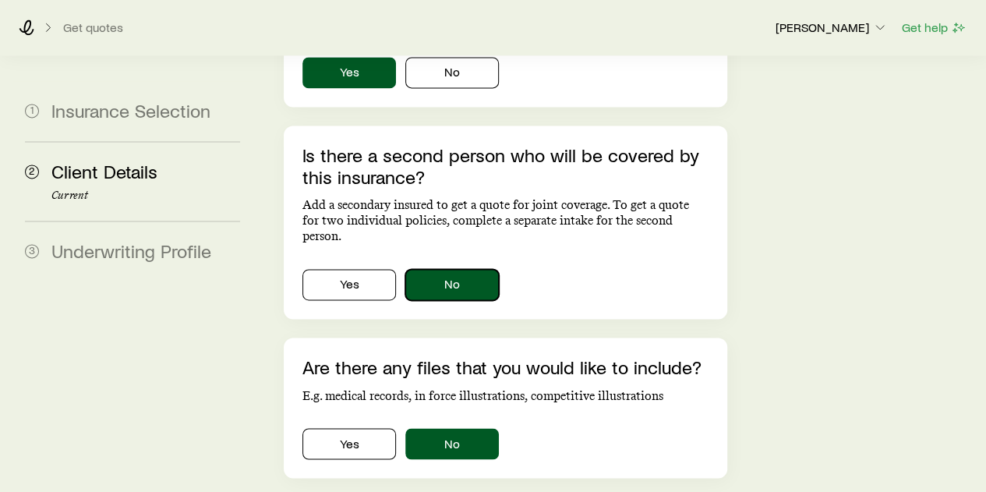
scroll to position [1092, 0]
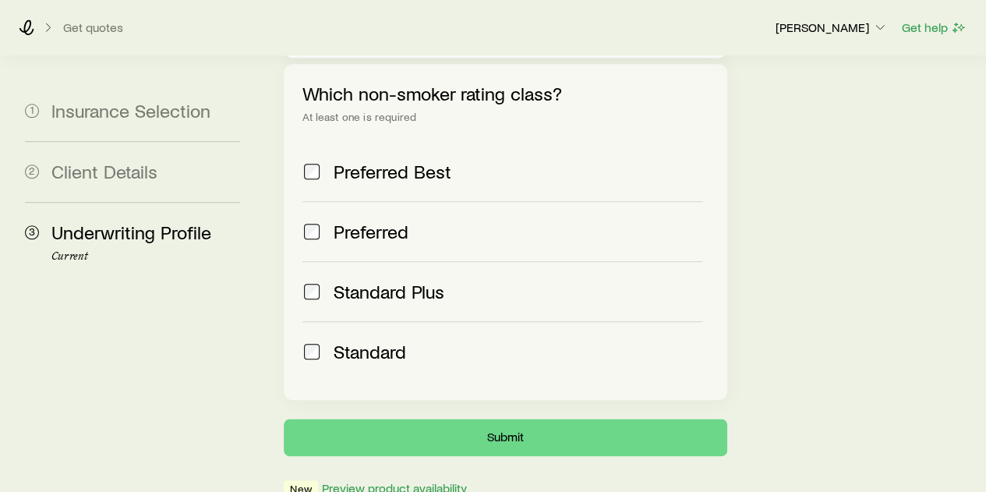
scroll to position [713, 0]
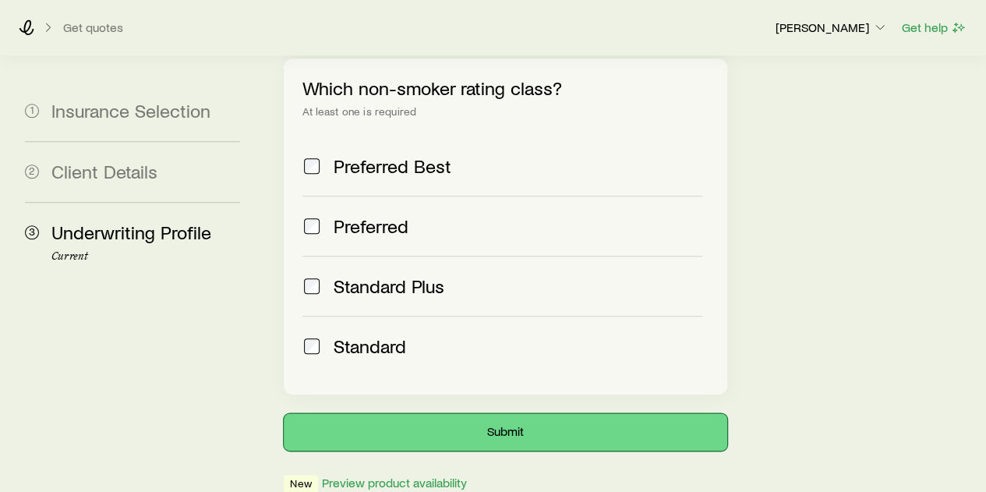
click at [522, 413] on button "Submit" at bounding box center [505, 431] width 443 height 37
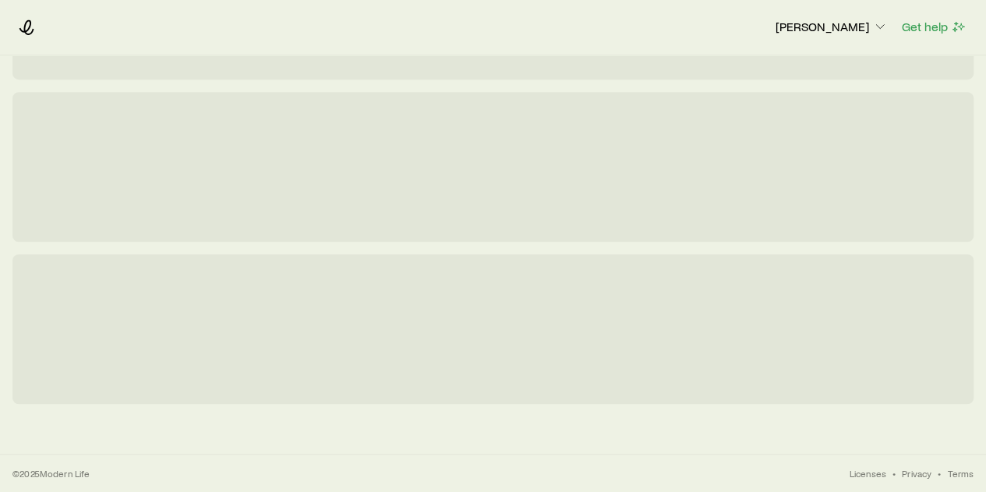
scroll to position [0, 0]
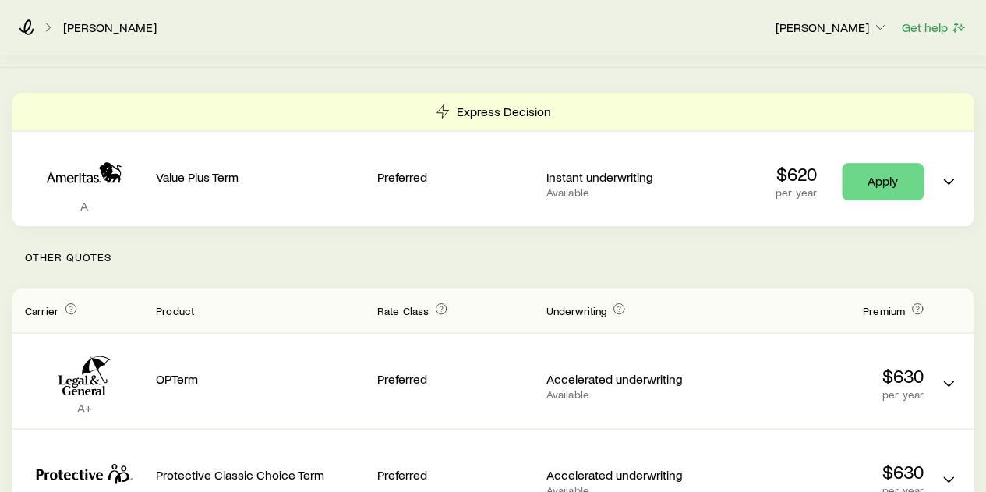
scroll to position [156, 0]
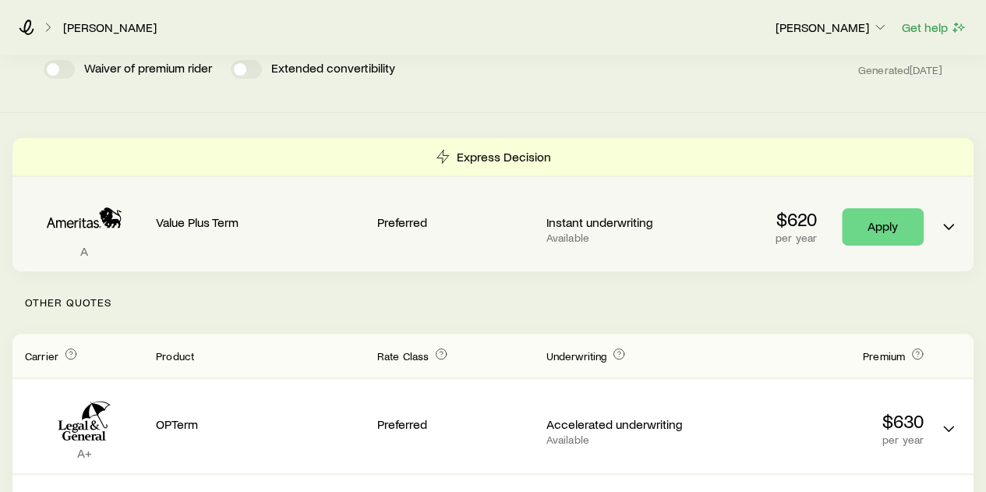
click at [808, 237] on p "per year" at bounding box center [796, 238] width 41 height 12
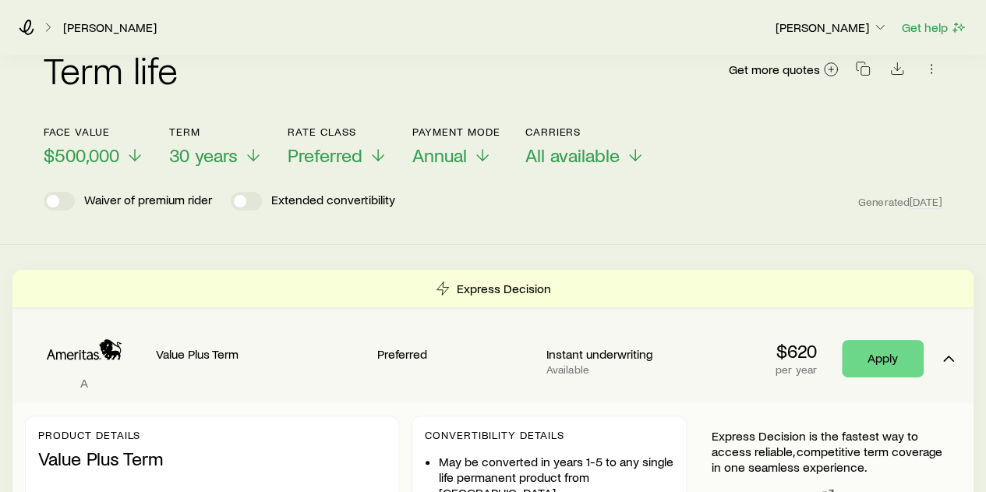
scroll to position [0, 0]
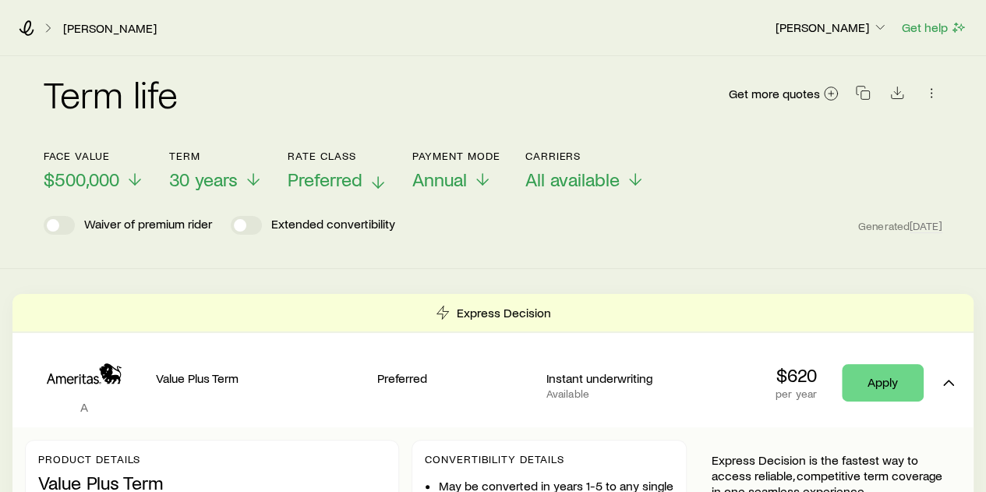
click at [381, 182] on icon at bounding box center [378, 182] width 19 height 19
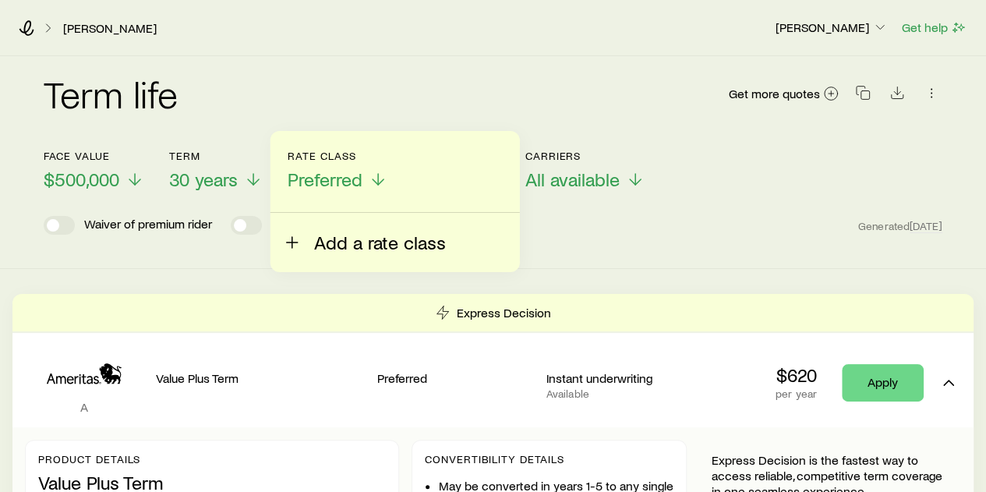
click at [365, 246] on span "Add a rate class" at bounding box center [380, 243] width 132 height 22
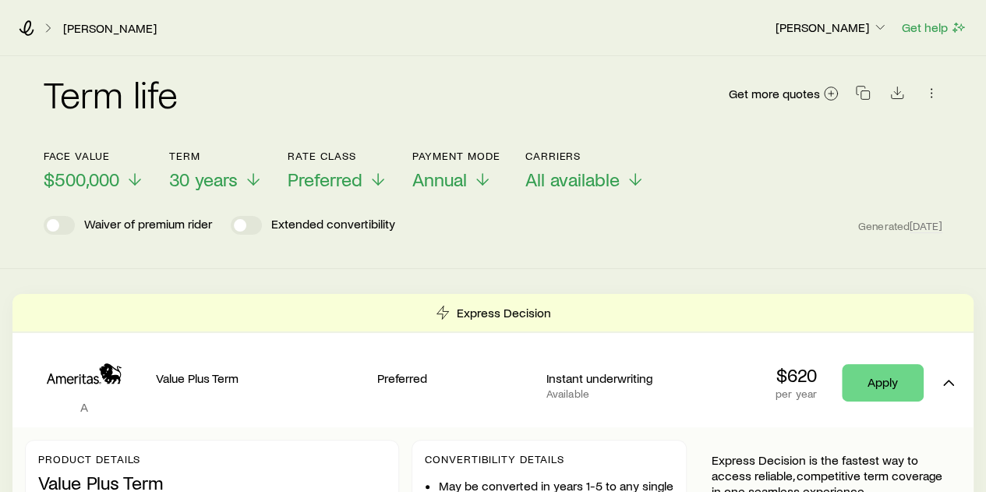
click at [435, 94] on div "Term life Get more quotes" at bounding box center [493, 103] width 899 height 56
click at [381, 185] on icon at bounding box center [378, 182] width 19 height 19
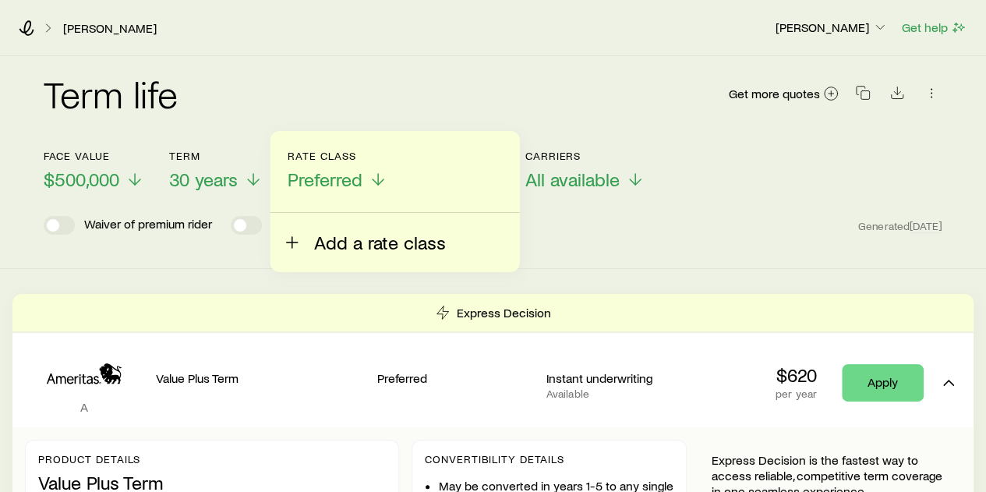
click at [355, 240] on span "Add a rate class" at bounding box center [380, 243] width 132 height 22
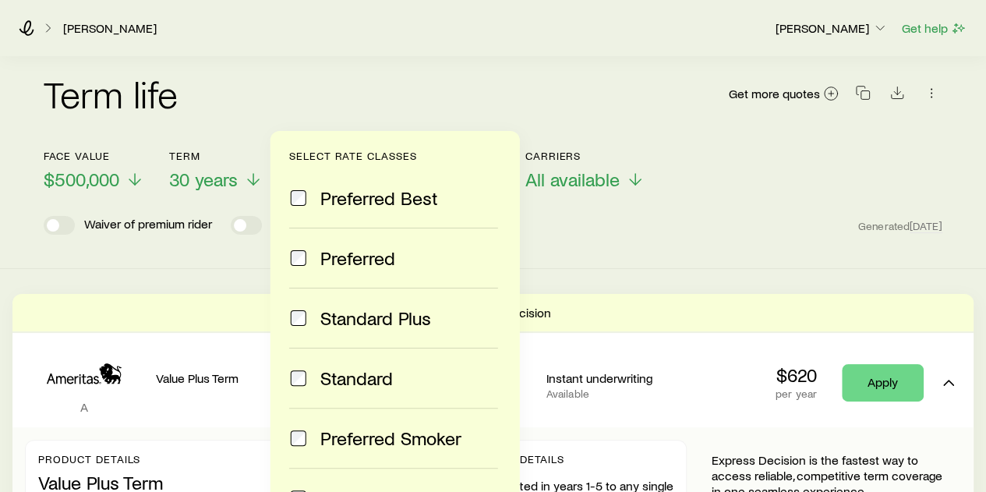
scroll to position [78, 0]
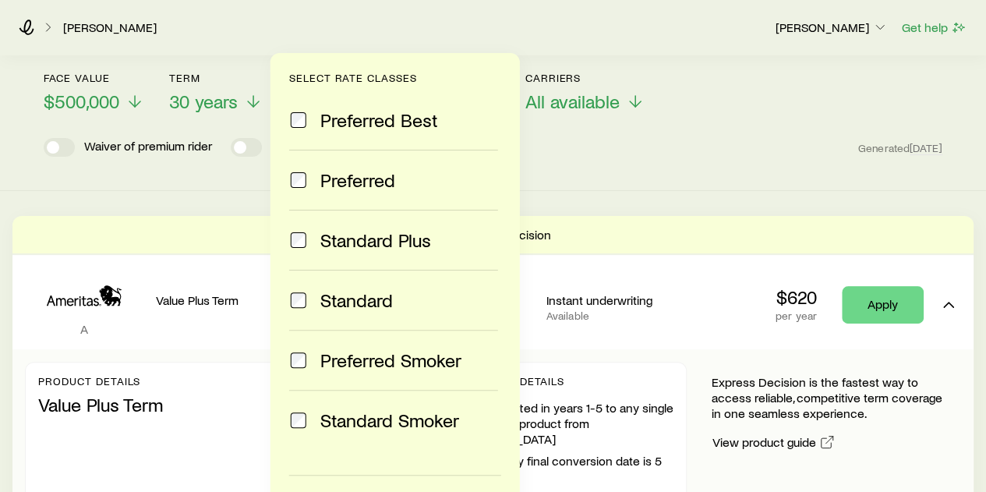
click at [421, 21] on div "[PERSON_NAME]" at bounding box center [391, 27] width 744 height 16
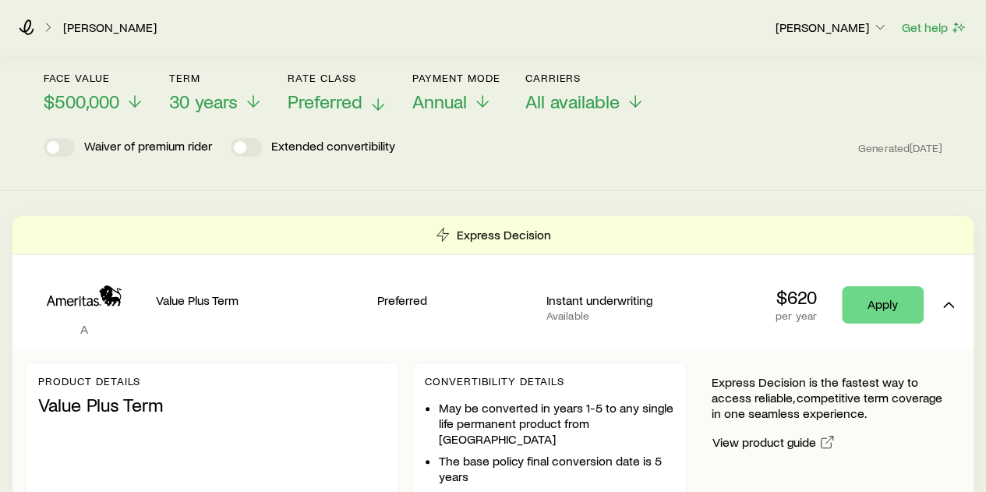
click at [377, 102] on icon at bounding box center [378, 104] width 19 height 19
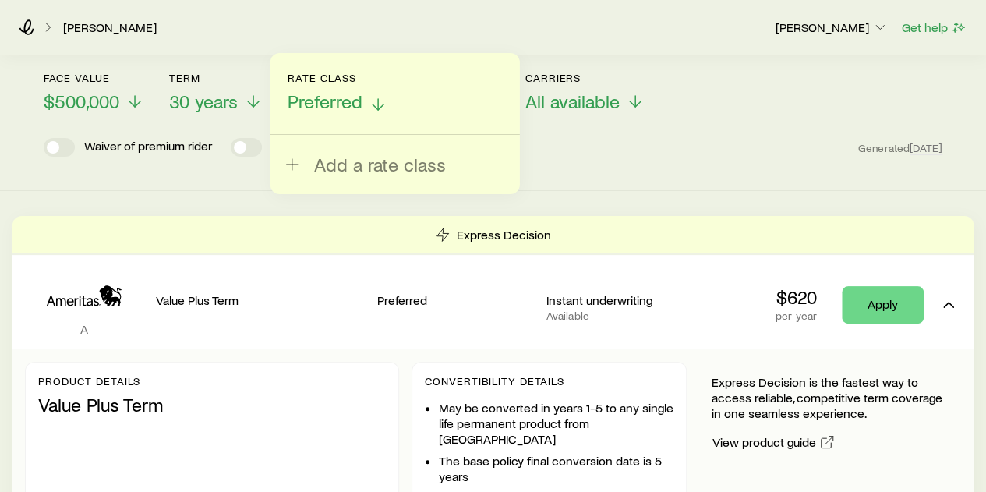
click at [348, 104] on span "Preferred" at bounding box center [325, 101] width 75 height 22
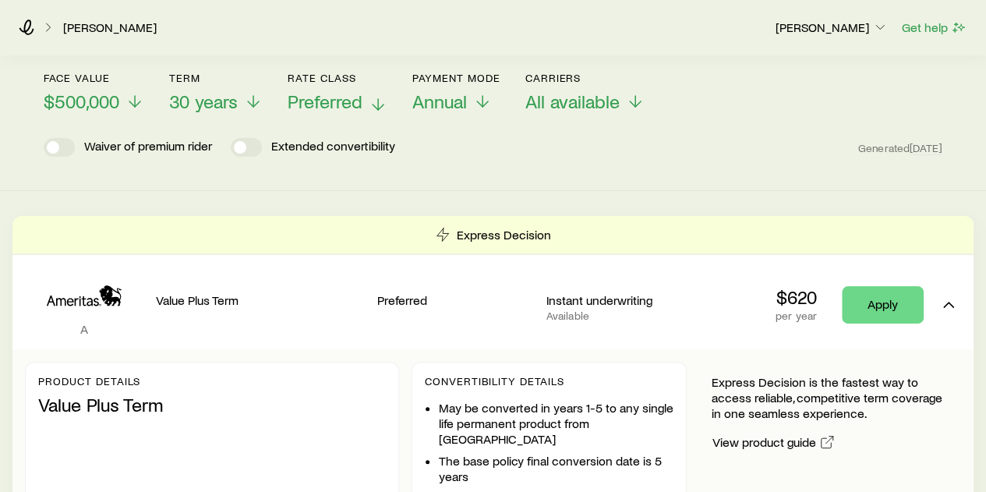
click at [376, 103] on icon at bounding box center [378, 104] width 19 height 19
click at [602, 154] on div "Waiver of premium rider Extended convertibility Generated Today" at bounding box center [493, 147] width 899 height 19
click at [384, 103] on icon at bounding box center [378, 104] width 19 height 19
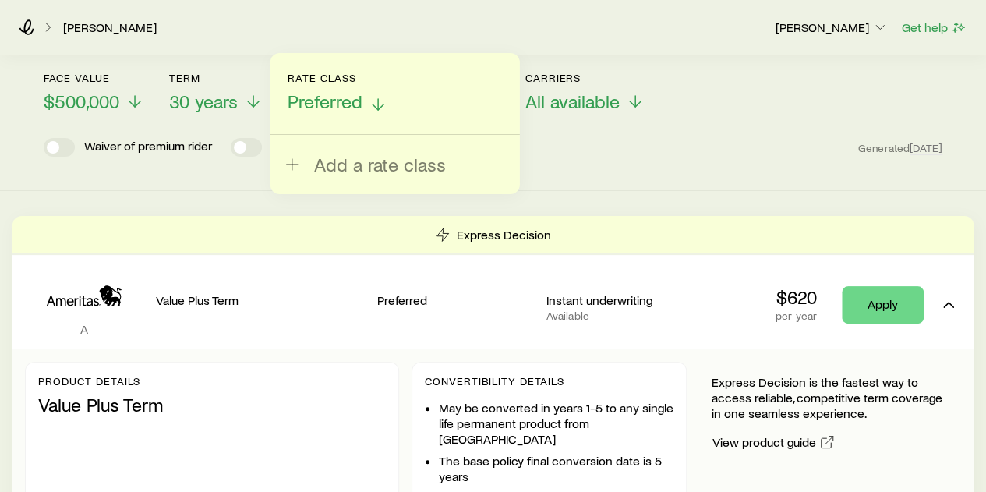
click at [379, 104] on icon at bounding box center [378, 104] width 19 height 19
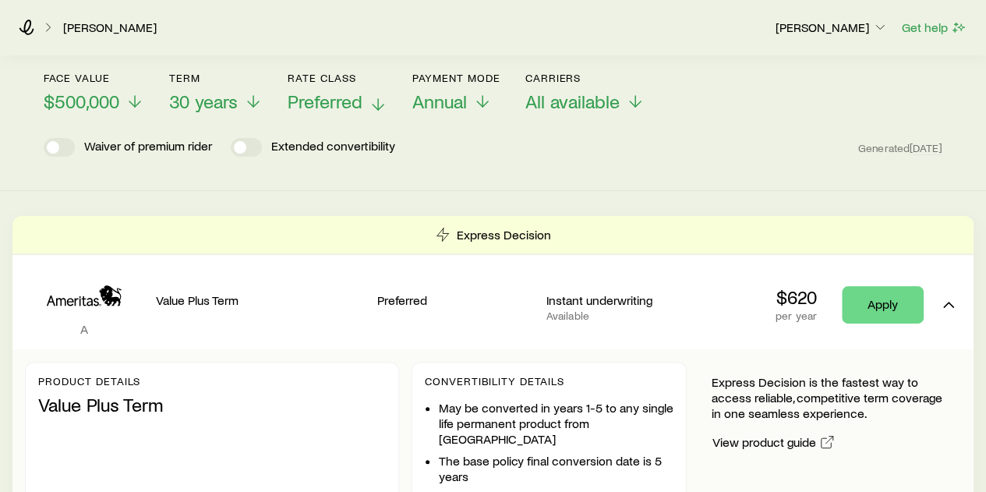
click at [378, 104] on line at bounding box center [378, 104] width 0 height 11
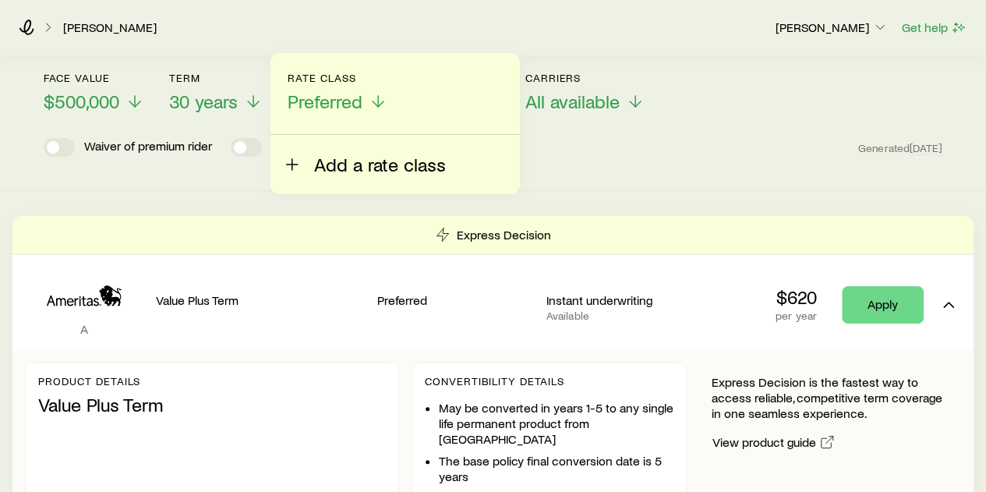
click at [365, 168] on span "Add a rate class" at bounding box center [380, 165] width 132 height 22
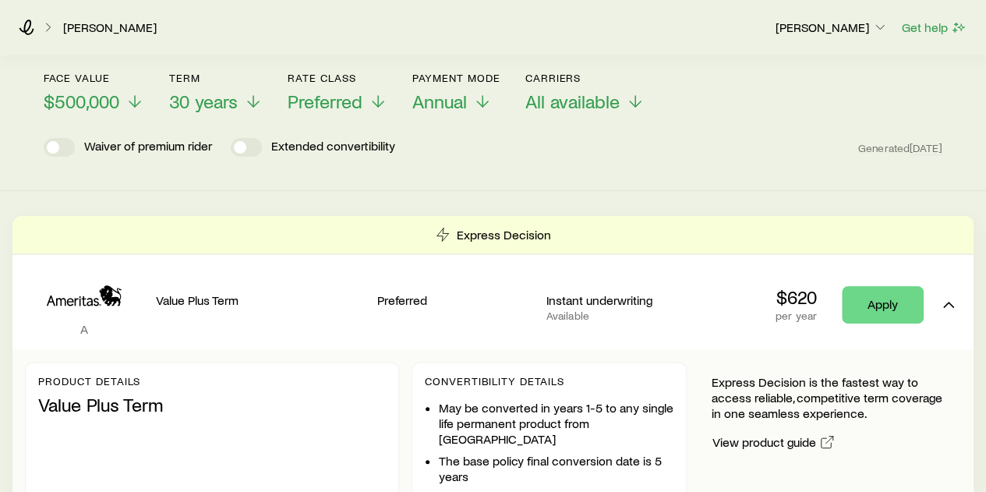
click at [592, 186] on div "Term life Get more quotes Face value $500,000 Term 30 years Rate Class Preferre…" at bounding box center [493, 84] width 986 height 213
click at [379, 105] on icon at bounding box center [378, 104] width 19 height 19
click at [555, 186] on div "Term life Get more quotes Face value $500,000 Term 30 years Rate Class Preferre…" at bounding box center [493, 84] width 986 height 213
click at [103, 24] on link "[PERSON_NAME]" at bounding box center [109, 27] width 95 height 15
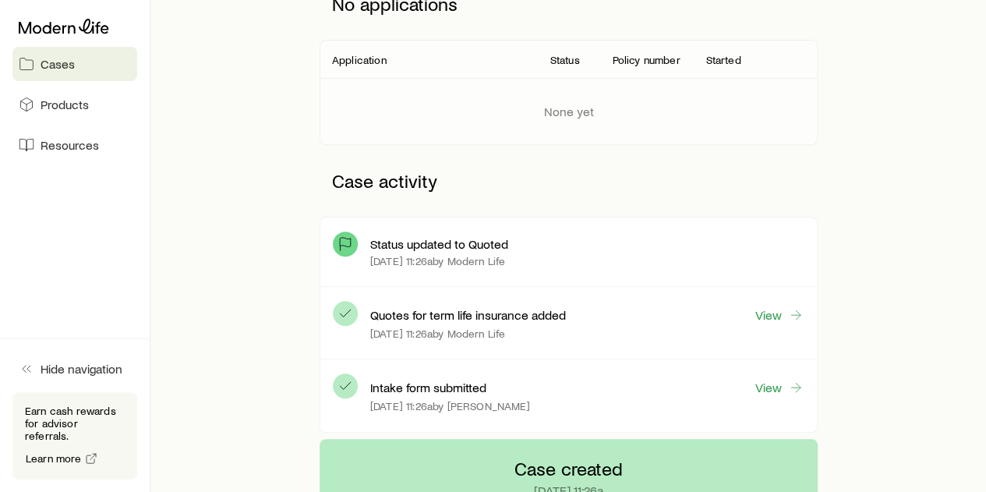
scroll to position [234, 0]
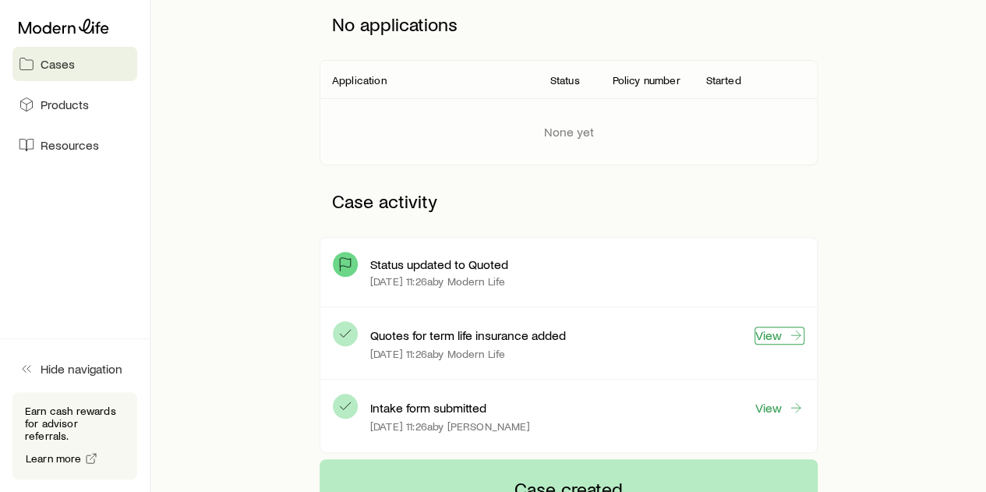
click at [777, 336] on link "View" at bounding box center [780, 336] width 50 height 18
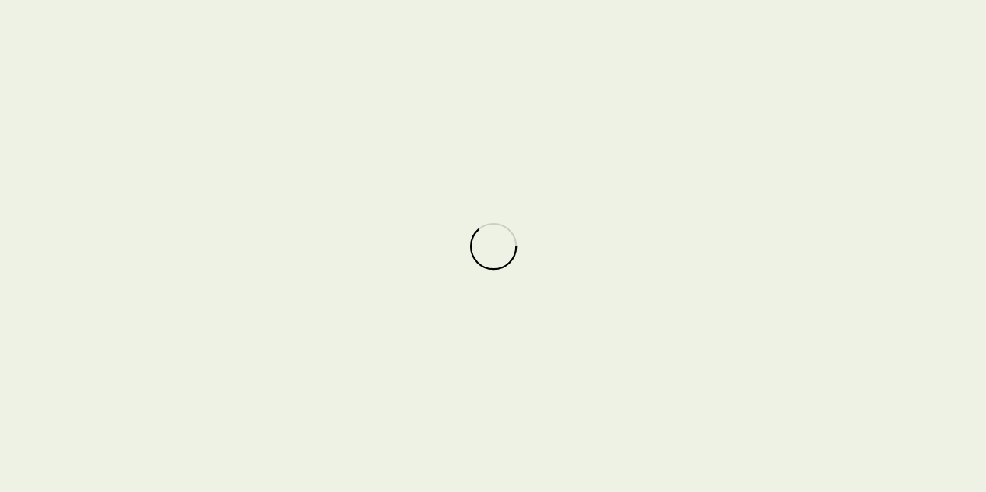
scroll to position [201917, 0]
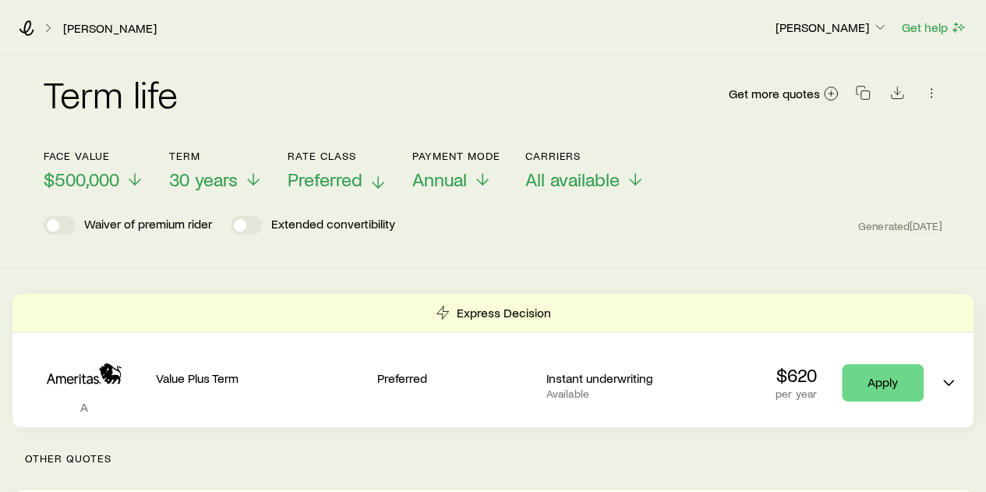
click at [373, 180] on icon at bounding box center [378, 182] width 19 height 19
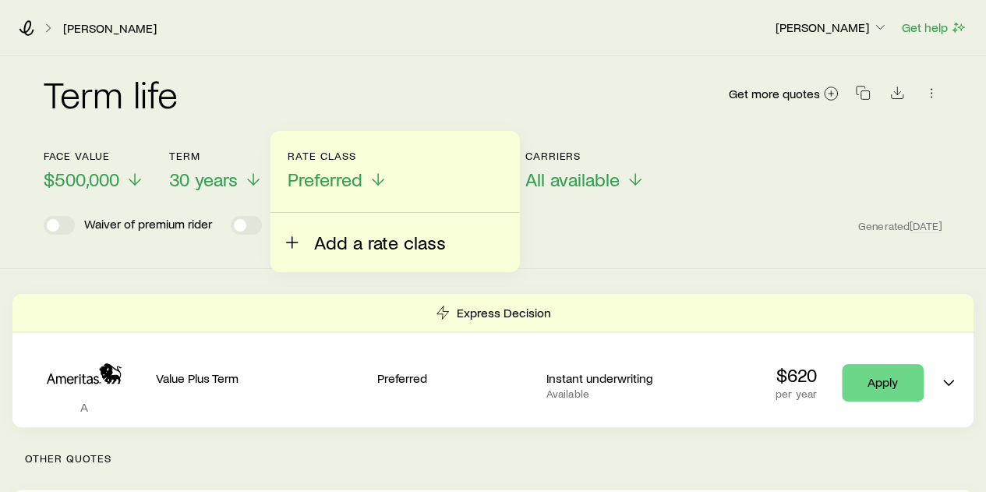
click at [356, 247] on span "Add a rate class" at bounding box center [380, 243] width 132 height 22
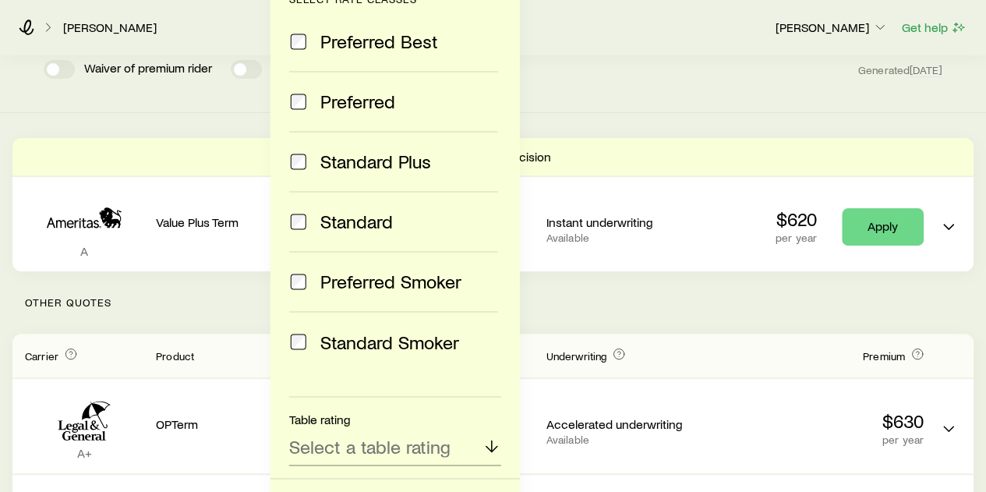
scroll to position [234, 0]
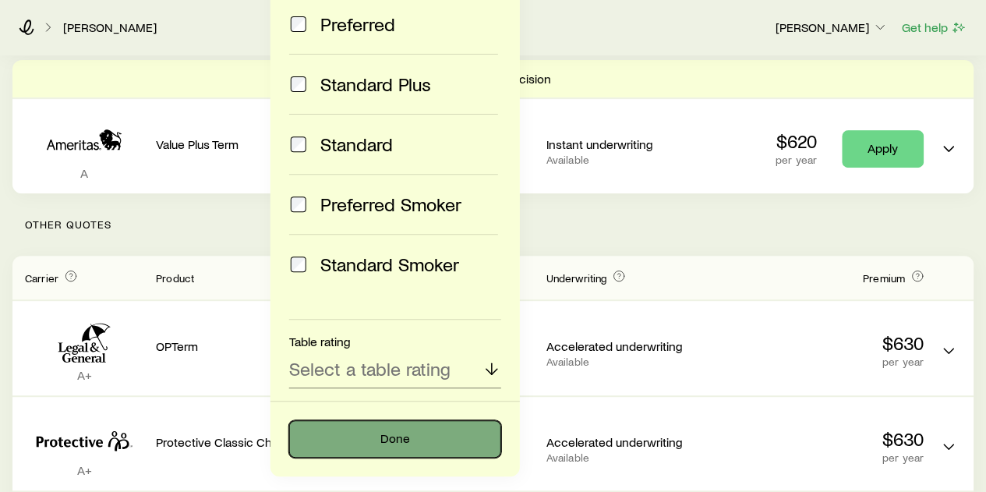
click at [402, 439] on button "Done" at bounding box center [395, 438] width 212 height 37
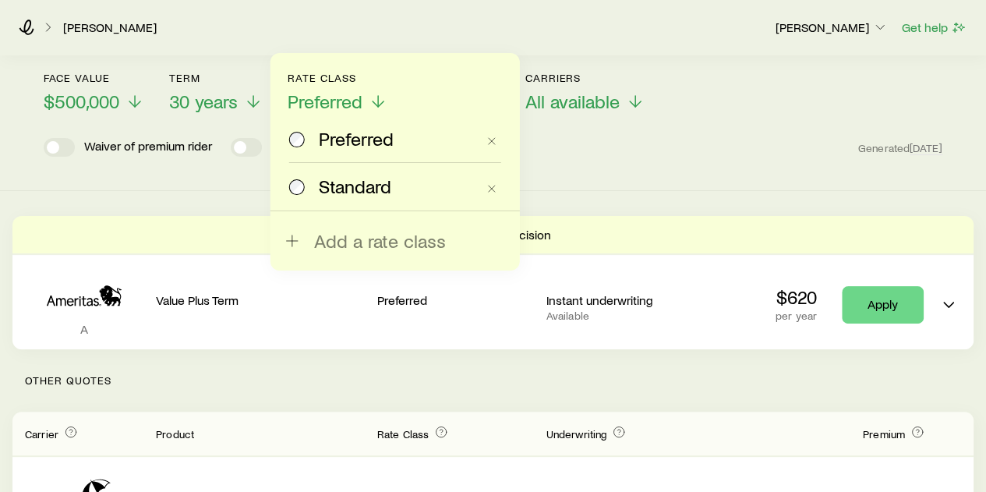
scroll to position [78, 0]
click at [284, 189] on div "Preferred Standard Add a rate class" at bounding box center [396, 162] width 250 height 218
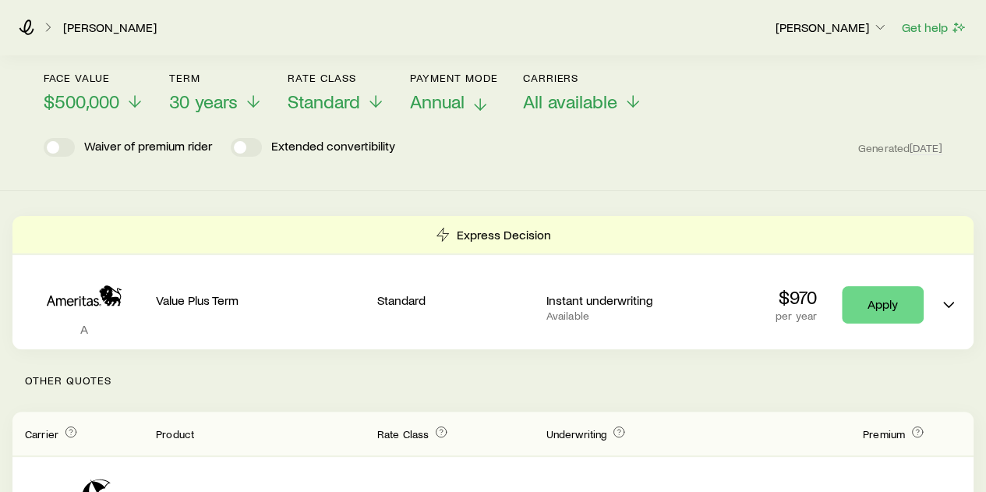
click at [486, 100] on icon at bounding box center [480, 104] width 19 height 19
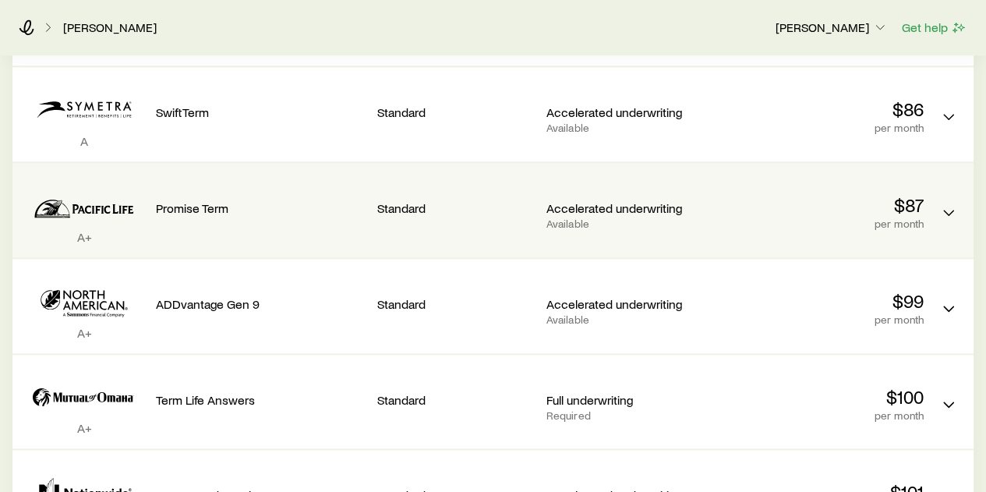
scroll to position [780, 0]
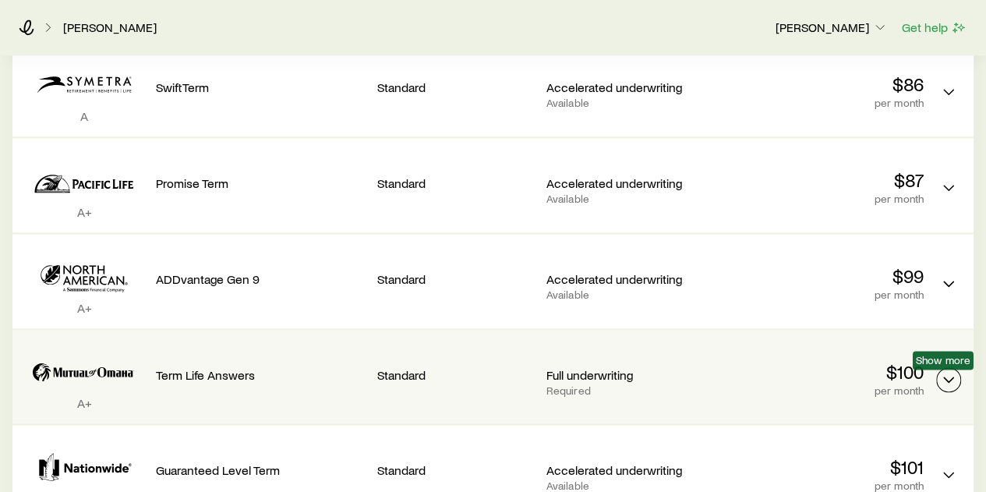
click at [948, 377] on icon "Term quotes" at bounding box center [949, 379] width 19 height 19
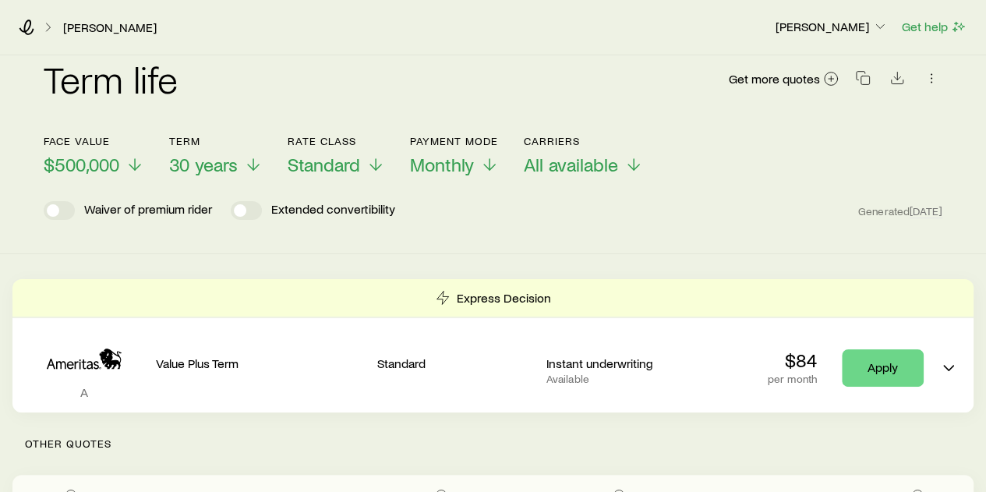
scroll to position [0, 0]
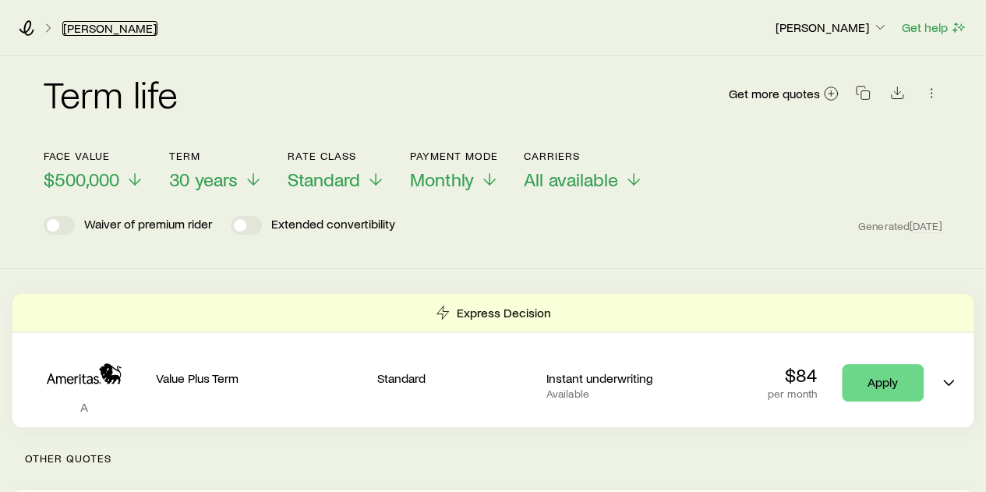
click at [101, 27] on link "[PERSON_NAME]" at bounding box center [109, 28] width 95 height 15
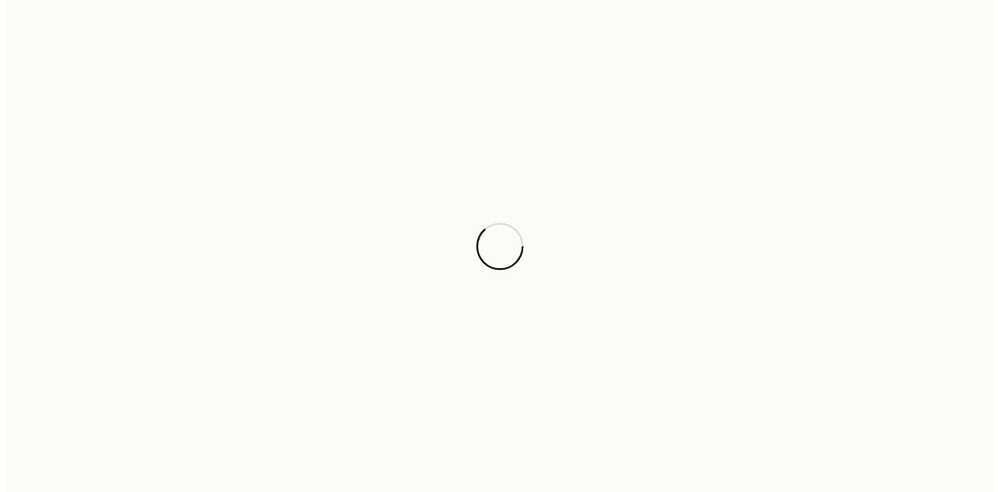
scroll to position [201917, 0]
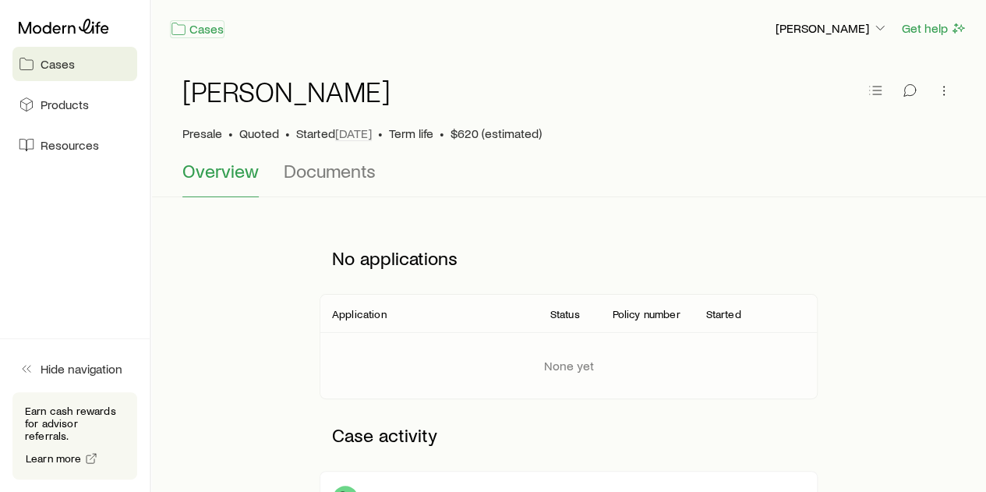
click at [203, 29] on link "Cases" at bounding box center [197, 29] width 55 height 18
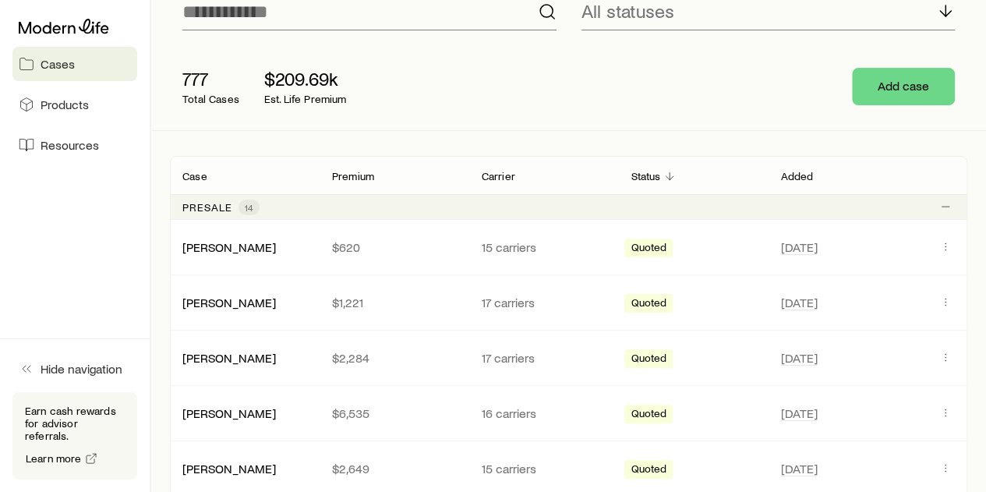
scroll to position [156, 0]
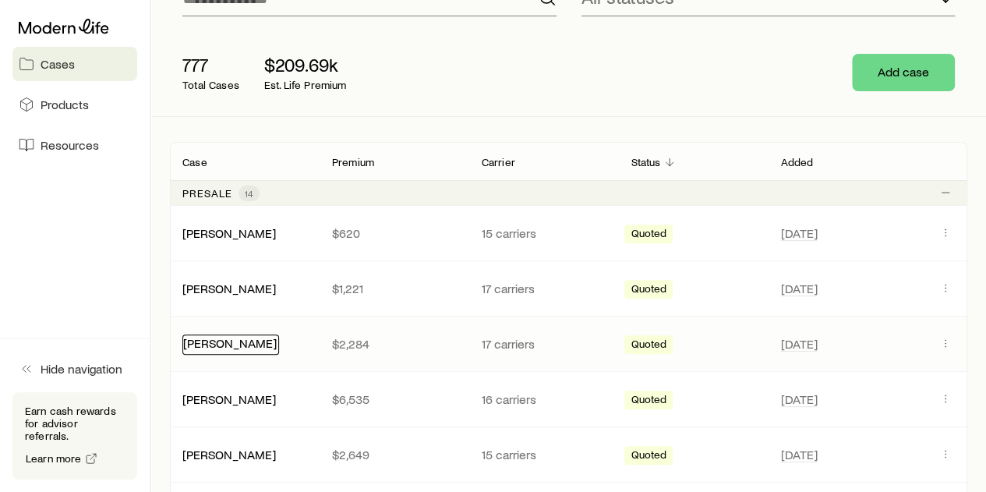
click at [214, 343] on link "[PERSON_NAME]" at bounding box center [230, 342] width 94 height 15
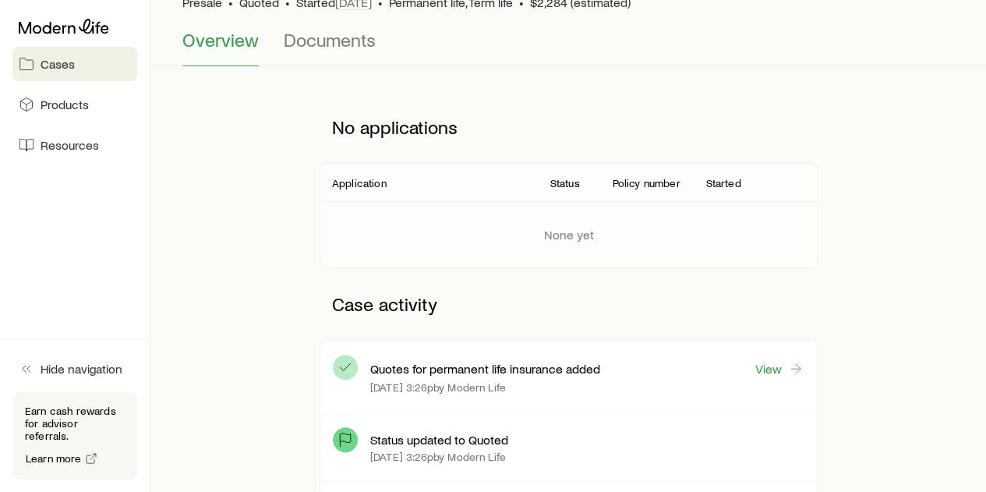
scroll to position [156, 0]
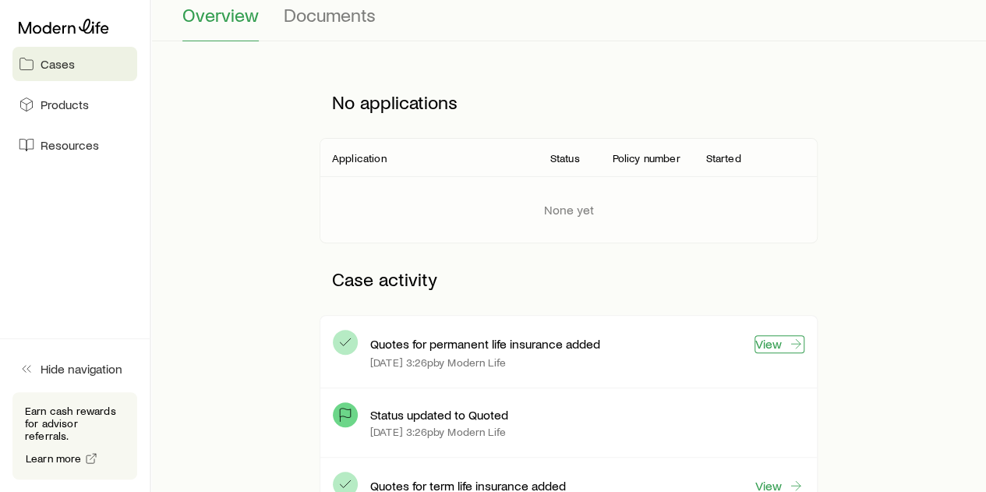
click at [779, 344] on link "View" at bounding box center [780, 344] width 50 height 18
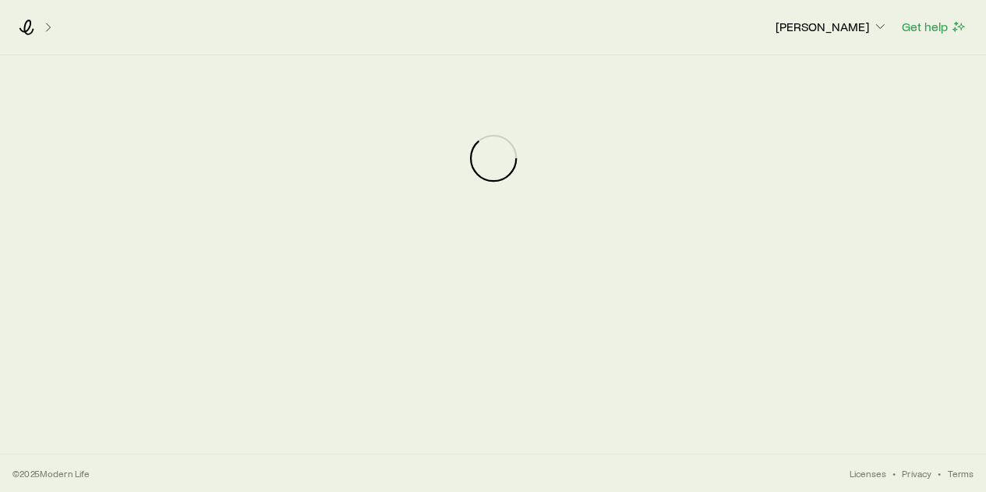
scroll to position [201917, 0]
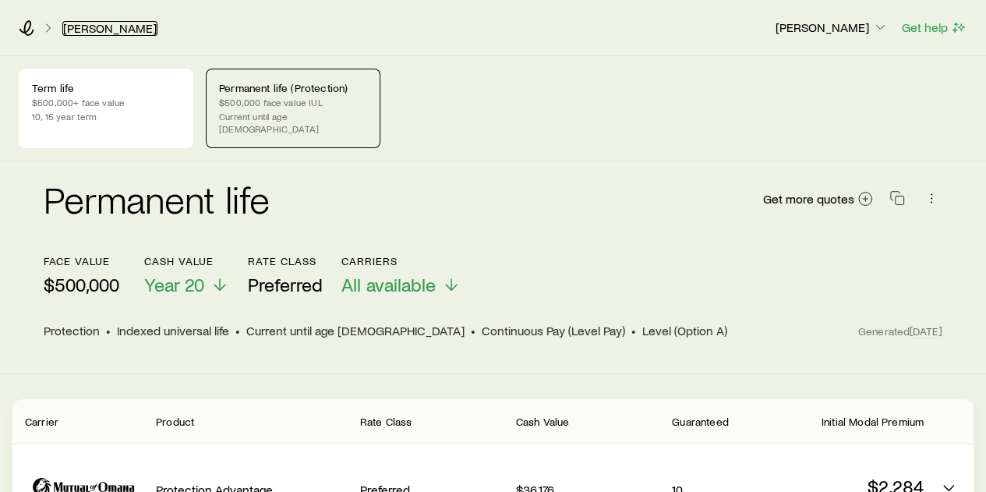
click at [101, 23] on link "[PERSON_NAME]" at bounding box center [109, 28] width 95 height 15
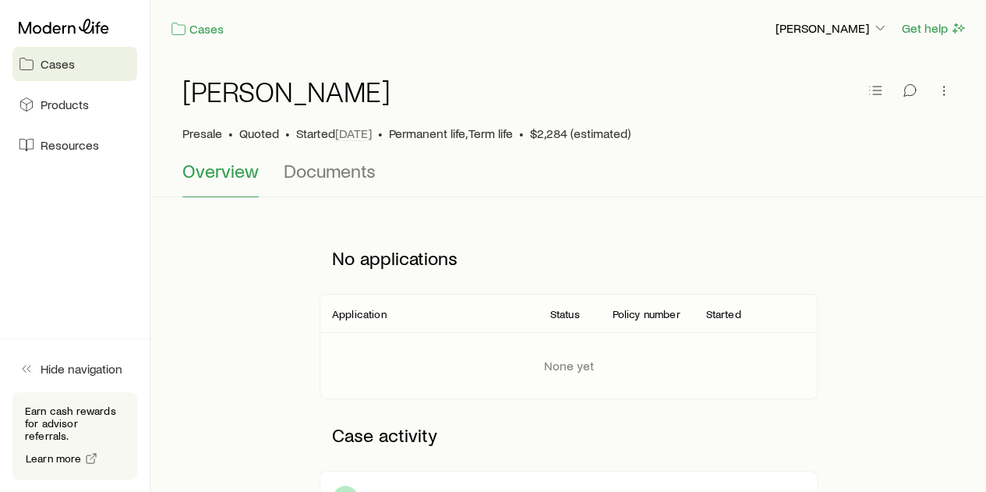
scroll to position [201917, 0]
click at [58, 63] on span "Cases" at bounding box center [58, 64] width 34 height 16
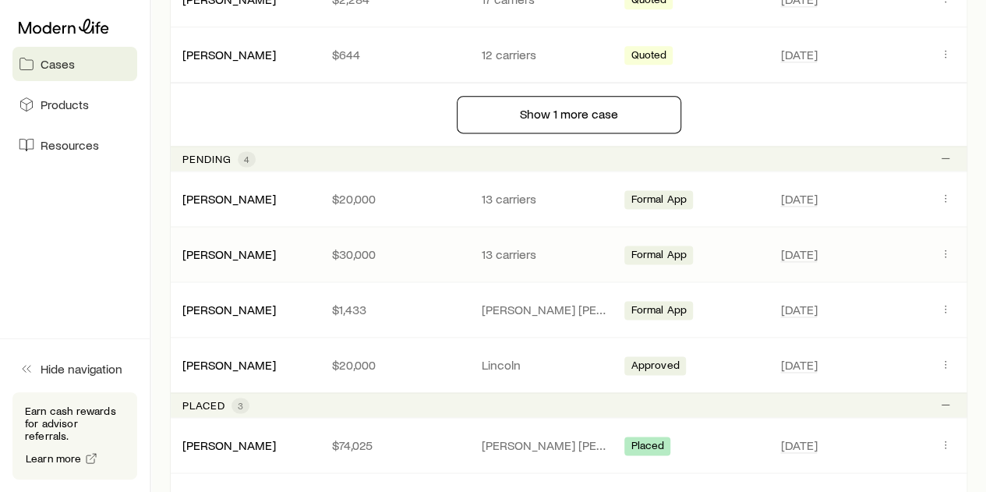
scroll to position [1014, 0]
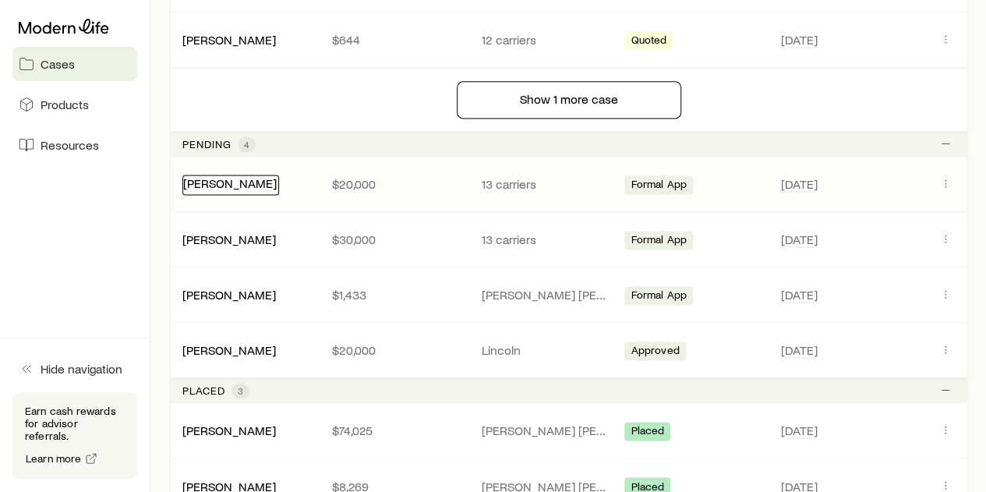
click at [218, 178] on link "[PERSON_NAME]" at bounding box center [230, 182] width 94 height 15
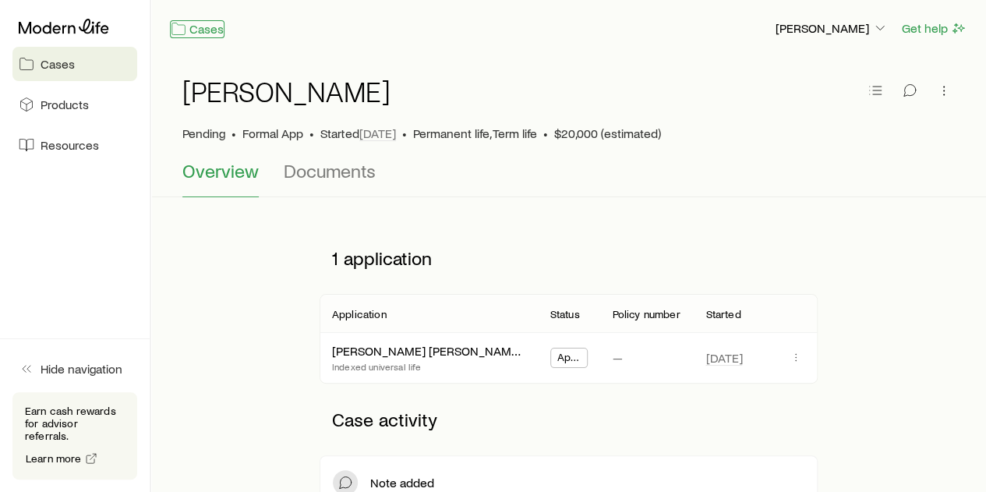
click at [198, 29] on link "Cases" at bounding box center [197, 29] width 55 height 18
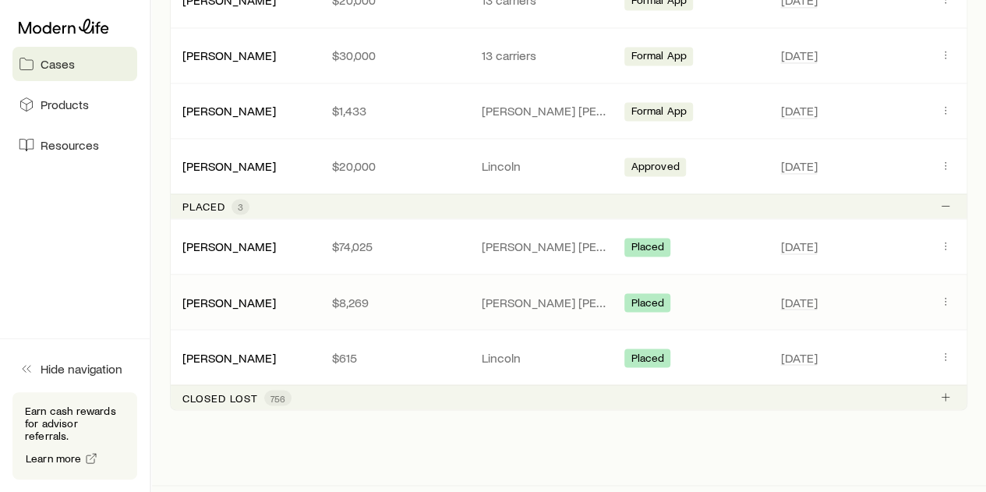
scroll to position [1222, 0]
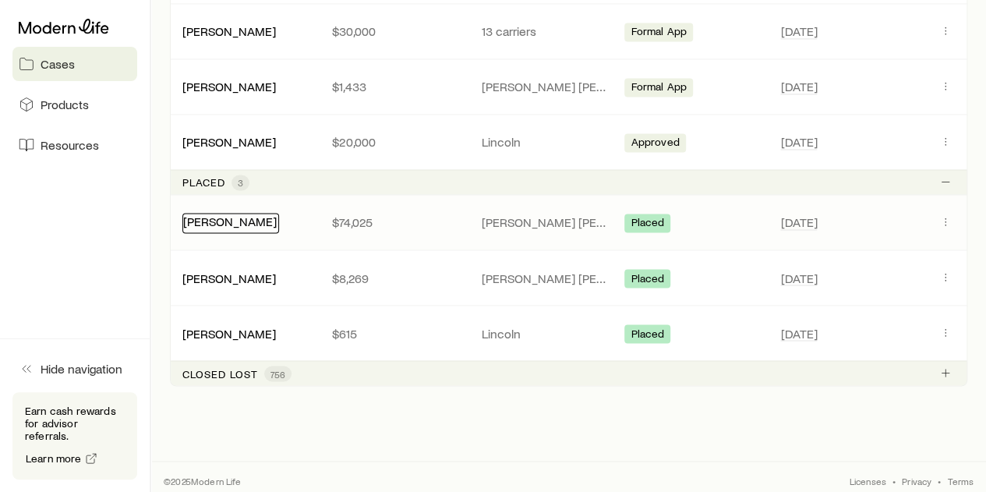
click at [248, 217] on link "[PERSON_NAME]" at bounding box center [230, 221] width 94 height 15
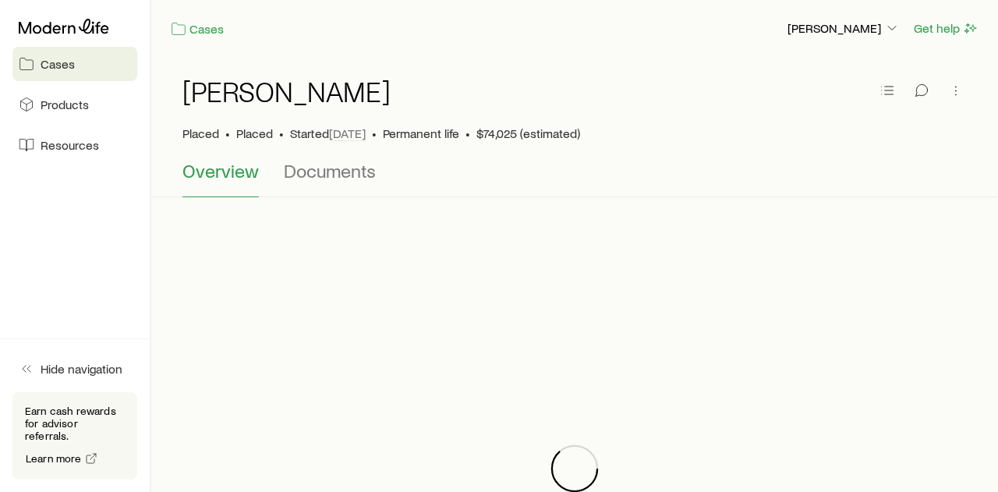
scroll to position [201917, 0]
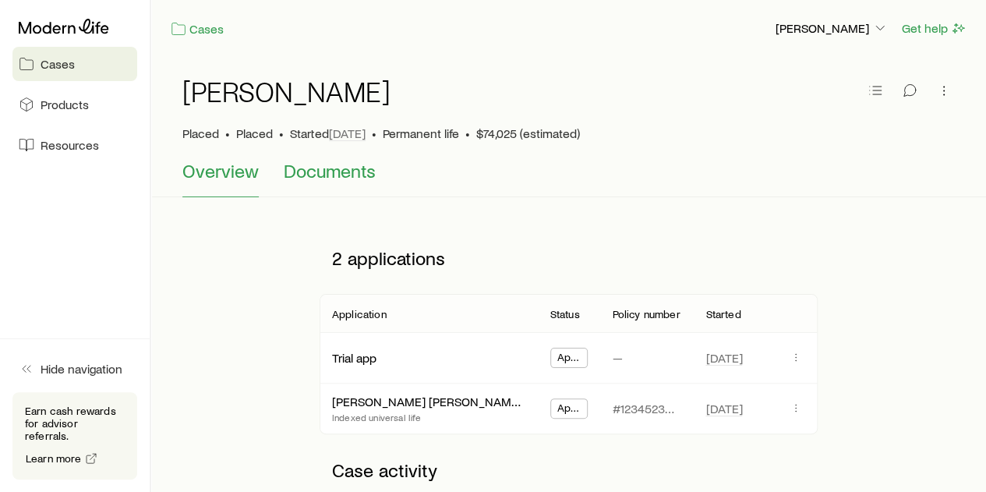
click at [313, 168] on span "Documents" at bounding box center [330, 171] width 92 height 22
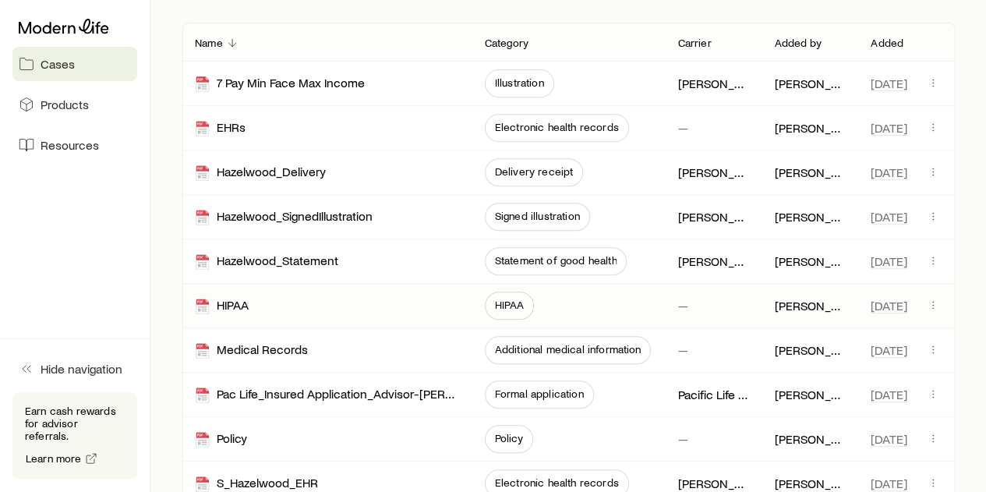
scroll to position [312, 0]
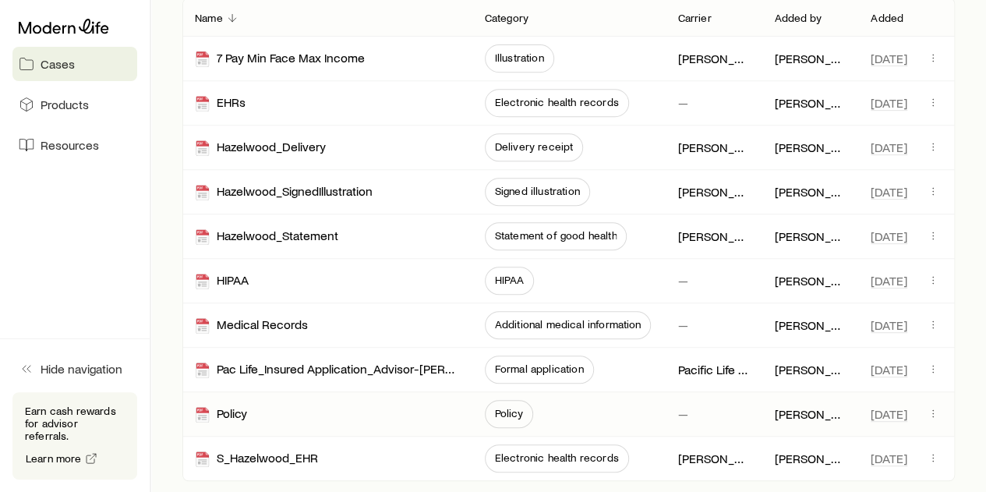
click at [505, 407] on span "Policy" at bounding box center [509, 413] width 28 height 12
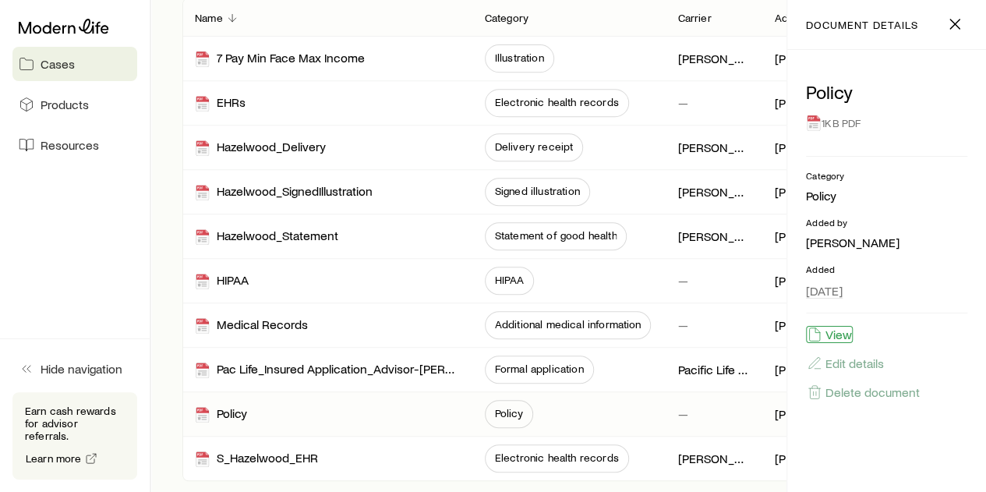
click at [836, 336] on button "View" at bounding box center [829, 334] width 47 height 17
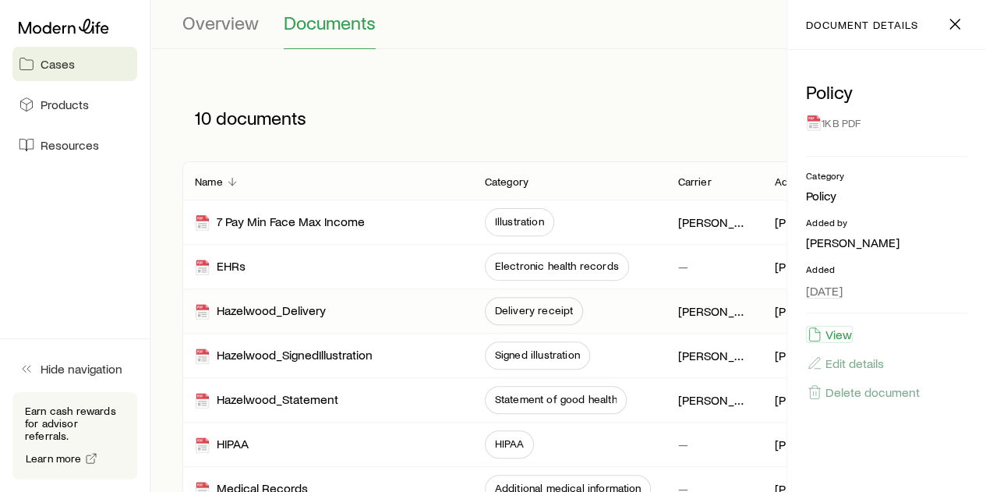
scroll to position [0, 0]
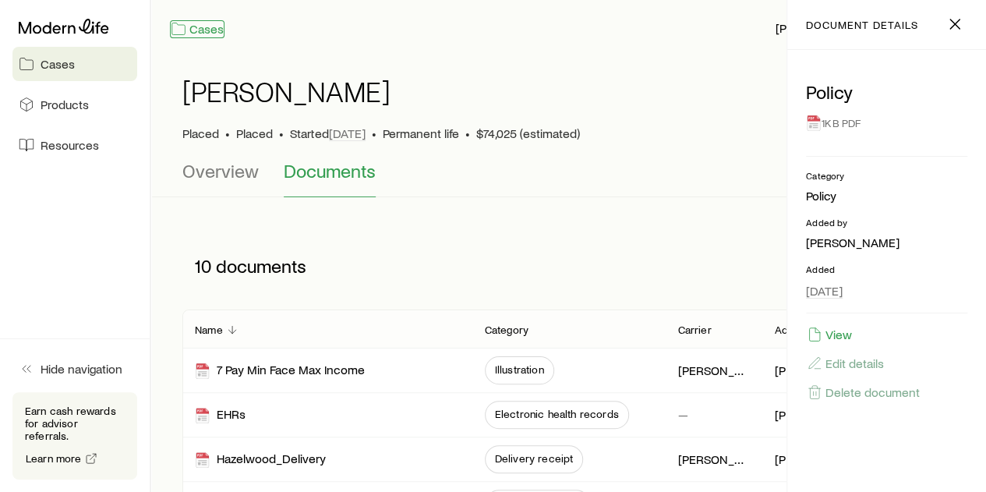
click at [204, 23] on link "Cases" at bounding box center [197, 29] width 55 height 18
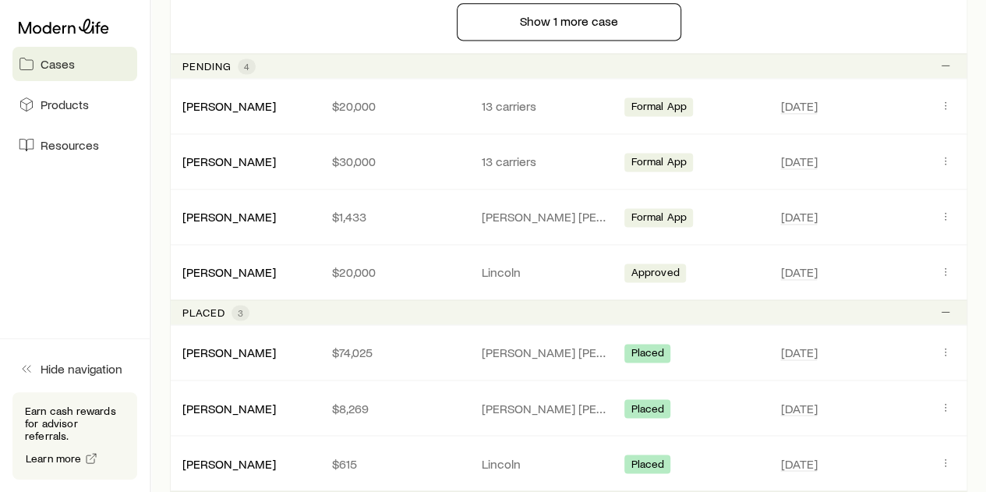
scroll to position [1222, 0]
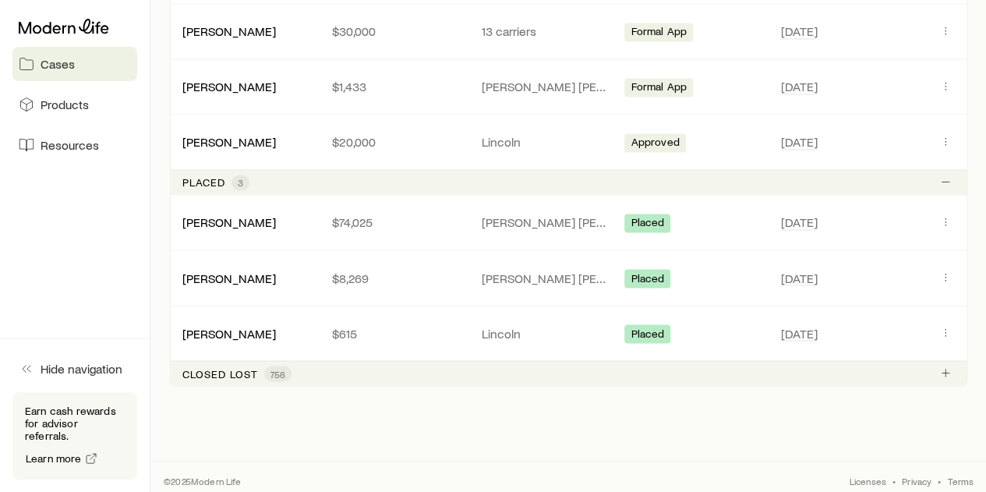
click at [221, 367] on p "Closed lost" at bounding box center [220, 373] width 76 height 12
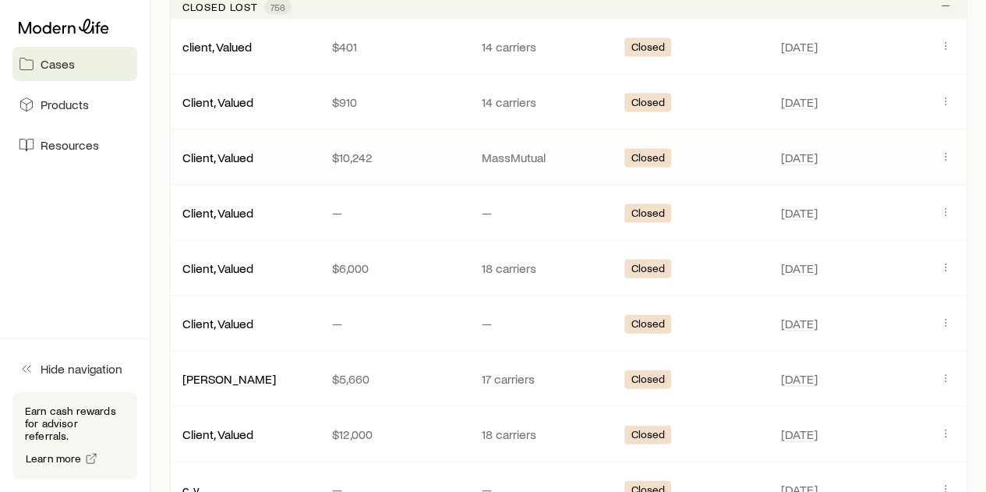
scroll to position [1612, 0]
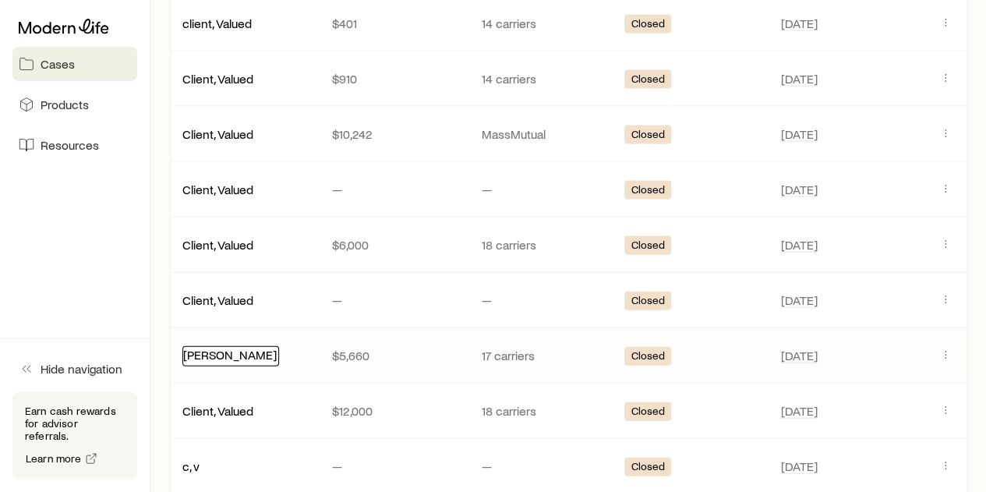
click at [218, 349] on link "Smith, John" at bounding box center [230, 354] width 94 height 15
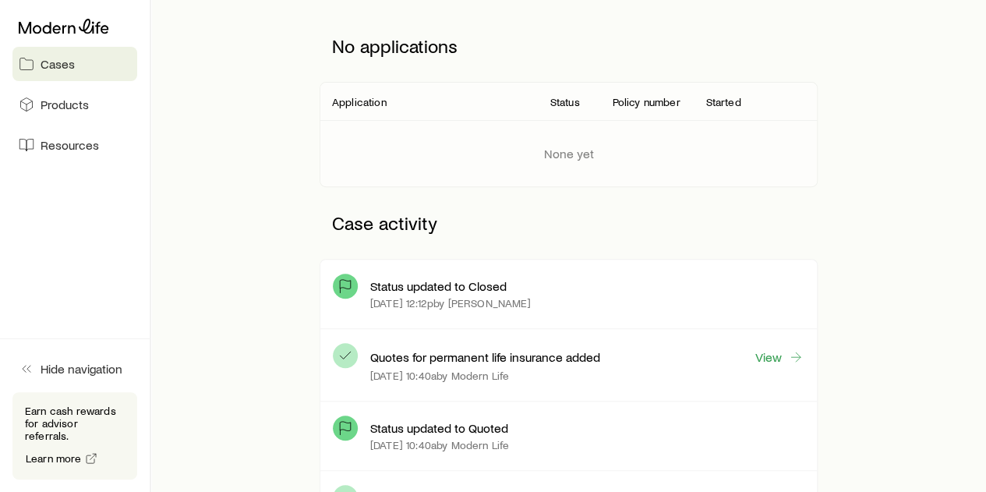
scroll to position [234, 0]
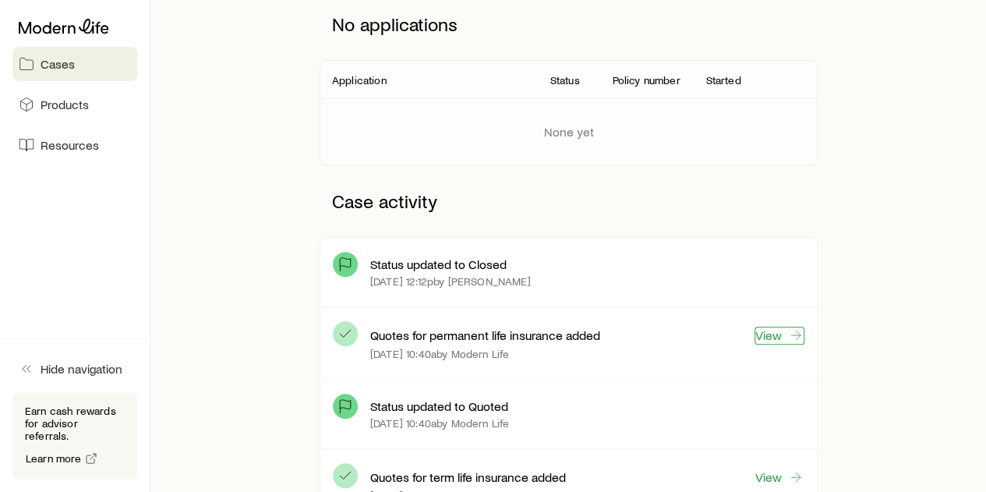
click at [783, 334] on link "View" at bounding box center [780, 336] width 50 height 18
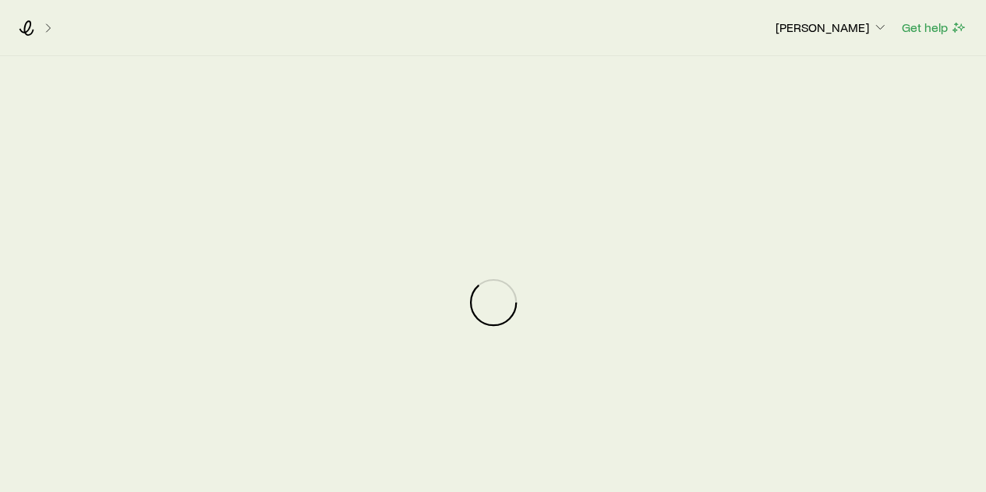
scroll to position [201917, 0]
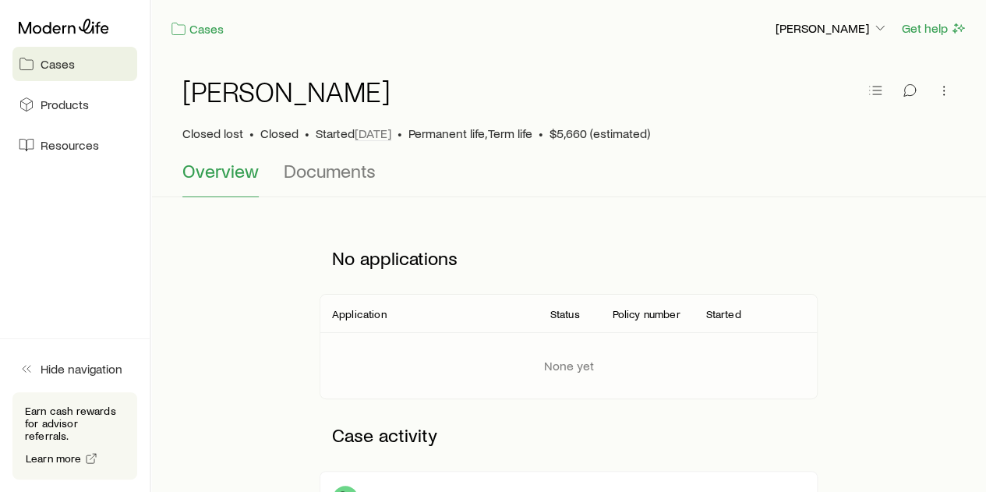
scroll to position [201917, 0]
click at [882, 27] on icon "button" at bounding box center [881, 28] width 16 height 16
click at [780, 67] on span "Licenses and contracts" at bounding box center [801, 71] width 128 height 16
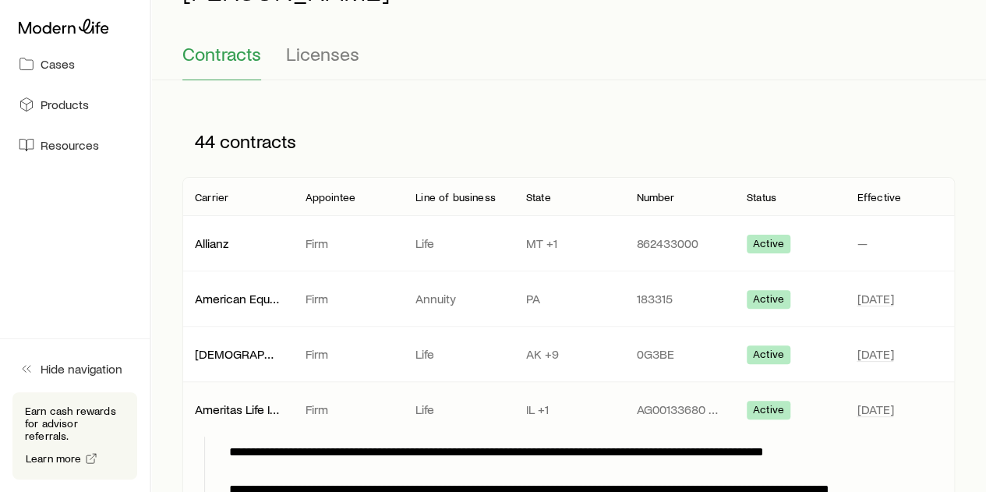
scroll to position [78, 0]
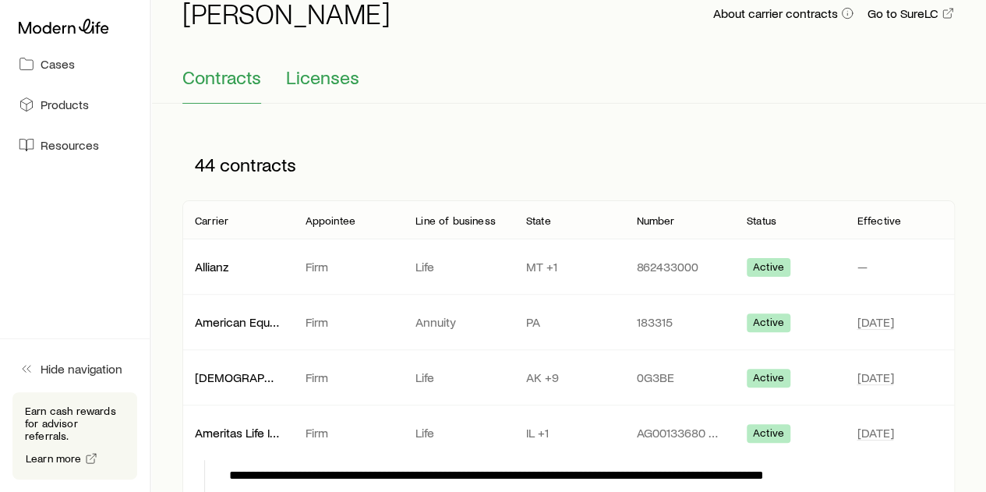
click at [334, 76] on span "Licenses" at bounding box center [322, 77] width 73 height 22
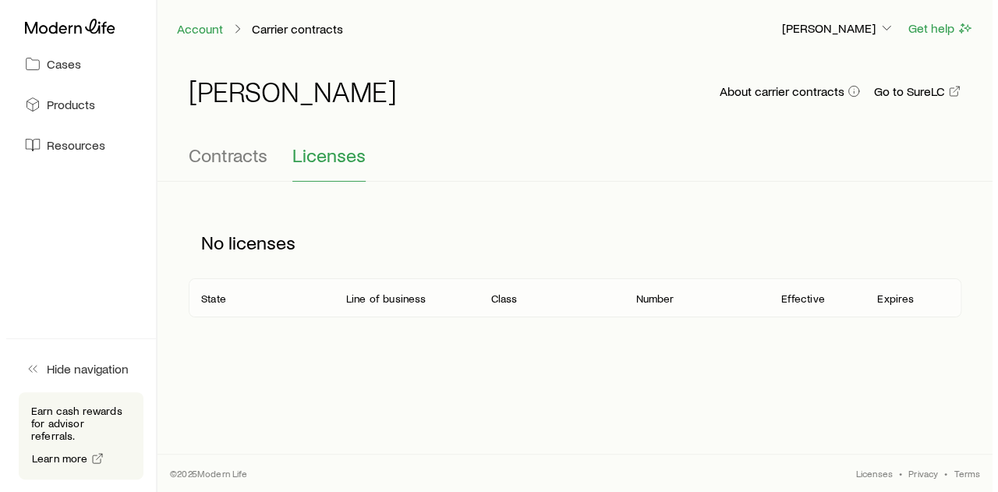
scroll to position [201917, 0]
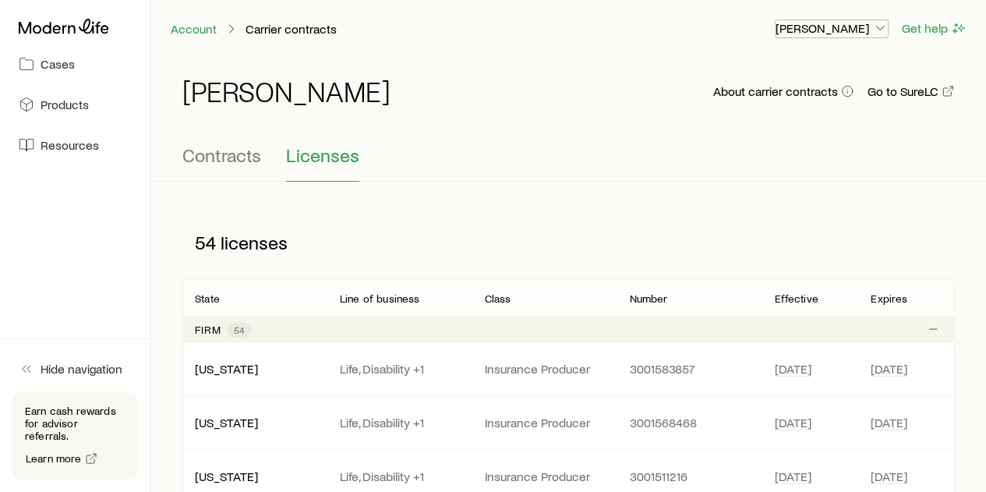
click at [883, 26] on icon "button" at bounding box center [881, 28] width 16 height 16
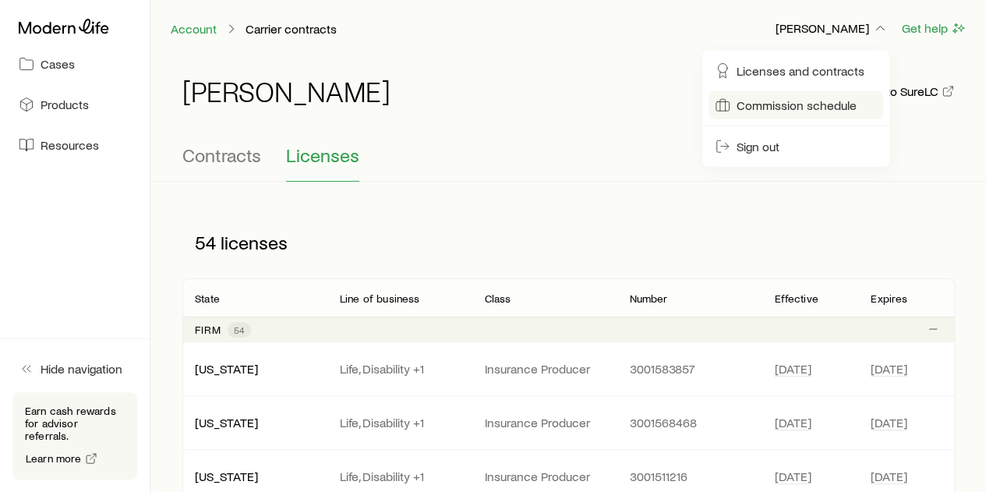
click at [795, 103] on span "Commission schedule" at bounding box center [797, 105] width 120 height 16
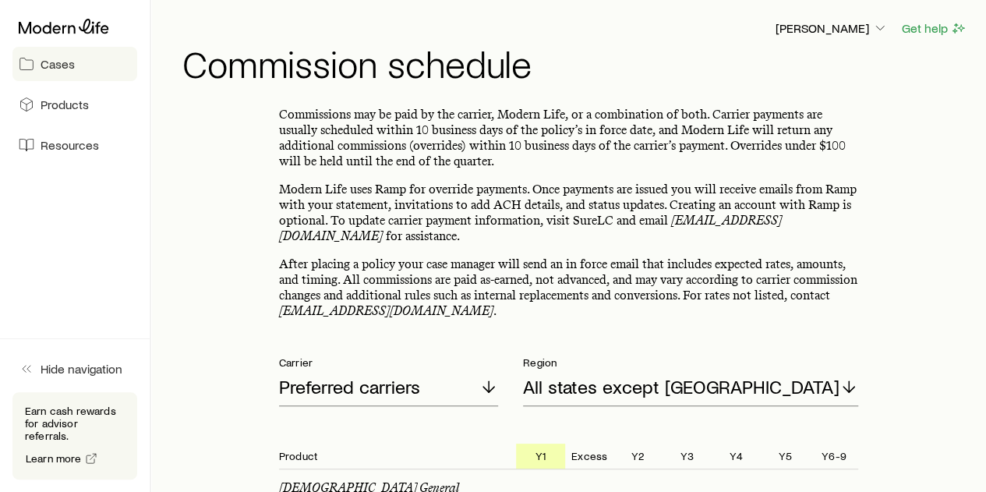
click at [54, 60] on span "Cases" at bounding box center [58, 64] width 34 height 16
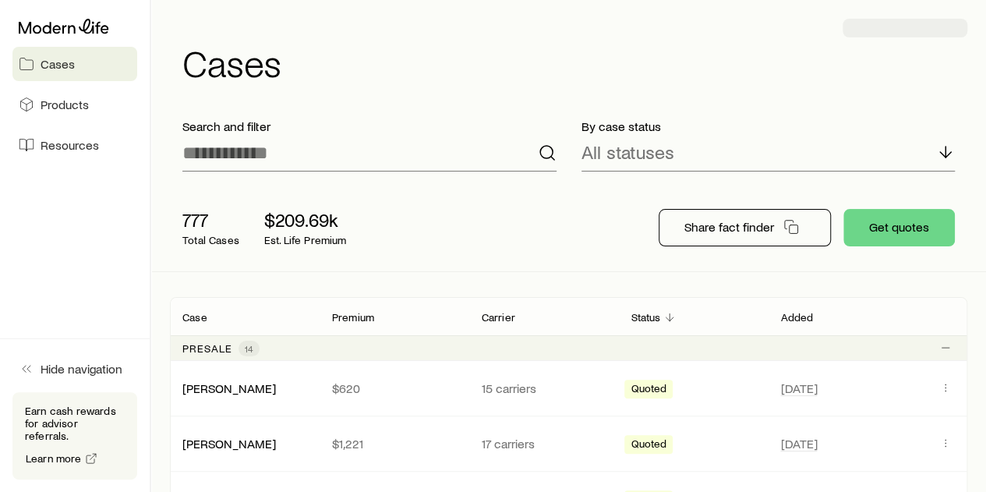
scroll to position [201917, 0]
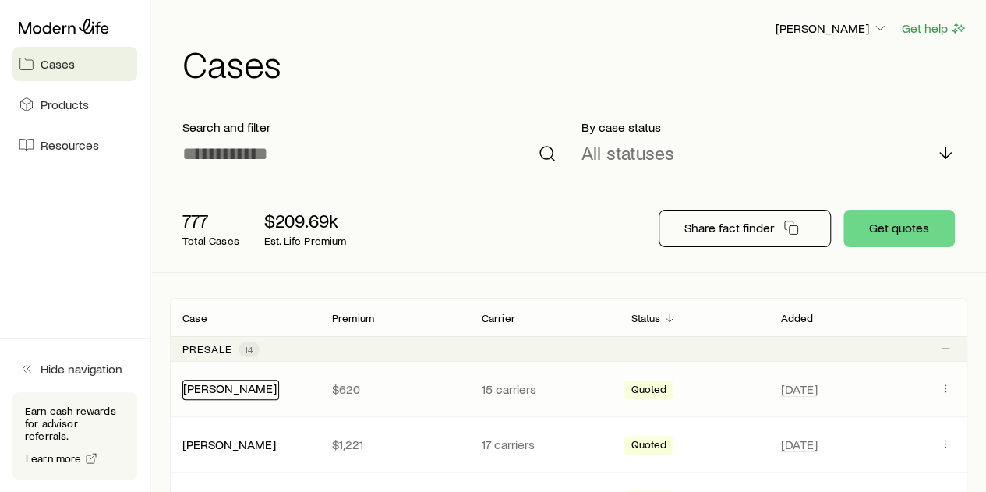
click at [214, 390] on link "[PERSON_NAME]" at bounding box center [230, 388] width 94 height 15
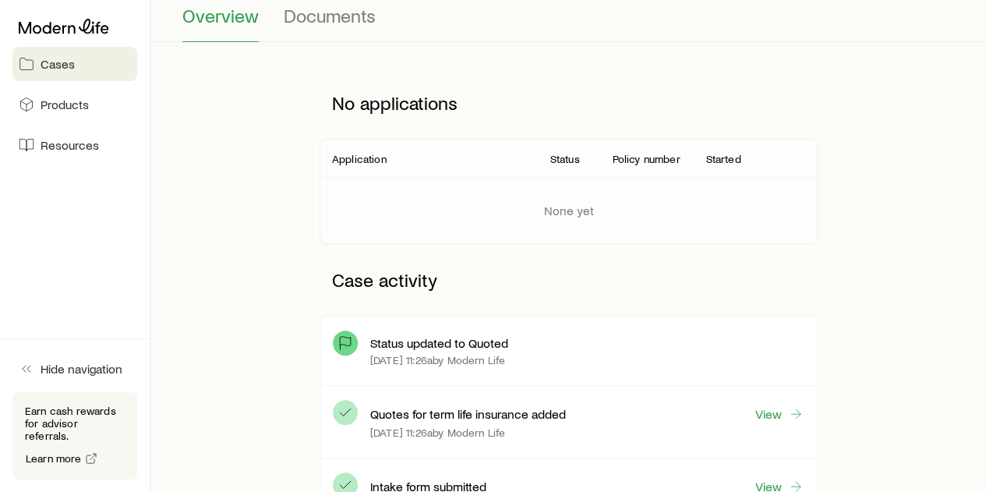
scroll to position [156, 0]
click at [777, 408] on link "View" at bounding box center [780, 414] width 50 height 18
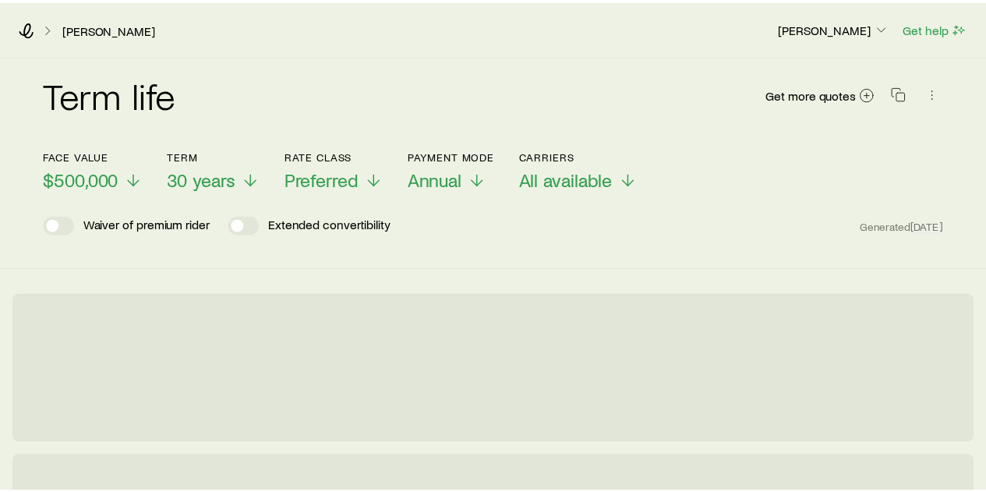
scroll to position [201917, 0]
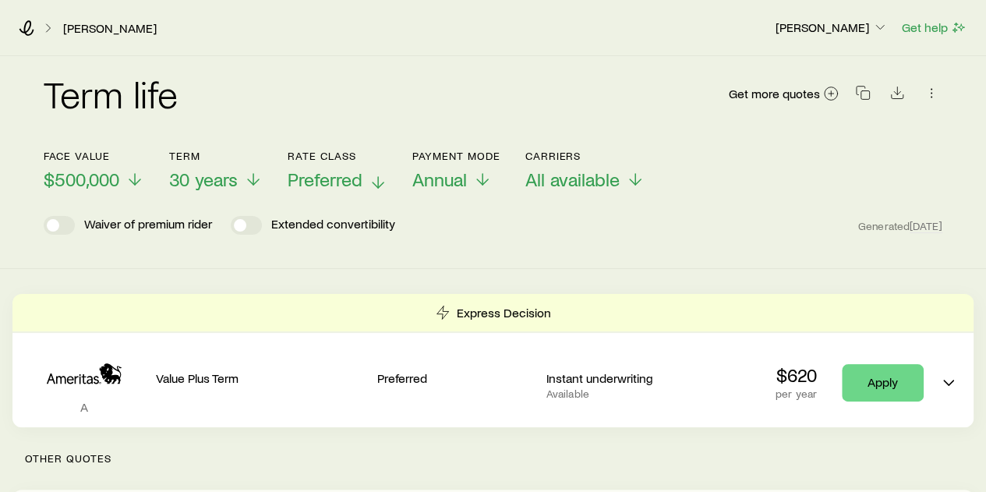
click at [378, 184] on line at bounding box center [378, 182] width 0 height 11
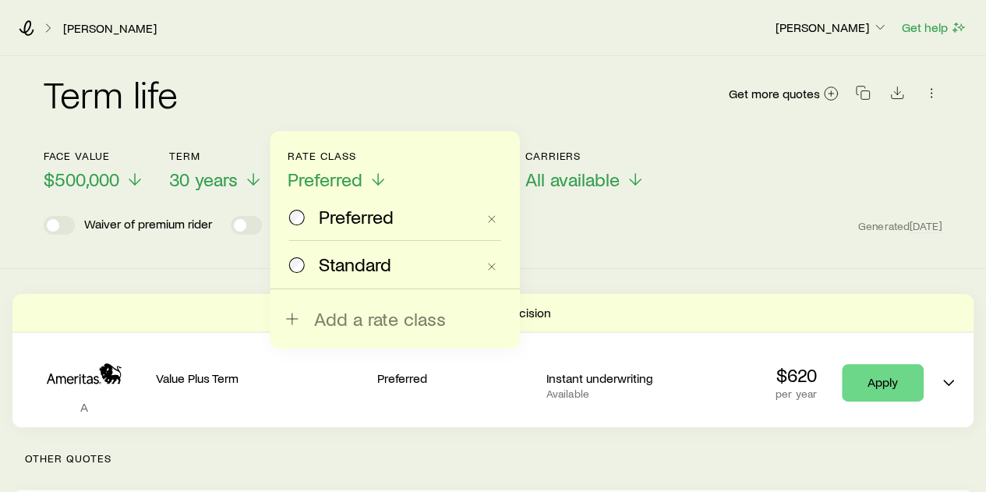
click at [345, 267] on span "Standard" at bounding box center [355, 264] width 73 height 22
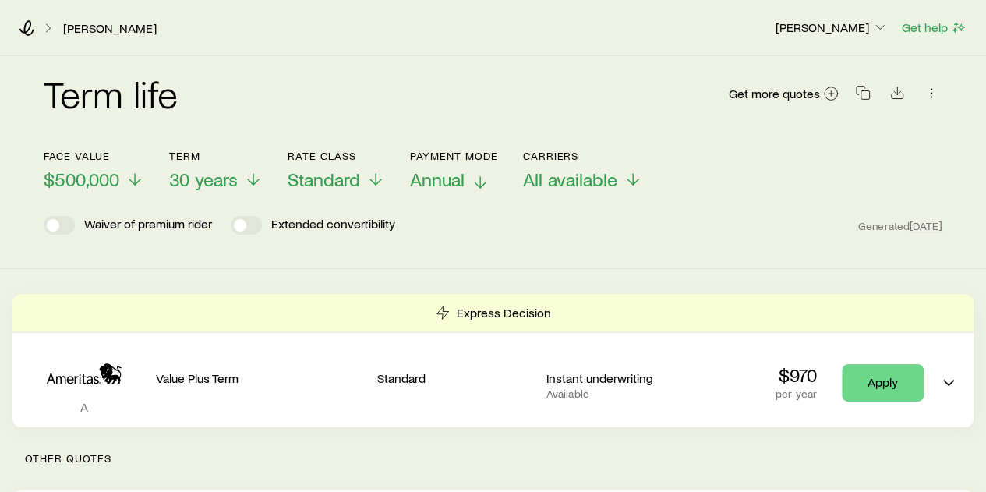
click at [477, 177] on icon at bounding box center [480, 182] width 19 height 19
click at [100, 28] on link "[PERSON_NAME]" at bounding box center [109, 28] width 95 height 15
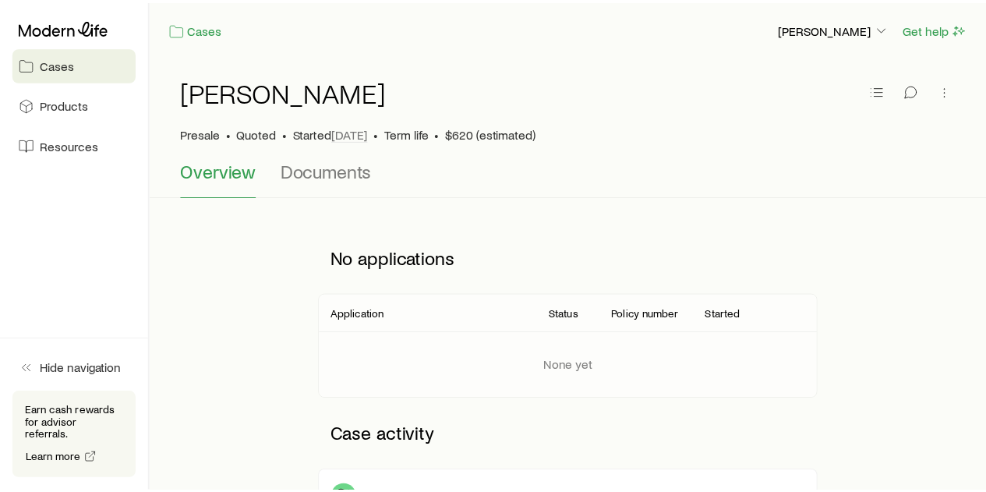
scroll to position [201917, 0]
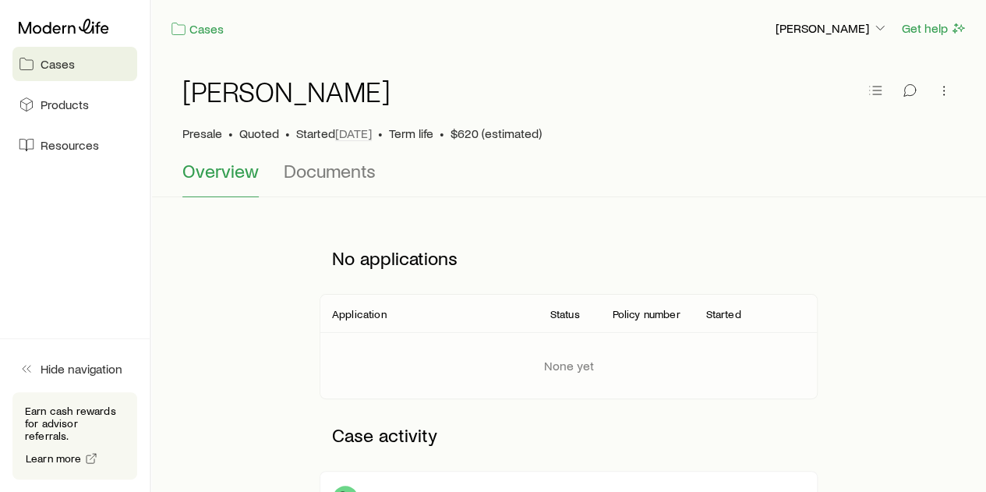
click at [56, 65] on span "Cases" at bounding box center [58, 64] width 34 height 16
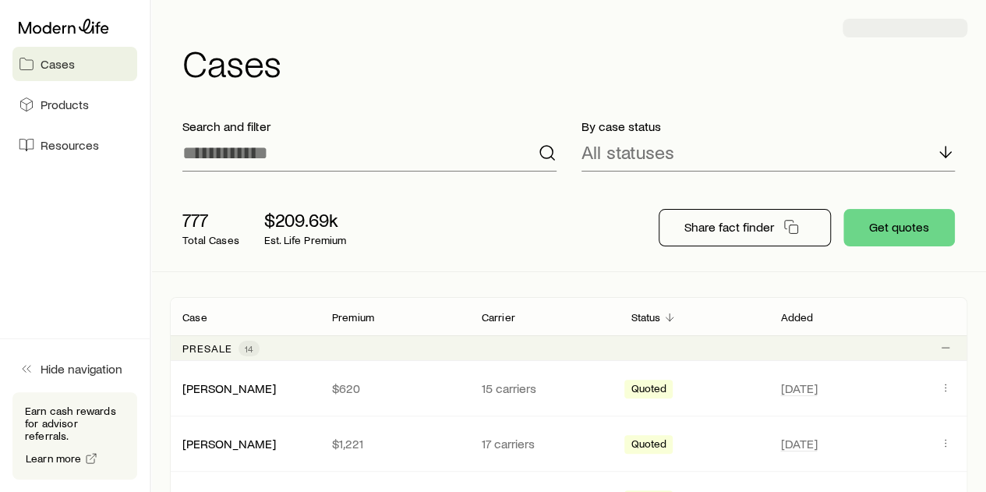
scroll to position [201917, 0]
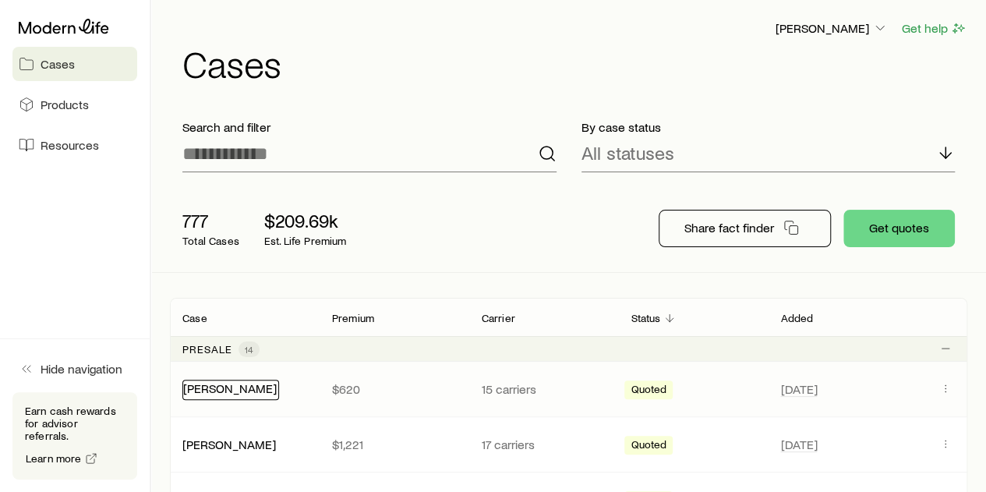
click at [206, 389] on link "[PERSON_NAME]" at bounding box center [230, 388] width 94 height 15
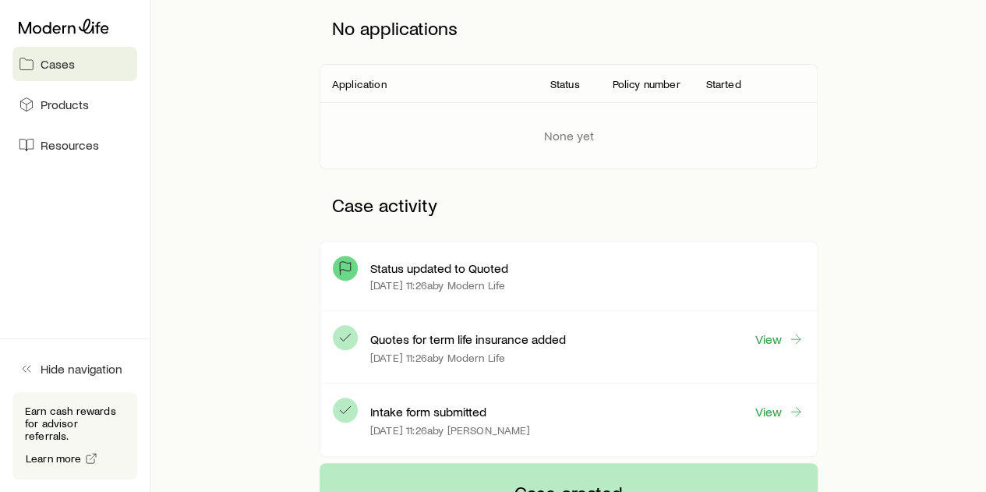
scroll to position [234, 0]
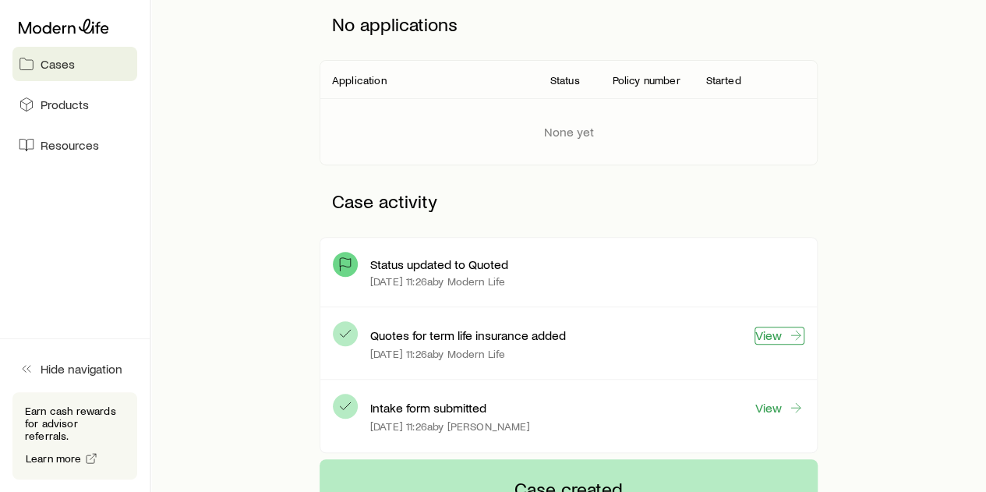
click at [773, 328] on link "View" at bounding box center [780, 336] width 50 height 18
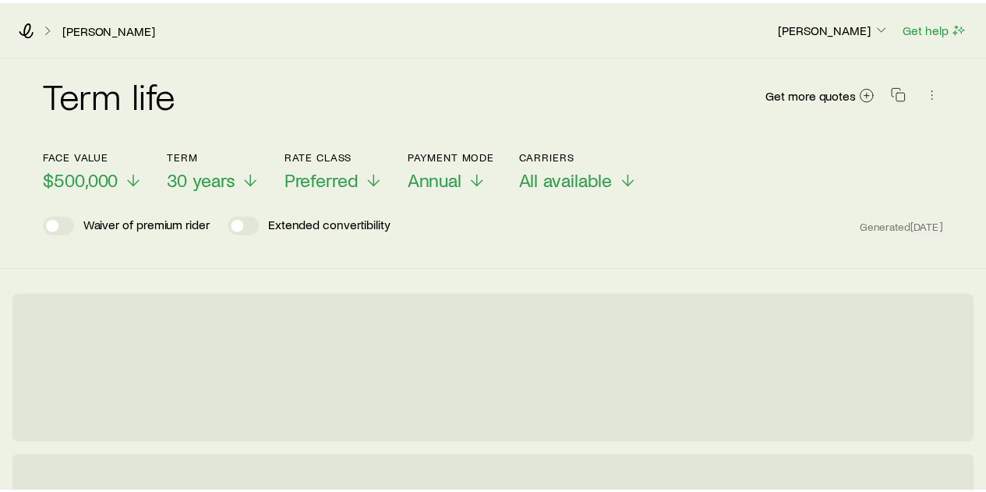
scroll to position [201917, 0]
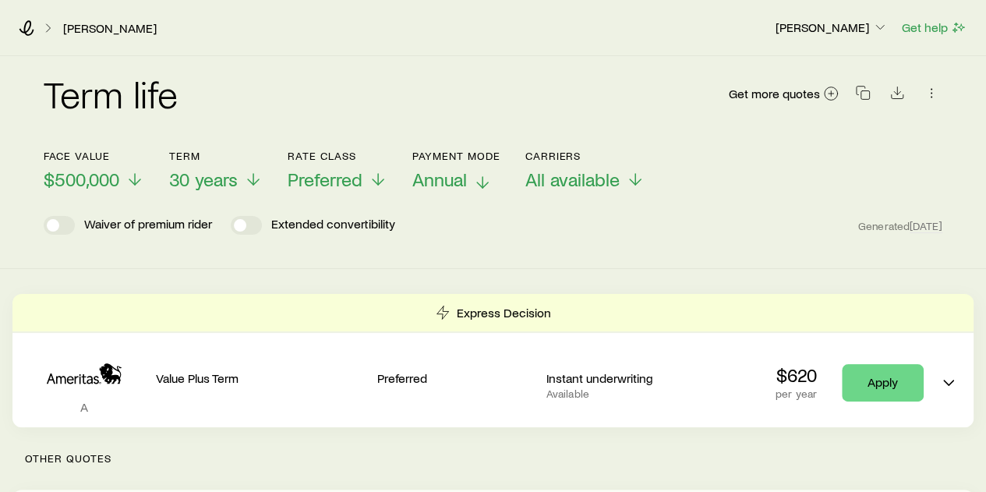
click at [475, 179] on icon at bounding box center [482, 182] width 19 height 19
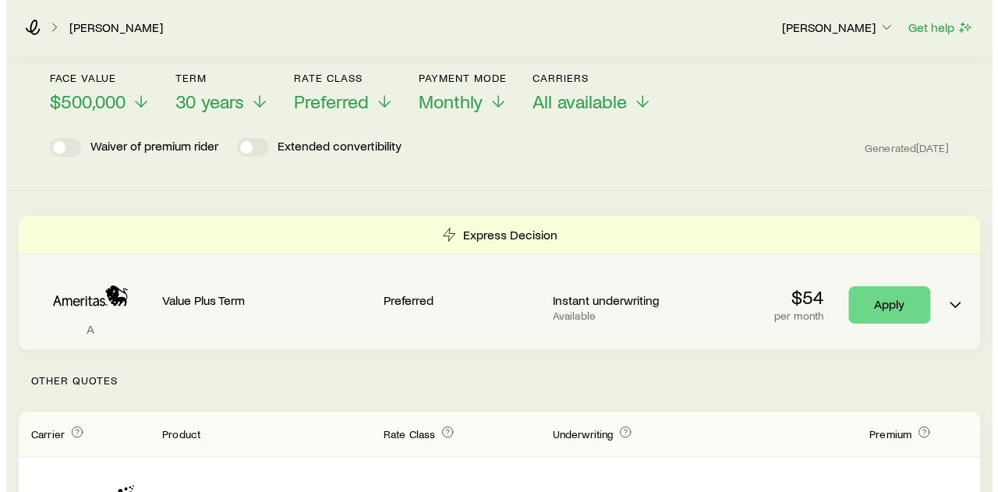
scroll to position [0, 0]
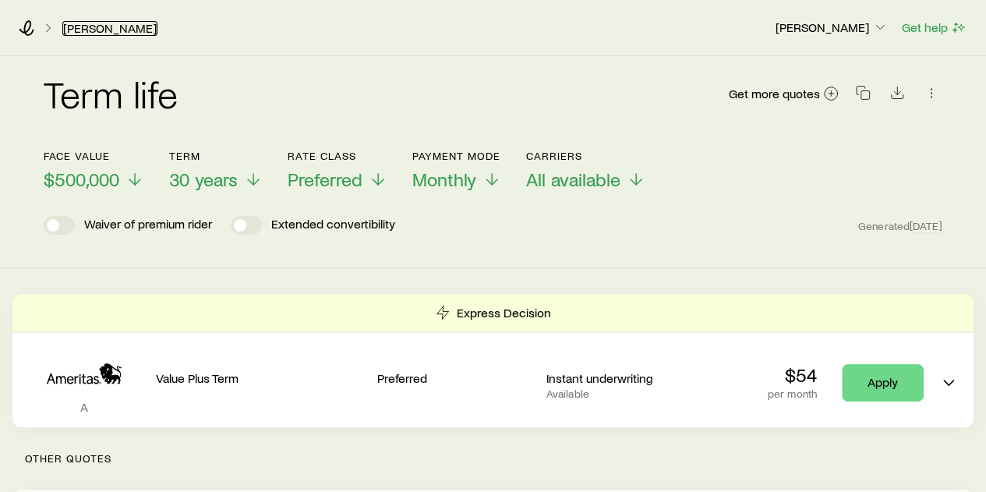
click at [97, 27] on link "[PERSON_NAME]" at bounding box center [109, 28] width 95 height 15
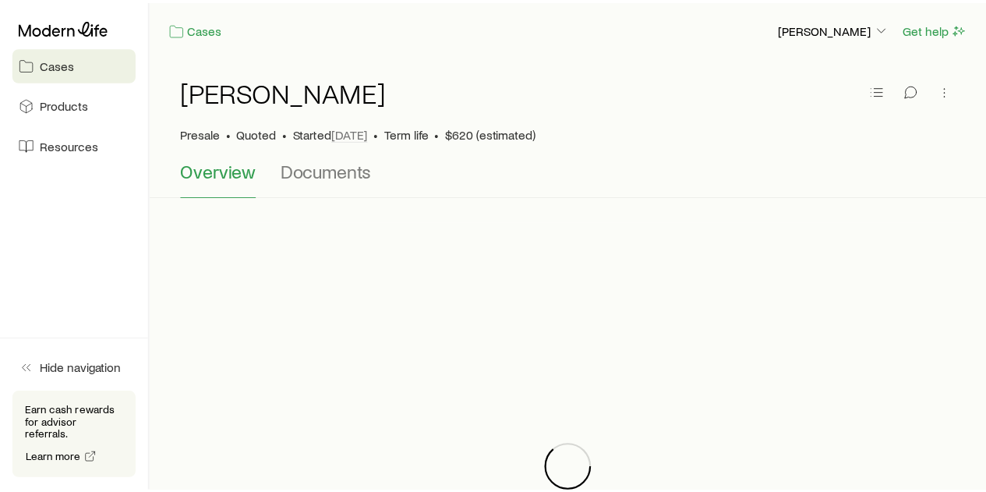
scroll to position [201917, 0]
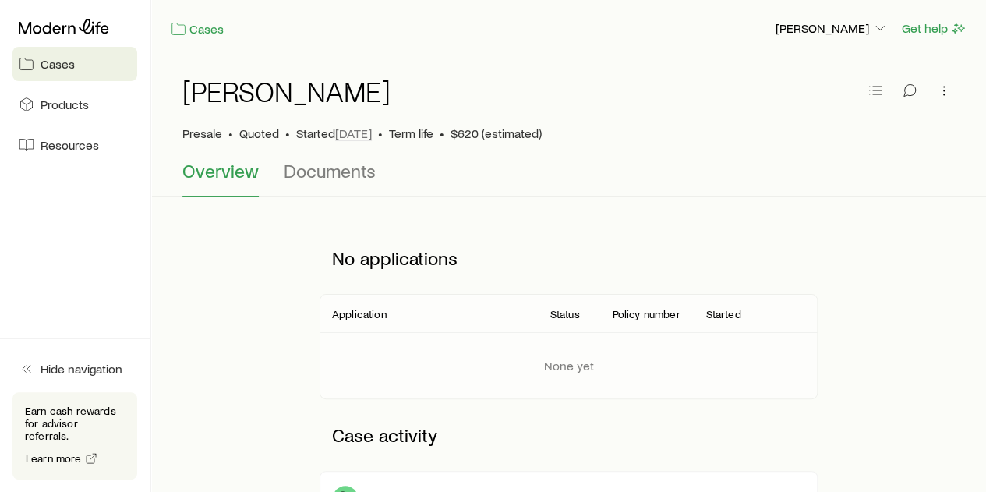
click at [58, 71] on span "Cases" at bounding box center [58, 64] width 34 height 16
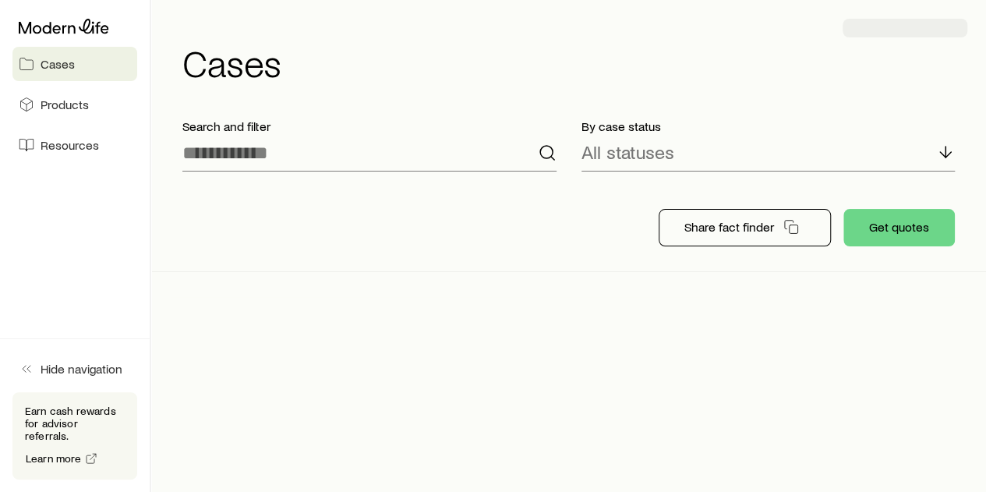
scroll to position [201917, 0]
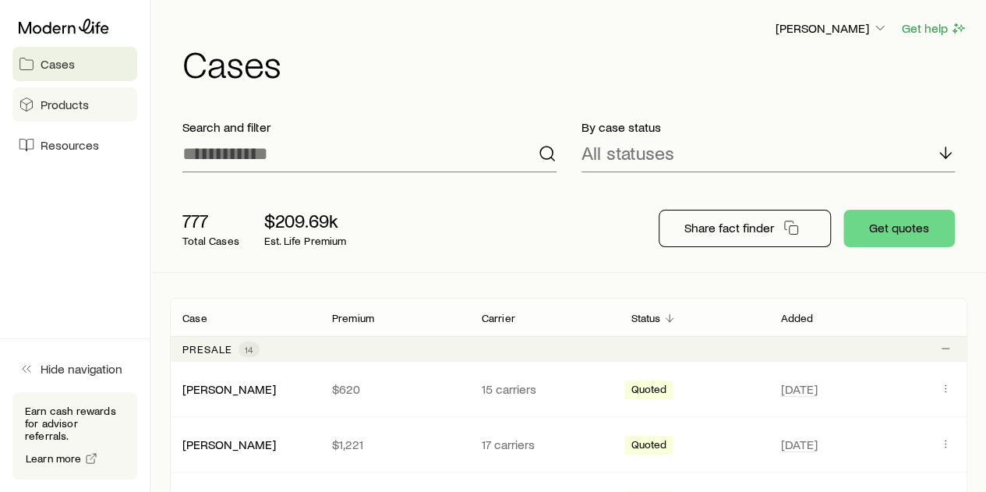
click at [74, 106] on span "Products" at bounding box center [65, 105] width 48 height 16
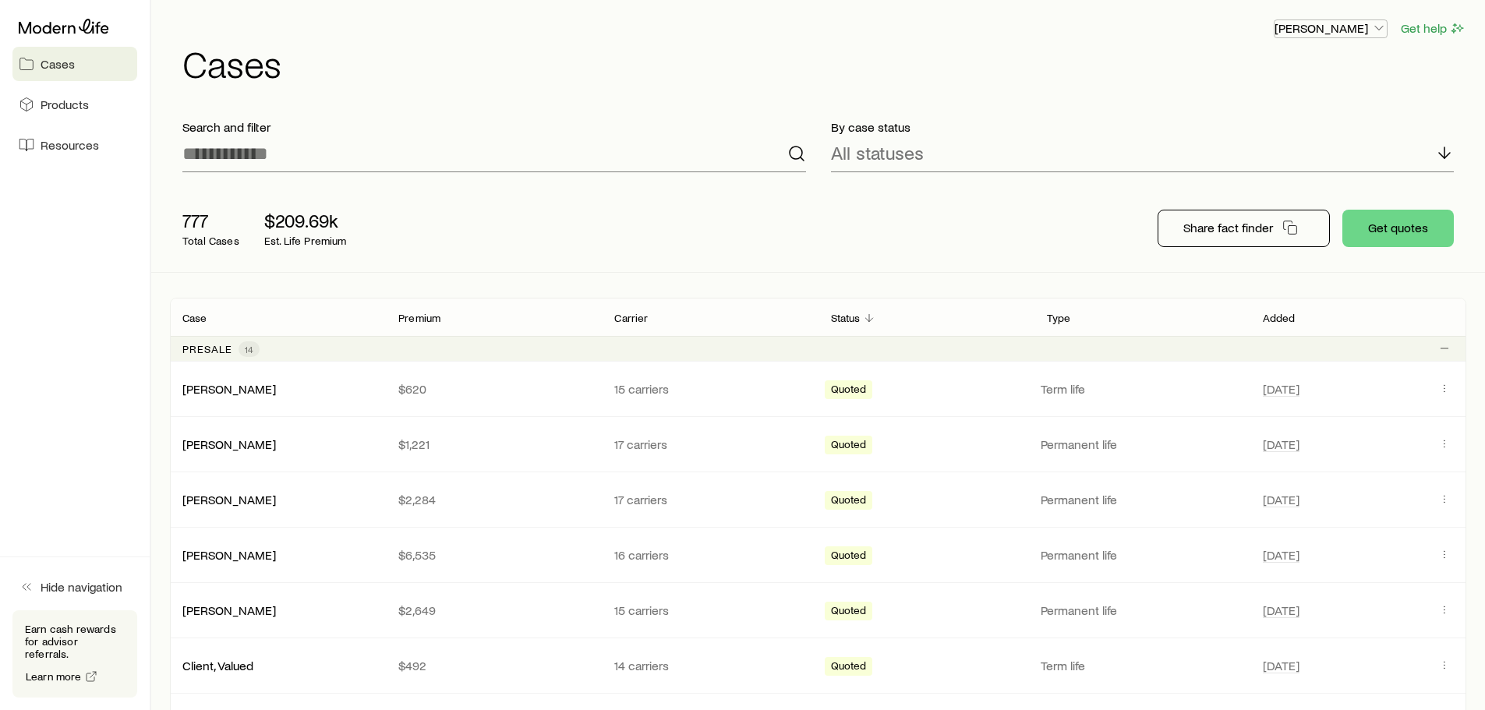
click at [1382, 25] on icon "button" at bounding box center [1380, 28] width 16 height 16
click at [1255, 149] on span "Sign out" at bounding box center [1257, 147] width 43 height 16
